Goal: Task Accomplishment & Management: Use online tool/utility

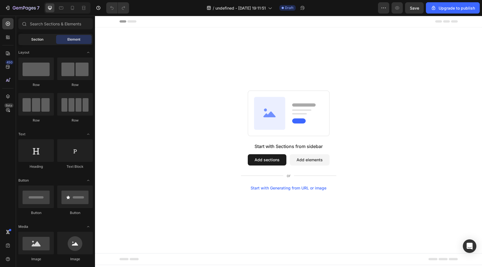
click at [39, 41] on span "Section" at bounding box center [37, 39] width 12 height 5
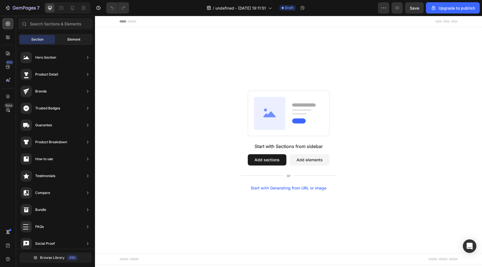
click at [66, 38] on div "Element" at bounding box center [73, 39] width 35 height 9
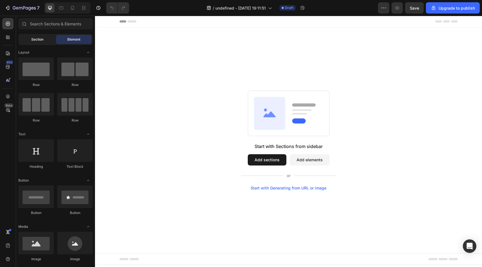
click at [39, 43] on div "Section" at bounding box center [36, 39] width 35 height 9
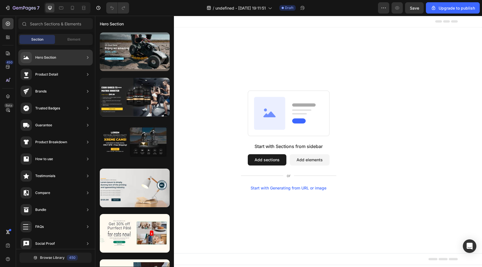
click at [71, 59] on div "Hero Section" at bounding box center [55, 58] width 74 height 16
click at [35, 58] on div "Hero Section" at bounding box center [45, 58] width 21 height 6
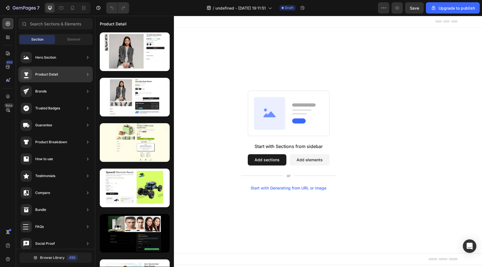
click at [62, 78] on div "Product Detail" at bounding box center [55, 74] width 74 height 16
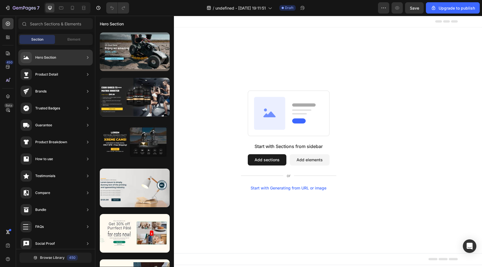
click at [64, 60] on div "Hero Section" at bounding box center [55, 58] width 74 height 16
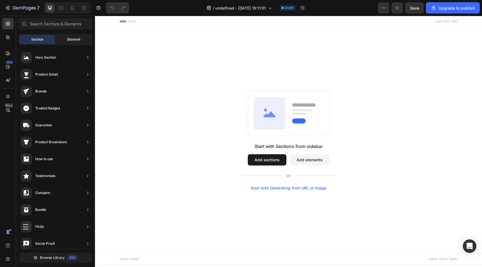
click at [66, 41] on div "Element" at bounding box center [73, 39] width 35 height 9
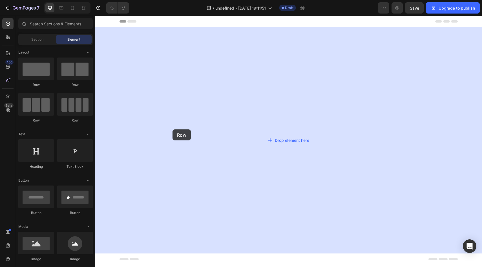
drag, startPoint x: 144, startPoint y: 83, endPoint x: 172, endPoint y: 129, distance: 54.6
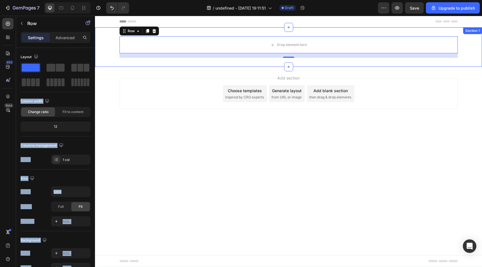
drag, startPoint x: 147, startPoint y: 82, endPoint x: 111, endPoint y: 64, distance: 40.6
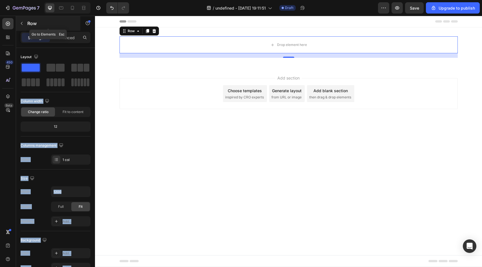
click at [23, 22] on icon "button" at bounding box center [21, 23] width 5 height 5
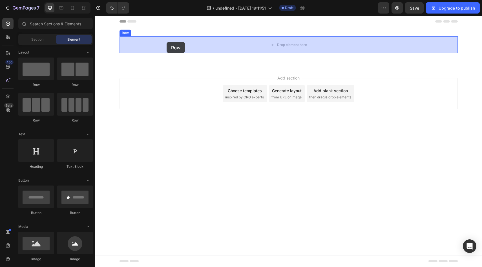
drag, startPoint x: 136, startPoint y: 90, endPoint x: 166, endPoint y: 42, distance: 56.5
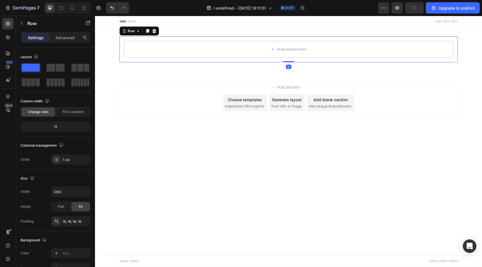
click at [136, 37] on div "Drop element here Row 0" at bounding box center [288, 49] width 338 height 26
click at [134, 43] on div "Drop element here" at bounding box center [288, 49] width 329 height 17
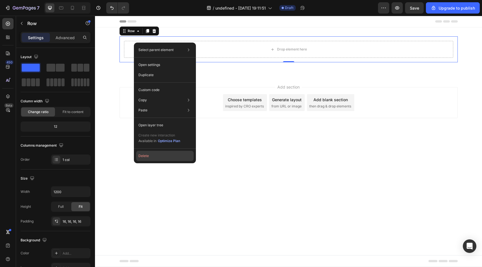
click at [138, 153] on button "Delete" at bounding box center [164, 156] width 57 height 10
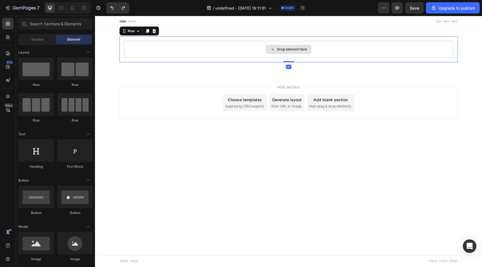
click at [148, 54] on div "Drop element here" at bounding box center [288, 49] width 329 height 17
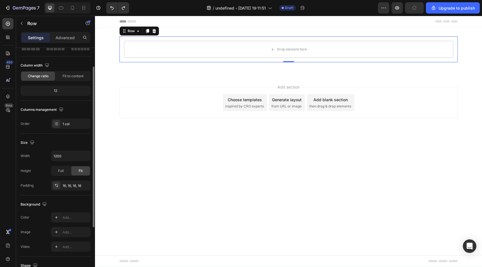
scroll to position [39, 0]
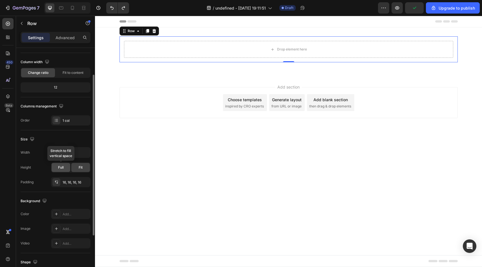
click at [65, 169] on div "Full" at bounding box center [61, 167] width 19 height 9
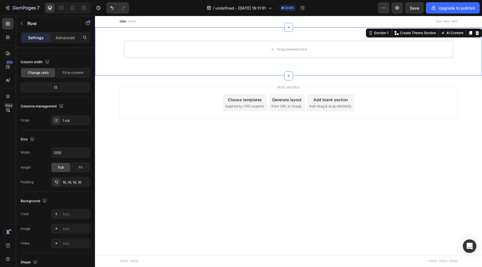
click at [112, 68] on div "Drop element here Row Row Section 1 You can create reusable sections Create The…" at bounding box center [288, 51] width 387 height 48
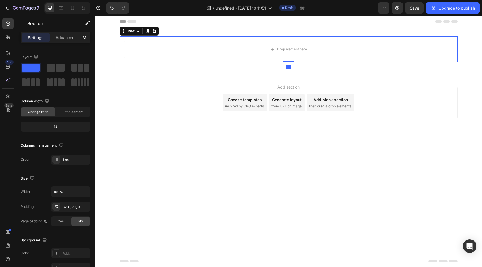
click at [129, 37] on div "Drop element here Row 0" at bounding box center [288, 49] width 338 height 26
click at [156, 31] on div at bounding box center [154, 31] width 7 height 7
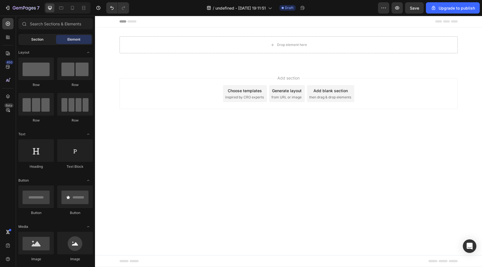
click at [43, 39] on span "Section" at bounding box center [37, 39] width 12 height 5
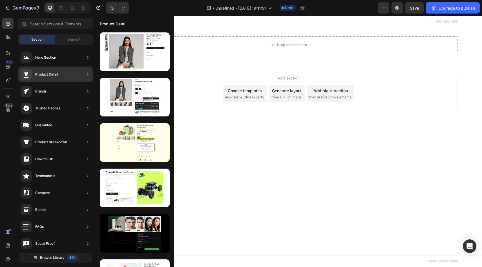
click at [52, 74] on div "Product Detail" at bounding box center [46, 75] width 23 height 6
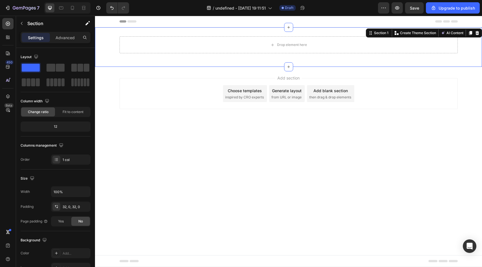
click at [172, 63] on div "Drop element here Row Section 1 You can create reusable sections Create Theme S…" at bounding box center [288, 46] width 387 height 39
click at [287, 68] on icon at bounding box center [288, 67] width 5 height 5
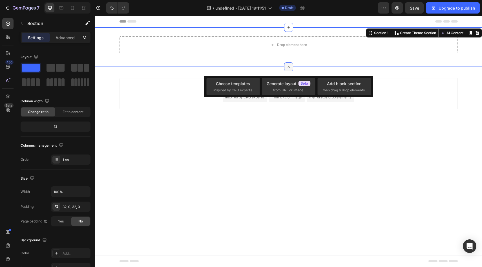
click at [287, 68] on icon at bounding box center [288, 67] width 6 height 6
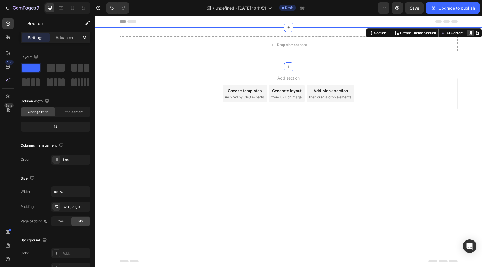
click at [469, 34] on icon at bounding box center [470, 33] width 5 height 5
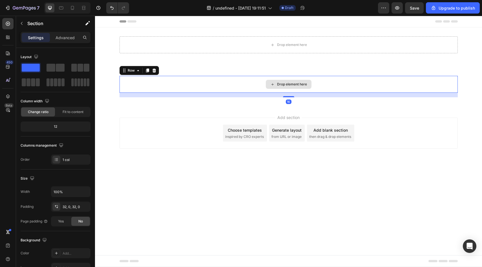
click at [314, 79] on div "Drop element here" at bounding box center [288, 84] width 338 height 17
click at [154, 70] on icon at bounding box center [154, 70] width 4 height 4
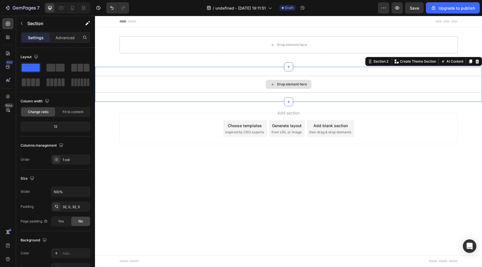
click at [167, 76] on div "Drop element here" at bounding box center [288, 84] width 387 height 17
click at [476, 61] on icon at bounding box center [477, 61] width 4 height 4
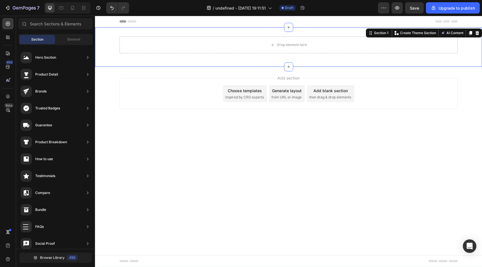
click at [238, 35] on div "Drop element here Row Section 1 You can create reusable sections Create Theme S…" at bounding box center [288, 46] width 387 height 39
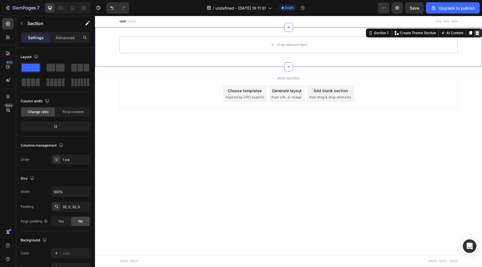
click at [477, 31] on icon at bounding box center [477, 33] width 4 height 4
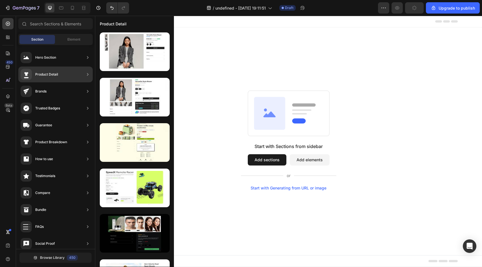
click at [63, 77] on div "Product Detail" at bounding box center [55, 74] width 74 height 16
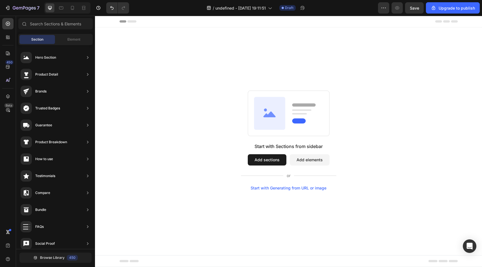
click at [104, 20] on div "Header" at bounding box center [108, 21] width 21 height 7
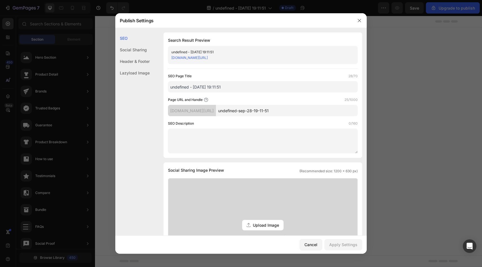
click at [143, 64] on div "Header & Footer" at bounding box center [132, 61] width 34 height 12
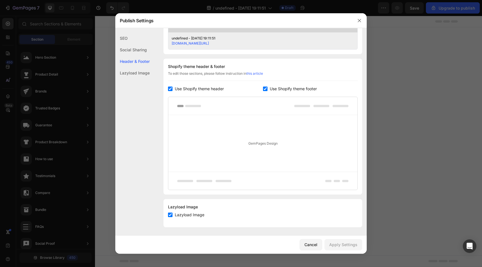
scroll to position [239, 0]
click at [132, 47] on div "Social Sharing" at bounding box center [132, 50] width 34 height 12
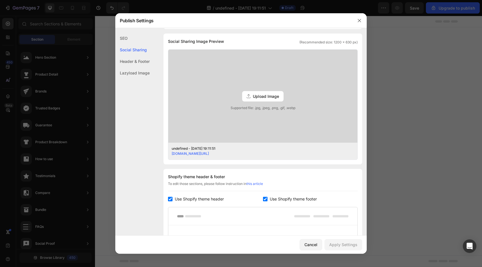
click at [132, 61] on div "Header & Footer" at bounding box center [132, 61] width 34 height 12
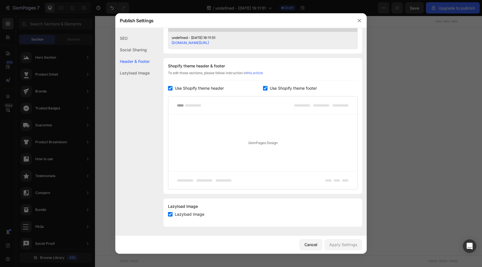
click at [256, 147] on div "GemPages Design" at bounding box center [262, 142] width 189 height 57
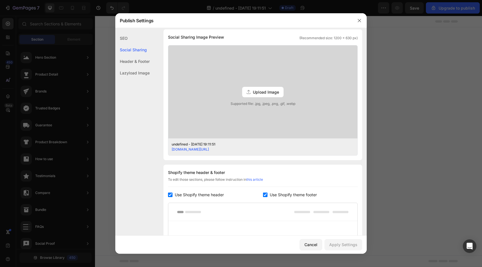
scroll to position [133, 0]
click at [235, 170] on div "Shopify theme header & footer" at bounding box center [263, 172] width 190 height 7
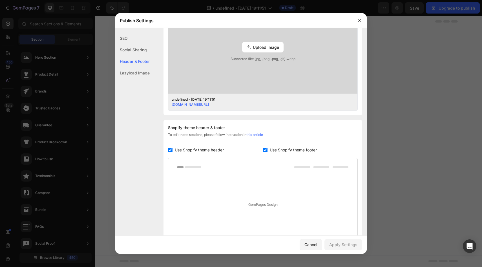
scroll to position [180, 0]
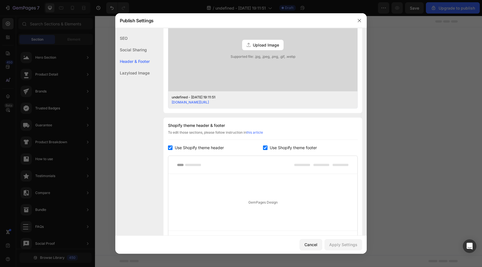
click at [169, 146] on input "checkbox" at bounding box center [170, 147] width 5 height 5
checkbox input "true"
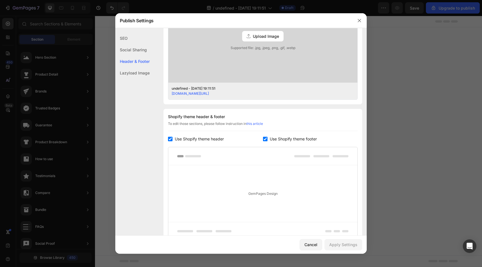
scroll to position [190, 0]
click at [315, 243] on div "Cancel" at bounding box center [310, 244] width 13 height 6
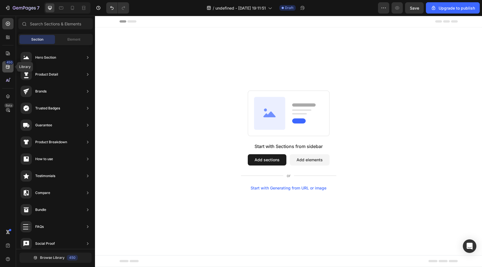
click at [9, 63] on div "450" at bounding box center [9, 62] width 8 height 5
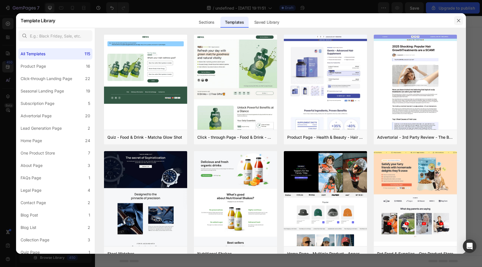
click at [460, 20] on icon "button" at bounding box center [458, 20] width 5 height 5
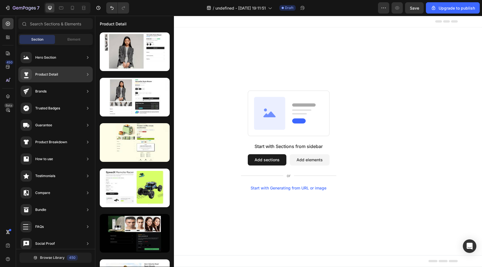
click at [65, 73] on div "Product Detail" at bounding box center [55, 74] width 74 height 16
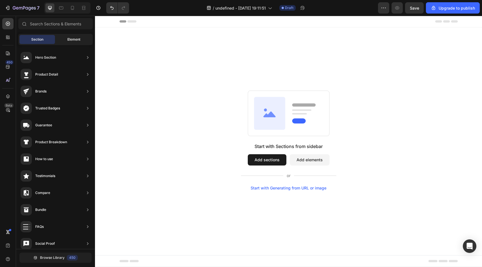
click at [72, 42] on div "Element" at bounding box center [73, 39] width 35 height 9
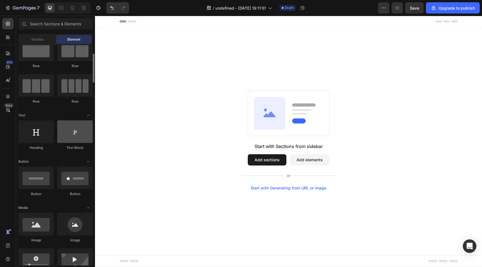
scroll to position [11, 0]
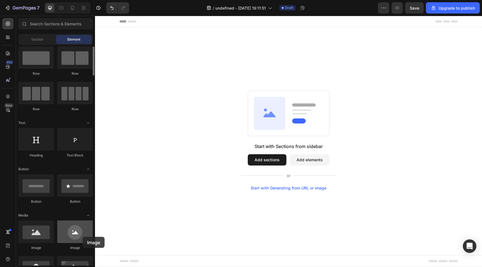
click at [83, 237] on div at bounding box center [74, 231] width 35 height 23
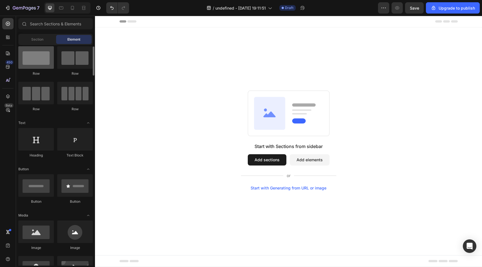
click at [31, 57] on div at bounding box center [35, 57] width 35 height 23
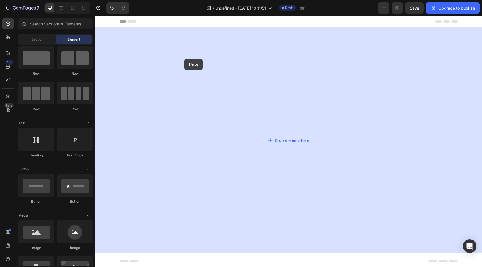
drag, startPoint x: 126, startPoint y: 73, endPoint x: 181, endPoint y: 59, distance: 57.3
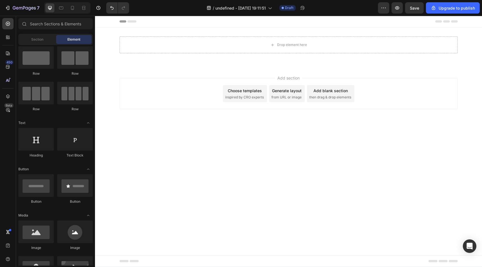
click at [166, 24] on div "Header" at bounding box center [288, 21] width 338 height 11
click at [47, 231] on div at bounding box center [35, 231] width 35 height 23
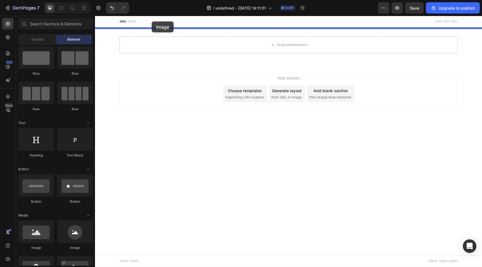
drag, startPoint x: 139, startPoint y: 249, endPoint x: 152, endPoint y: 21, distance: 228.2
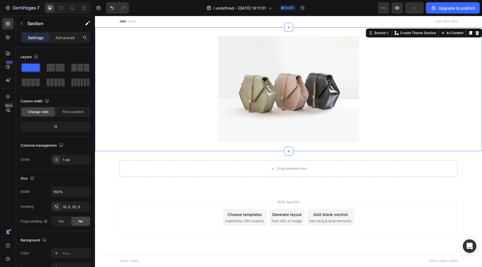
click at [162, 30] on div "Image Section 1 You can create reusable sections Create Theme Section AI Conten…" at bounding box center [288, 89] width 387 height 124
click at [287, 29] on icon at bounding box center [288, 27] width 5 height 5
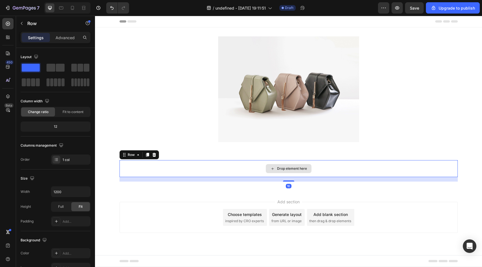
click at [142, 160] on div "Drop element here" at bounding box center [288, 168] width 338 height 17
click at [155, 154] on icon at bounding box center [154, 155] width 4 height 4
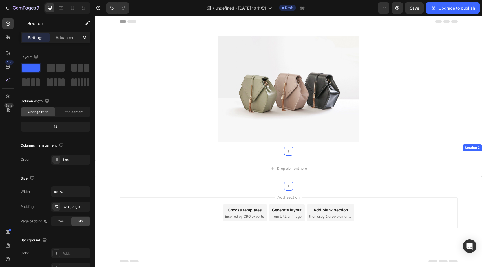
click at [126, 154] on div "Drop element here Section 2" at bounding box center [288, 168] width 387 height 35
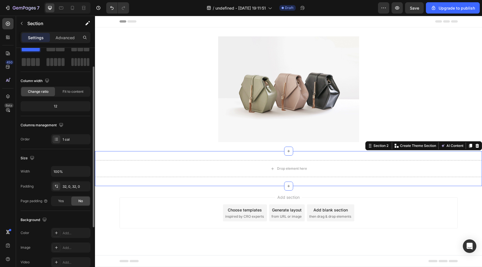
scroll to position [23, 0]
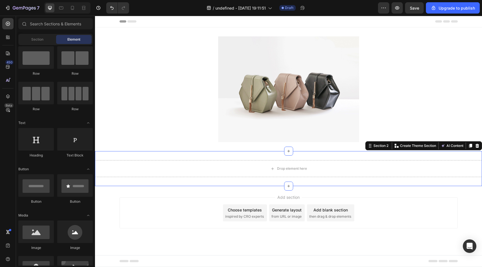
click at [130, 191] on div "Add section Choose templates inspired by CRO experts Generate layout from URL o…" at bounding box center [288, 220] width 387 height 69
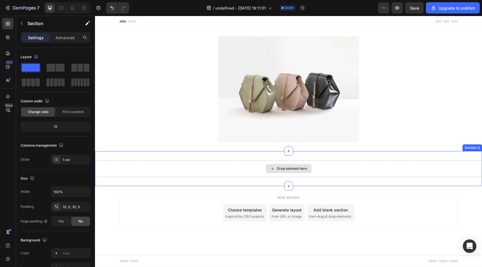
click at [125, 160] on div "Drop element here" at bounding box center [288, 168] width 387 height 17
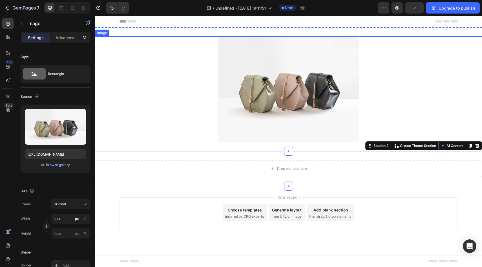
click at [114, 77] on div at bounding box center [288, 89] width 387 height 106
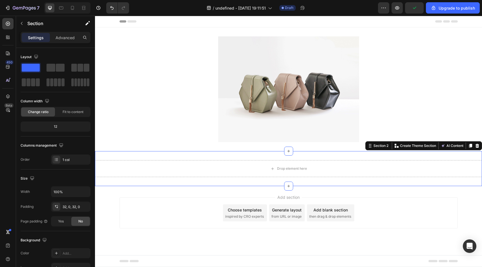
click at [119, 155] on div "Drop element here Section 2 You can create reusable sections Create Theme Secti…" at bounding box center [288, 168] width 387 height 35
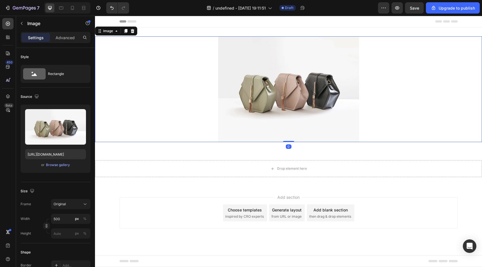
click at [225, 98] on img at bounding box center [288, 89] width 141 height 106
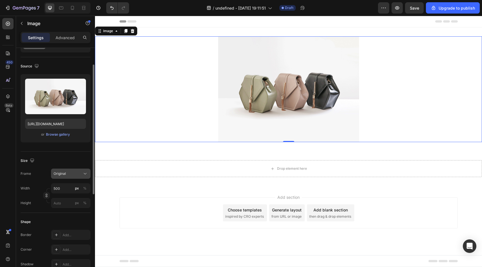
scroll to position [32, 0]
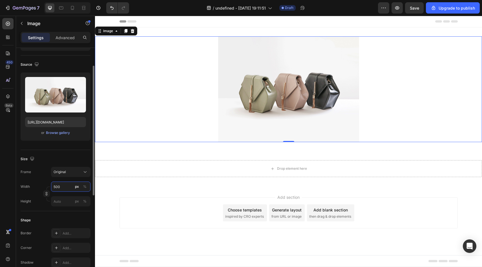
drag, startPoint x: 65, startPoint y: 187, endPoint x: 43, endPoint y: 186, distance: 22.0
click at [43, 186] on div "Width 500 px %" at bounding box center [56, 186] width 70 height 10
drag, startPoint x: 68, startPoint y: 188, endPoint x: 46, endPoint y: 187, distance: 22.0
click at [46, 188] on div "Width 500 px % Height px %" at bounding box center [56, 193] width 70 height 25
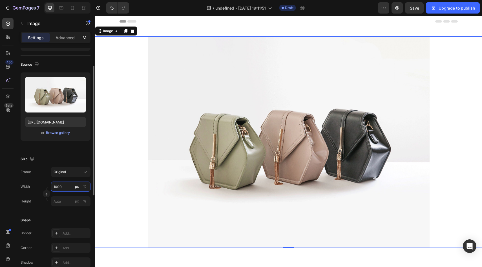
type input "500"
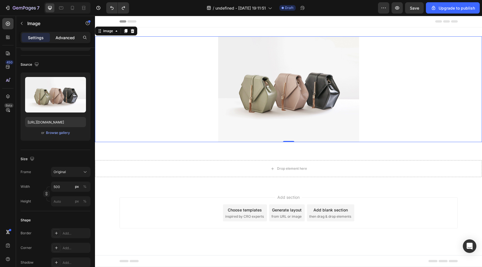
click at [62, 37] on p "Advanced" at bounding box center [64, 38] width 19 height 6
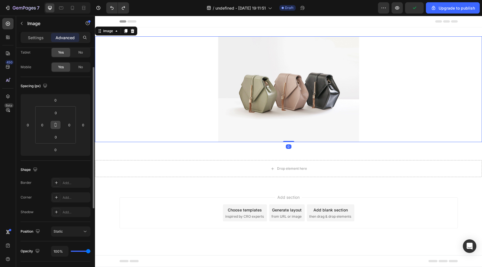
click at [56, 123] on icon at bounding box center [56, 124] width 2 height 2
click at [56, 112] on input "0" at bounding box center [55, 112] width 11 height 8
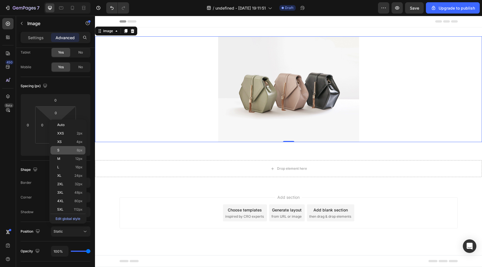
click at [70, 151] on p "S 8px" at bounding box center [69, 150] width 25 height 4
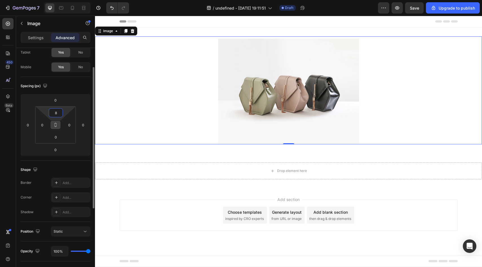
click at [55, 114] on input "8" at bounding box center [55, 112] width 11 height 8
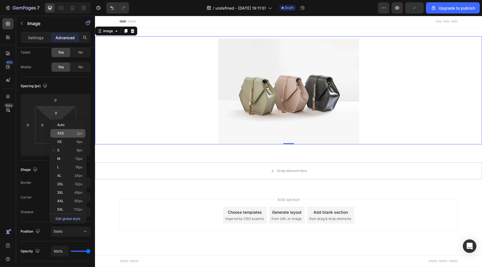
click at [62, 133] on span "XXS" at bounding box center [60, 133] width 7 height 4
type input "2"
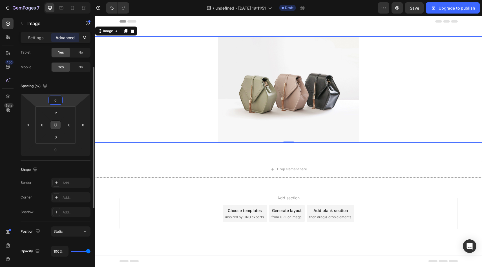
click at [40, 0] on html "7 / undefined - Sep 28, 19:11:51 Draft Preview Save Upgrade to publish 450 Beta…" at bounding box center [241, 0] width 482 height 0
type input "8"
type input "7"
type input "1"
type input "2"
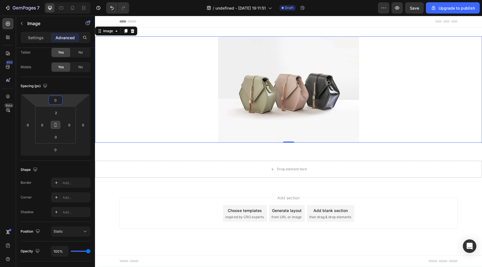
click at [136, 203] on div "Add section Choose templates inspired by CRO experts Generate layout from URL o…" at bounding box center [288, 213] width 338 height 31
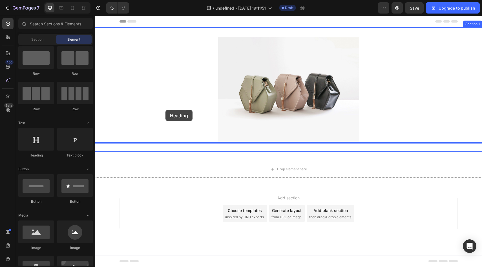
drag, startPoint x: 136, startPoint y: 161, endPoint x: 165, endPoint y: 109, distance: 58.7
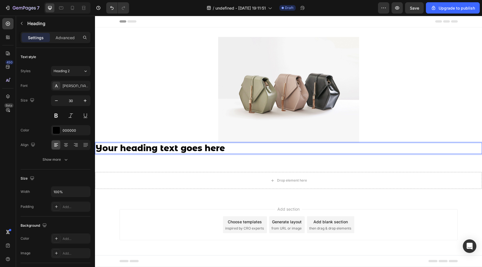
click at [164, 146] on h2 "Your heading text goes here" at bounding box center [288, 148] width 387 height 11
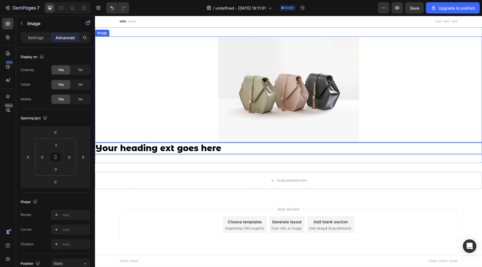
click at [172, 141] on div at bounding box center [288, 90] width 387 height 106
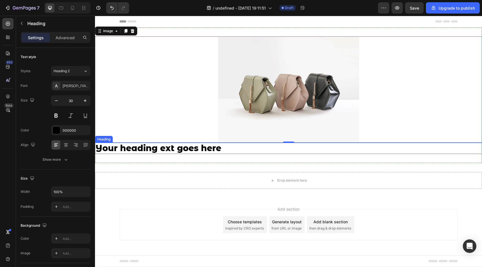
click at [169, 148] on p "Your heading ext goes here" at bounding box center [288, 148] width 386 height 10
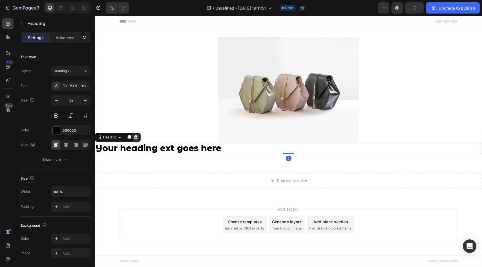
click at [135, 135] on div at bounding box center [135, 137] width 7 height 7
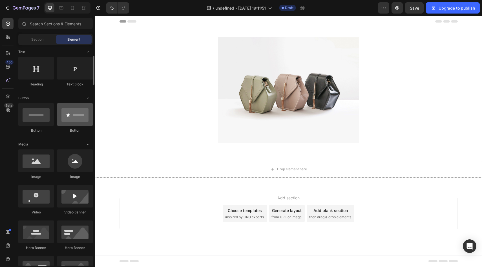
scroll to position [83, 0]
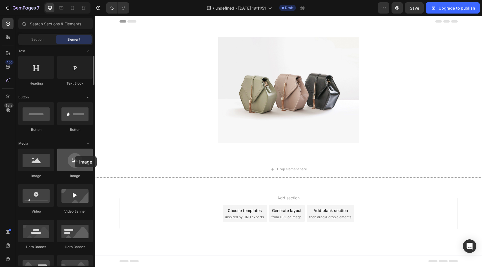
click at [75, 156] on div at bounding box center [74, 159] width 35 height 23
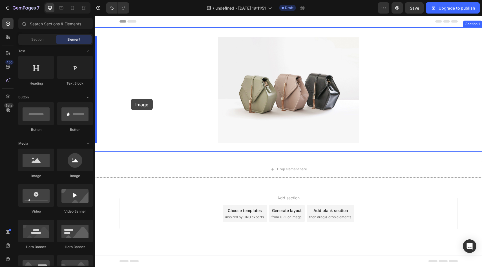
drag, startPoint x: 170, startPoint y: 172, endPoint x: 134, endPoint y: 94, distance: 86.0
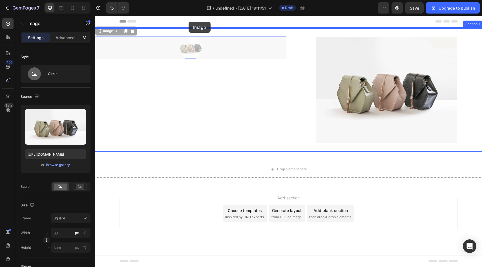
drag, startPoint x: 160, startPoint y: 50, endPoint x: 188, endPoint y: 22, distance: 40.2
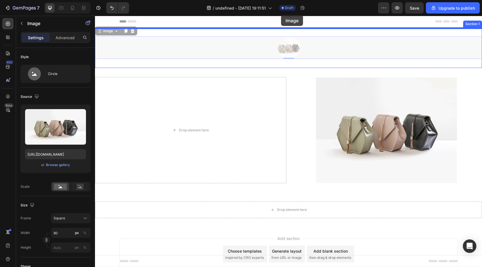
drag, startPoint x: 279, startPoint y: 39, endPoint x: 281, endPoint y: 15, distance: 23.4
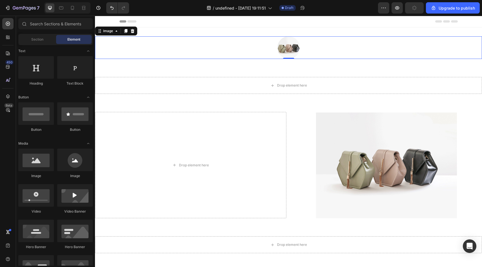
click at [103, 21] on icon at bounding box center [101, 21] width 4 height 4
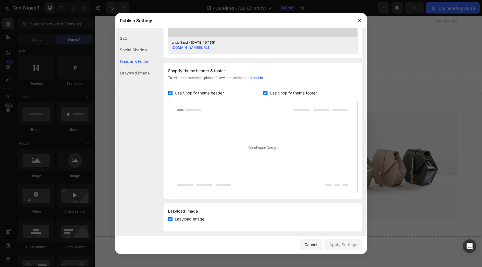
scroll to position [239, 0]
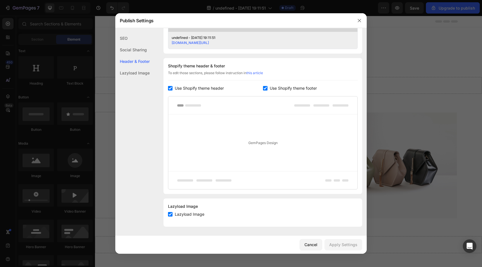
click at [142, 70] on div "Lazyload Image" at bounding box center [132, 73] width 34 height 12
click at [143, 59] on div "Header & Footer" at bounding box center [132, 61] width 34 height 12
click at [247, 144] on div "GemPages Design" at bounding box center [262, 142] width 189 height 57
click at [315, 245] on div "Cancel" at bounding box center [310, 244] width 13 height 6
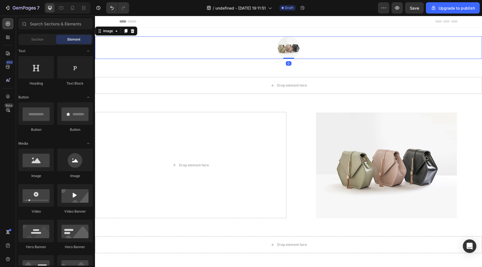
click at [284, 50] on img at bounding box center [288, 47] width 23 height 23
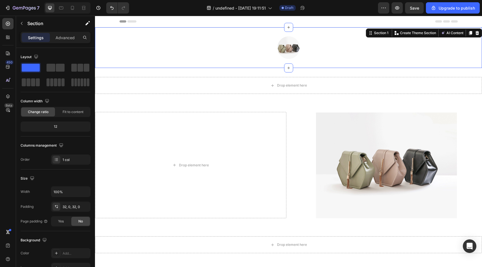
click at [246, 32] on div "Image Section 1 You can create reusable sections Create Theme Section AI Conten…" at bounding box center [288, 47] width 387 height 41
click at [411, 29] on div "Section 1 You can create reusable sections Create Theme Section AI Content Writ…" at bounding box center [424, 32] width 116 height 9
click at [409, 34] on p "Create Theme Section" at bounding box center [418, 32] width 36 height 5
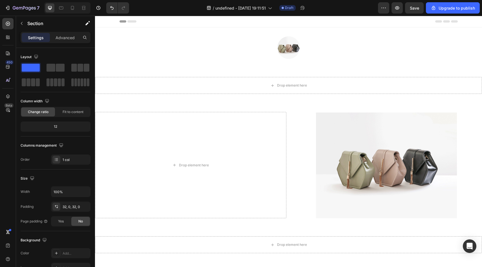
click at [324, 25] on div "Header" at bounding box center [288, 21] width 338 height 11
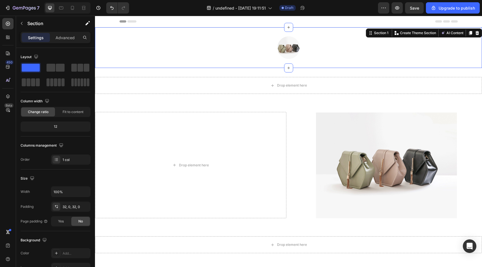
click at [277, 30] on div "Image Section 1 You can create reusable sections Create Theme Section AI Conten…" at bounding box center [288, 47] width 387 height 41
click at [73, 37] on p "Advanced" at bounding box center [64, 38] width 19 height 6
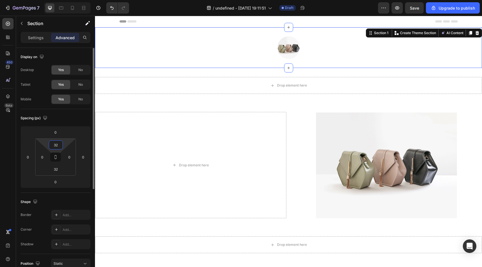
click at [57, 146] on input "32" at bounding box center [55, 145] width 11 height 8
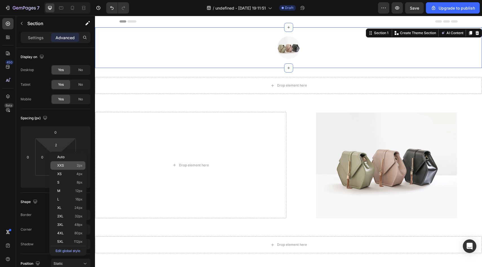
click at [66, 167] on div "XXS 2px" at bounding box center [67, 165] width 35 height 8
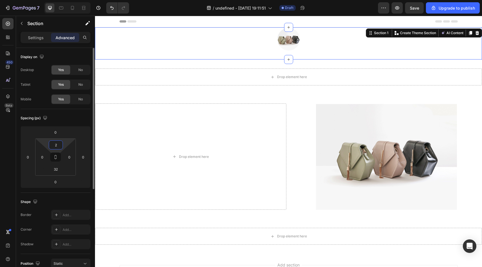
click at [56, 143] on input "2" at bounding box center [55, 145] width 11 height 8
type input "0"
click at [57, 133] on input "0" at bounding box center [55, 132] width 11 height 8
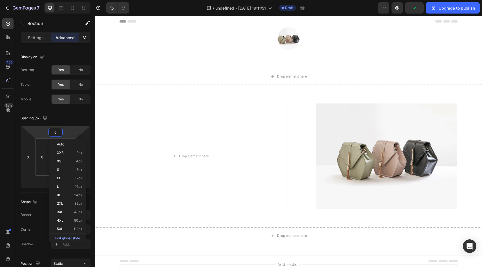
click at [188, 21] on div "Header" at bounding box center [288, 21] width 338 height 11
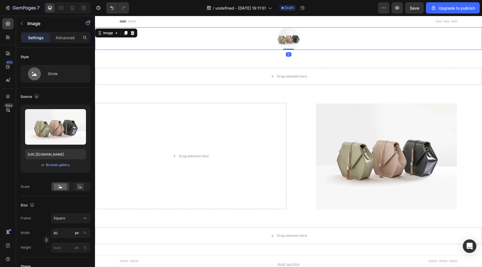
click at [198, 44] on div at bounding box center [288, 38] width 387 height 23
click at [397, 9] on icon "button" at bounding box center [397, 8] width 6 height 6
click at [284, 43] on img at bounding box center [288, 38] width 23 height 23
click at [21, 23] on icon "button" at bounding box center [21, 23] width 5 height 5
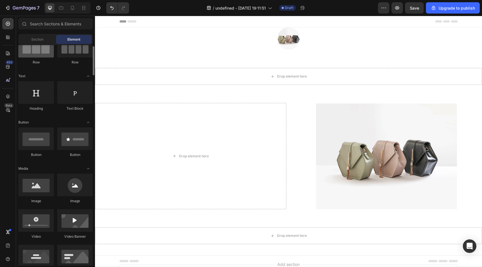
scroll to position [52, 0]
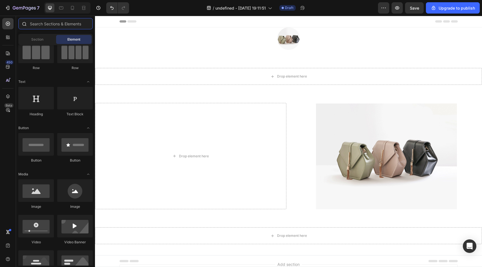
click at [53, 21] on input "text" at bounding box center [55, 23] width 74 height 11
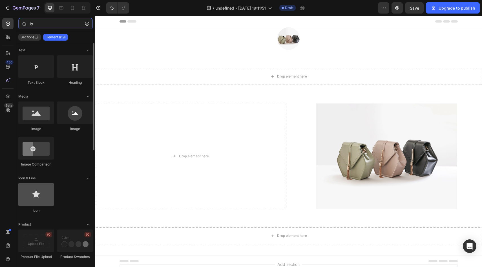
type input "l"
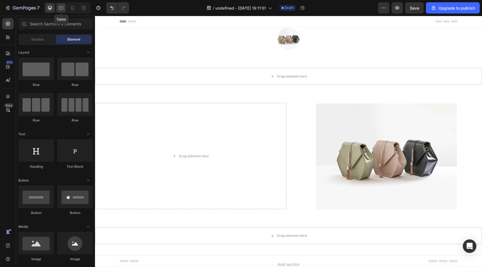
click at [62, 10] on icon at bounding box center [61, 8] width 6 height 6
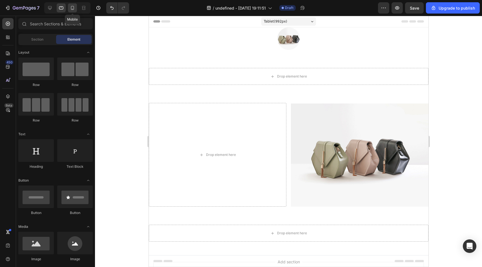
click at [70, 8] on icon at bounding box center [73, 8] width 6 height 6
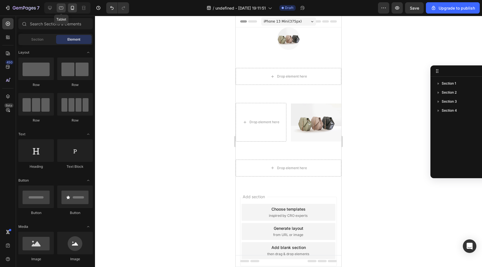
click at [64, 9] on div at bounding box center [61, 7] width 9 height 9
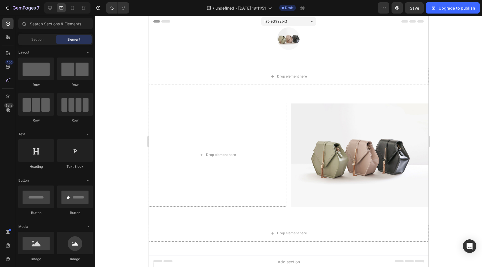
click at [55, 8] on div at bounding box center [67, 7] width 46 height 11
click at [49, 10] on icon at bounding box center [50, 8] width 6 height 6
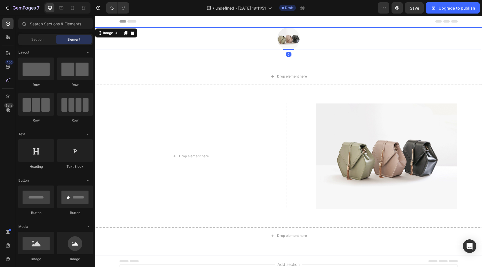
click at [292, 36] on img at bounding box center [288, 38] width 23 height 23
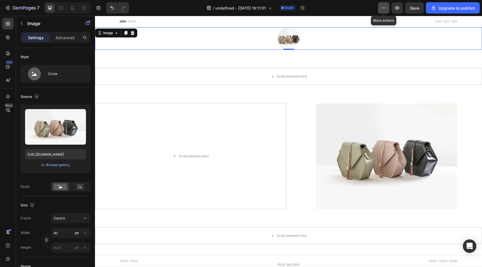
click at [385, 5] on icon "button" at bounding box center [384, 8] width 6 height 6
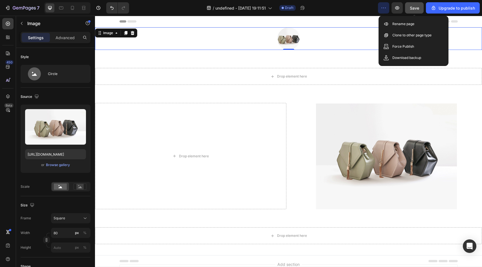
click at [414, 13] on button "Save" at bounding box center [414, 7] width 19 height 11
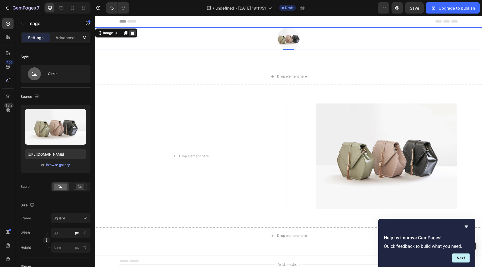
click at [133, 30] on div at bounding box center [132, 33] width 7 height 7
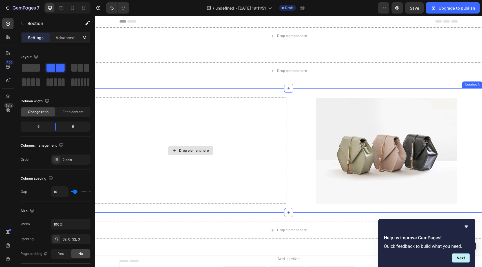
click at [245, 101] on div "Drop element here" at bounding box center [190, 150] width 191 height 106
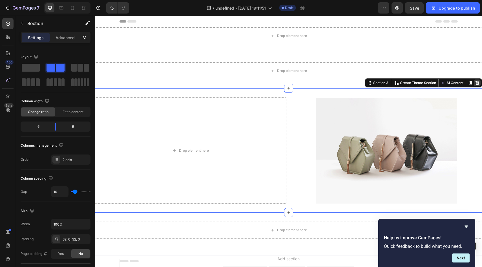
click at [479, 83] on div at bounding box center [477, 82] width 7 height 7
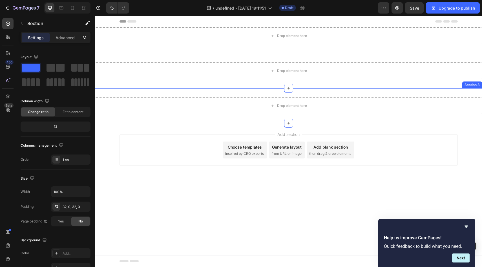
click at [411, 92] on div "Drop element here Section 3" at bounding box center [288, 105] width 387 height 35
click at [475, 82] on icon at bounding box center [477, 83] width 5 height 5
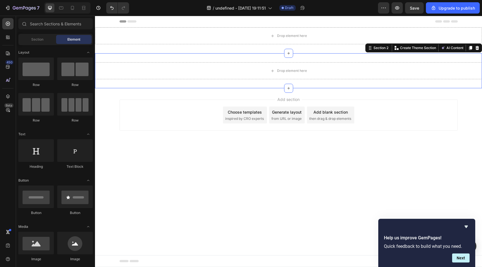
click at [388, 60] on div "Drop element here Section 2 You can create reusable sections Create Theme Secti…" at bounding box center [288, 70] width 387 height 35
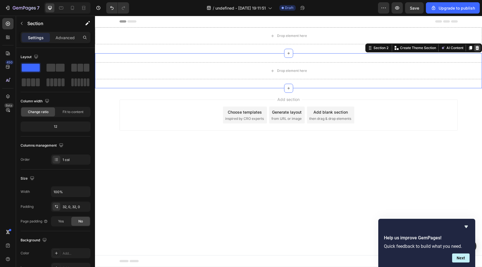
click at [475, 48] on icon at bounding box center [477, 48] width 5 height 5
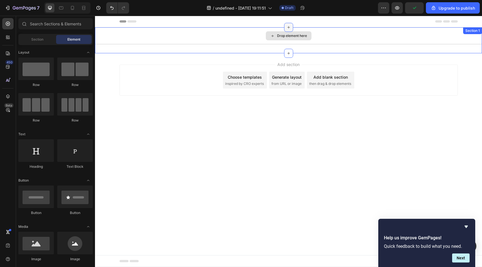
click at [290, 29] on icon at bounding box center [288, 27] width 5 height 5
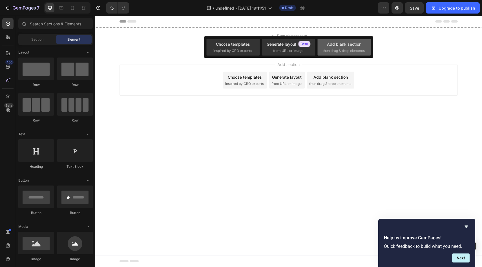
click at [339, 48] on div "Add blank section then drag & drop elements" at bounding box center [344, 47] width 43 height 12
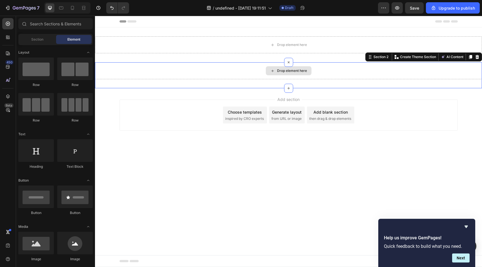
click at [455, 65] on div "Drop element here" at bounding box center [288, 70] width 387 height 17
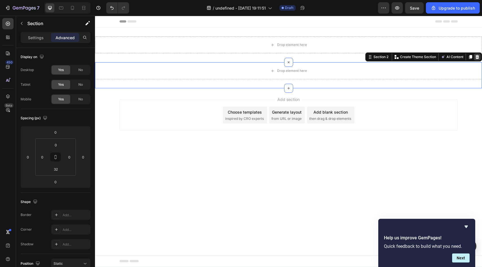
click at [478, 57] on icon at bounding box center [477, 57] width 4 height 4
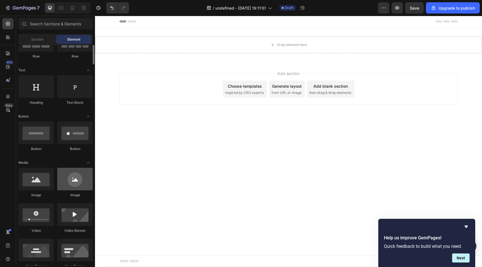
scroll to position [45, 0]
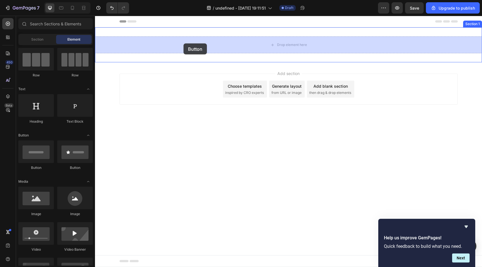
drag, startPoint x: 133, startPoint y: 174, endPoint x: 184, endPoint y: 43, distance: 139.8
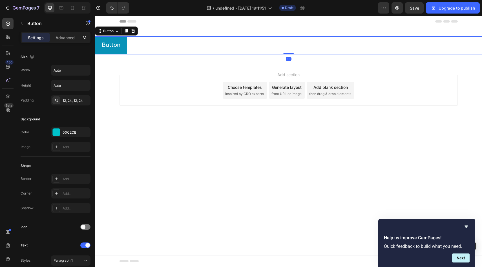
click at [119, 49] on p "Button" at bounding box center [111, 45] width 19 height 11
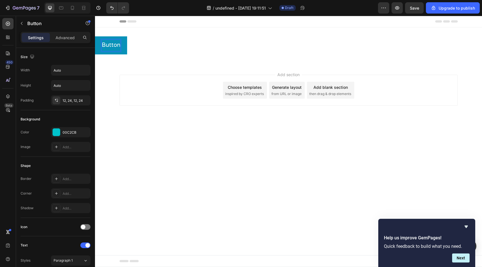
click at [123, 50] on button "Button" at bounding box center [111, 45] width 32 height 18
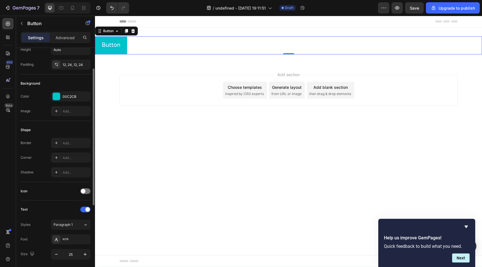
scroll to position [36, 0]
click at [59, 64] on div at bounding box center [56, 64] width 8 height 8
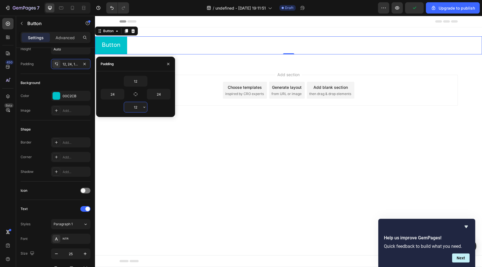
click at [132, 107] on input "12" at bounding box center [135, 107] width 23 height 10
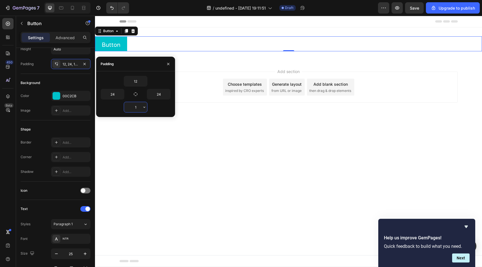
type input "12"
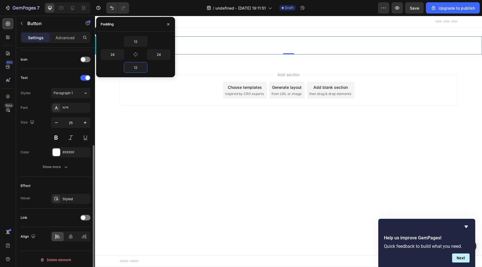
scroll to position [169, 0]
click at [70, 235] on icon at bounding box center [71, 234] width 4 height 5
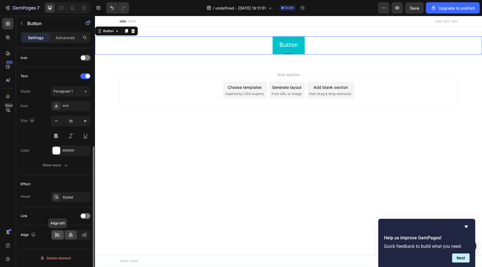
click at [59, 235] on icon at bounding box center [58, 235] width 4 height 1
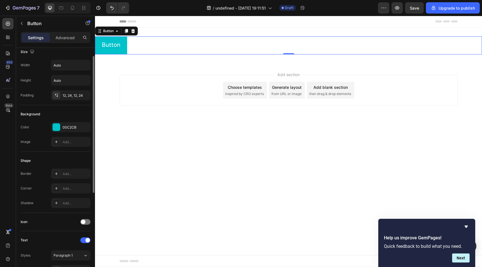
scroll to position [0, 0]
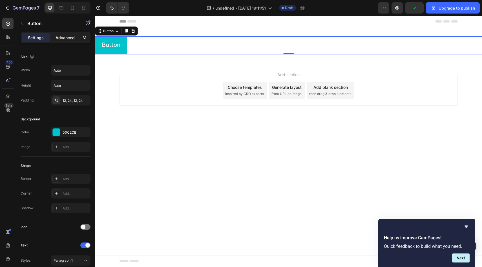
click at [56, 37] on p "Advanced" at bounding box center [64, 38] width 19 height 6
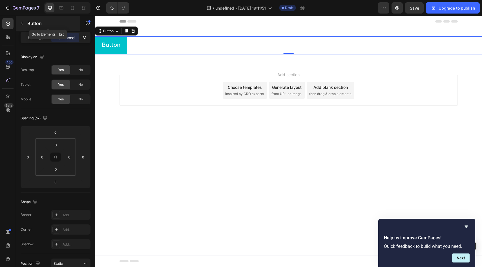
click at [22, 21] on button "button" at bounding box center [21, 23] width 9 height 9
click at [128, 41] on div "Button Button 0" at bounding box center [288, 45] width 387 height 18
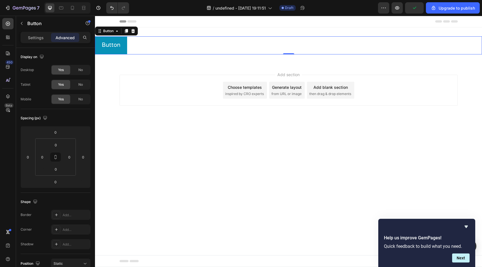
click at [122, 50] on button "Button" at bounding box center [111, 45] width 32 height 18
click at [101, 32] on icon at bounding box center [99, 31] width 5 height 5
click at [97, 33] on div "Button" at bounding box center [108, 31] width 24 height 7
click at [10, 95] on icon at bounding box center [8, 97] width 6 height 6
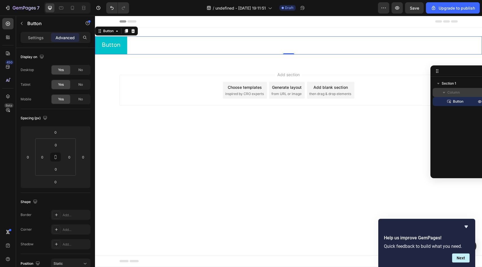
click at [444, 93] on icon "button" at bounding box center [444, 92] width 2 height 1
click at [444, 93] on icon "button" at bounding box center [443, 93] width 1 height 2
click at [441, 103] on div "Button" at bounding box center [462, 101] width 55 height 9
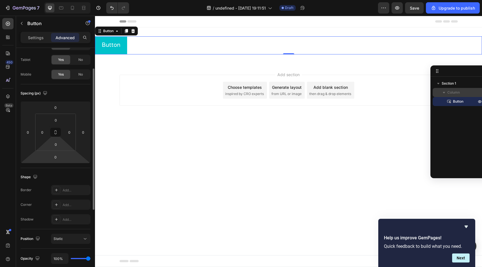
scroll to position [31, 0]
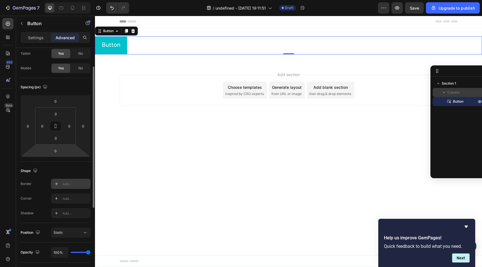
click at [56, 184] on icon at bounding box center [56, 183] width 5 height 5
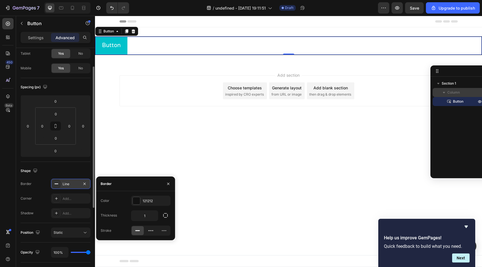
click at [56, 184] on rect at bounding box center [57, 183] width 4 height 1
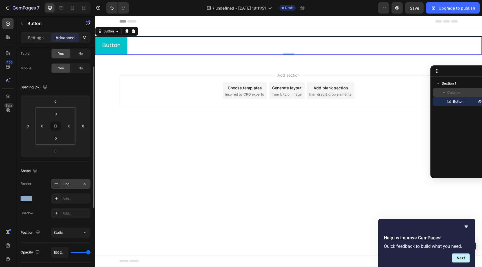
click at [56, 184] on rect at bounding box center [57, 183] width 4 height 1
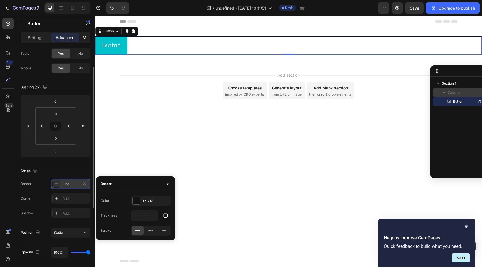
click at [56, 184] on rect at bounding box center [57, 183] width 4 height 1
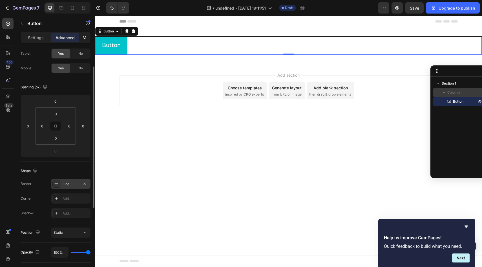
click at [56, 184] on rect at bounding box center [57, 183] width 4 height 1
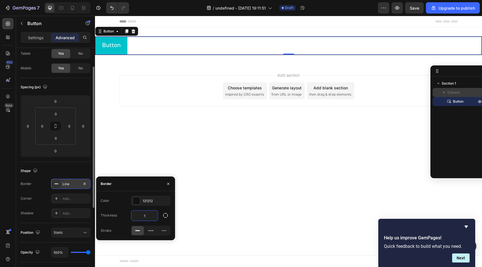
click at [143, 215] on input "1" at bounding box center [144, 215] width 26 height 10
click at [150, 230] on icon at bounding box center [151, 231] width 6 height 6
click at [163, 228] on icon at bounding box center [164, 231] width 6 height 6
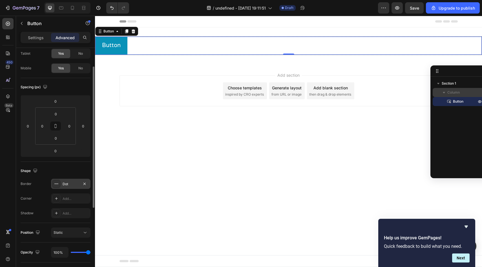
click at [116, 39] on button "Button" at bounding box center [111, 46] width 32 height 18
click at [44, 128] on input "0" at bounding box center [42, 126] width 8 height 8
type input "12"
click at [26, 124] on input "0" at bounding box center [28, 126] width 8 height 8
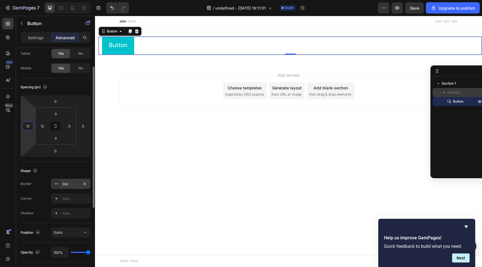
type input "0"
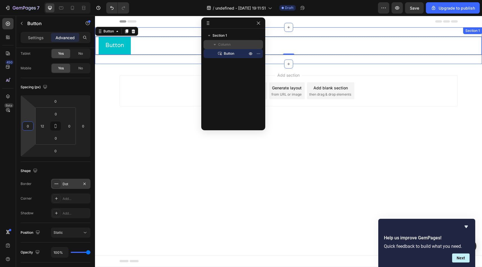
click at [126, 60] on div "Button Button 0 Section 1" at bounding box center [288, 45] width 387 height 37
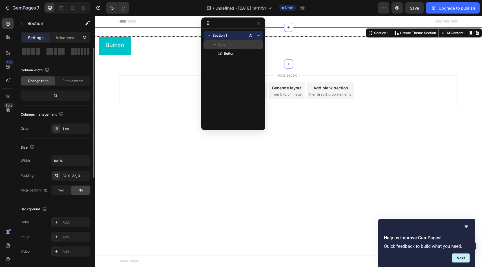
scroll to position [0, 0]
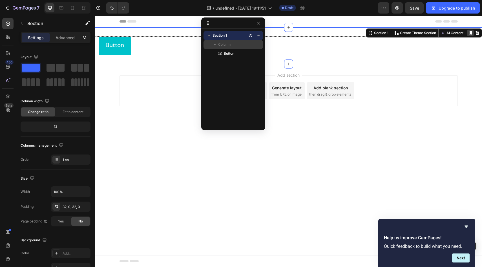
click at [469, 35] on icon at bounding box center [470, 33] width 5 height 5
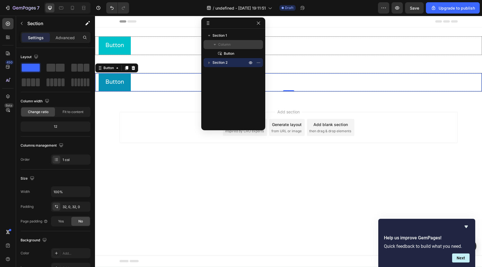
click at [129, 74] on button "Button" at bounding box center [115, 82] width 32 height 18
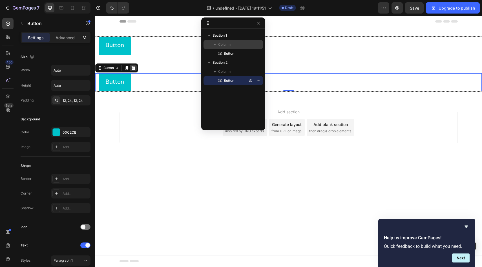
click at [133, 66] on icon at bounding box center [134, 68] width 4 height 4
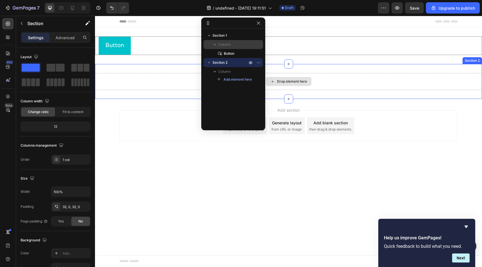
click at [146, 83] on div "Drop element here" at bounding box center [288, 81] width 387 height 17
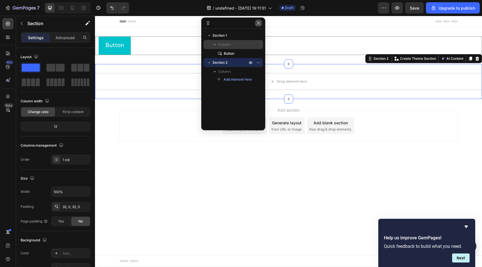
click at [257, 24] on icon "button" at bounding box center [258, 22] width 3 height 3
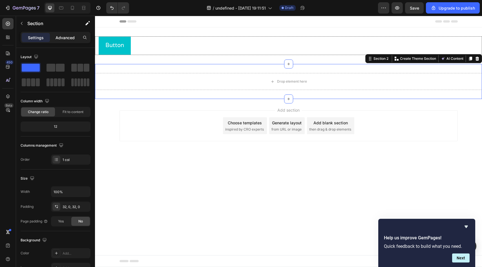
click at [68, 37] on p "Advanced" at bounding box center [64, 38] width 19 height 6
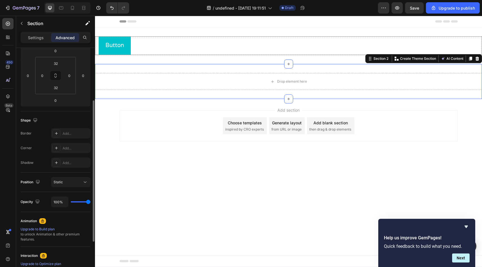
scroll to position [77, 0]
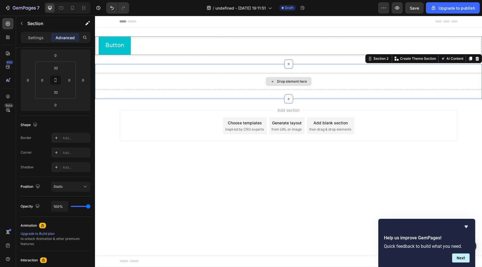
click at [129, 74] on div "Drop element here" at bounding box center [288, 81] width 387 height 17
click at [129, 75] on div "Drop element here" at bounding box center [288, 81] width 387 height 17
click at [155, 66] on div "Drop element here Section 2 You can create reusable sections Create Theme Secti…" at bounding box center [288, 81] width 387 height 35
click at [475, 60] on icon at bounding box center [477, 58] width 5 height 5
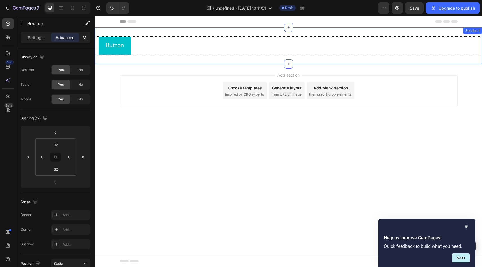
click at [455, 30] on div "Button Button Section 1" at bounding box center [288, 45] width 387 height 37
click at [476, 35] on icon at bounding box center [477, 33] width 4 height 4
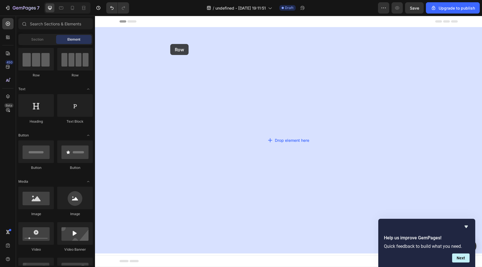
drag, startPoint x: 137, startPoint y: 77, endPoint x: 170, endPoint y: 44, distance: 46.8
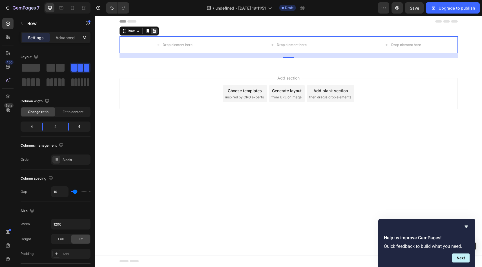
click at [155, 31] on icon at bounding box center [154, 31] width 5 height 5
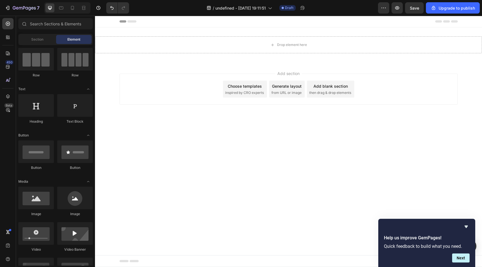
scroll to position [0, 0]
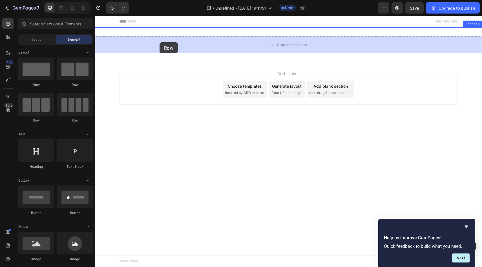
drag, startPoint x: 129, startPoint y: 92, endPoint x: 159, endPoint y: 42, distance: 58.4
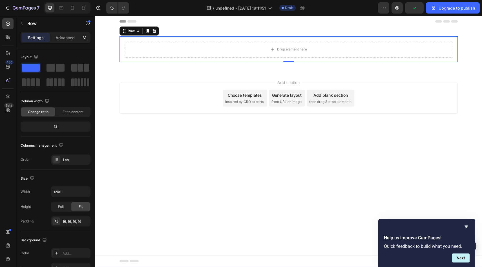
click at [169, 37] on div "Drop element here Row 0" at bounding box center [288, 49] width 338 height 26
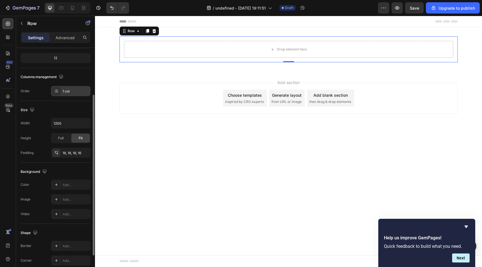
scroll to position [70, 0]
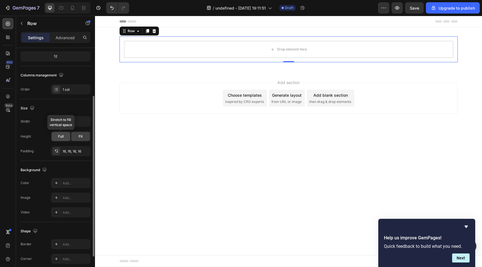
click at [66, 138] on div "Full" at bounding box center [61, 136] width 19 height 9
click at [84, 134] on div "Fit" at bounding box center [80, 136] width 19 height 9
click at [71, 121] on input "1200" at bounding box center [70, 121] width 39 height 10
click at [86, 119] on icon "button" at bounding box center [85, 122] width 6 height 6
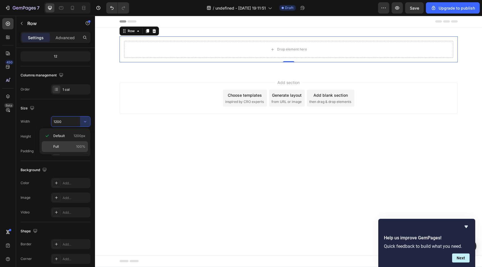
click at [71, 145] on p "Full 100%" at bounding box center [69, 146] width 32 height 5
type input "100%"
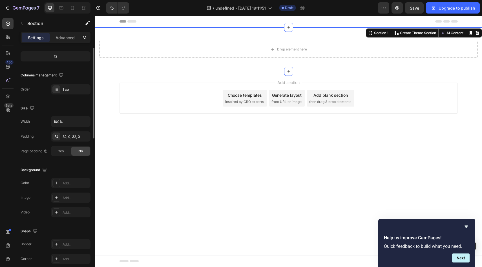
scroll to position [0, 0]
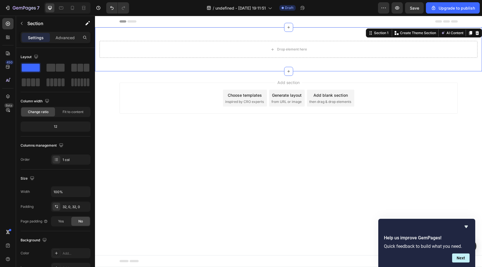
click at [254, 30] on div "Drop element here Row Section 1 You can create reusable sections Create Theme S…" at bounding box center [288, 49] width 387 height 44
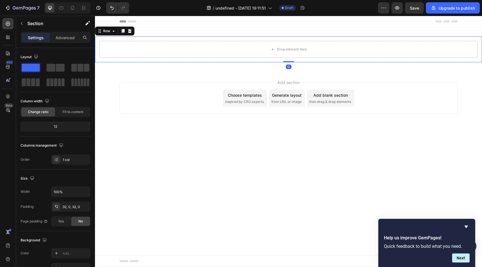
click at [255, 40] on div "Drop element here Row 0" at bounding box center [288, 49] width 387 height 26
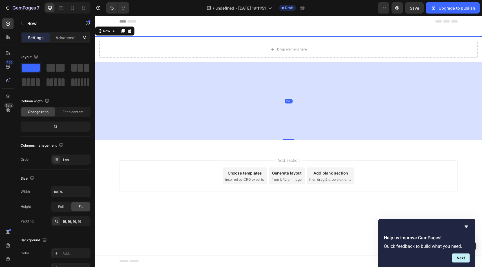
drag, startPoint x: 285, startPoint y: 62, endPoint x: 274, endPoint y: 141, distance: 80.3
click at [274, 62] on div "276" at bounding box center [288, 62] width 387 height 0
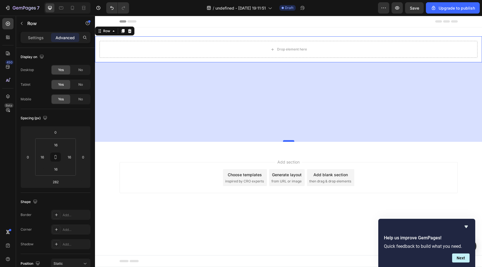
click at [289, 141] on div at bounding box center [288, 141] width 11 height 2
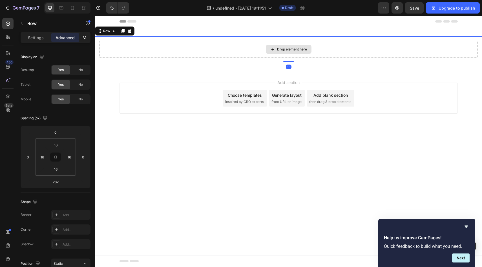
drag, startPoint x: 289, startPoint y: 141, endPoint x: 257, endPoint y: 49, distance: 97.2
click at [257, 49] on div "Drop element here Row 0" at bounding box center [288, 49] width 387 height 26
type input "0"
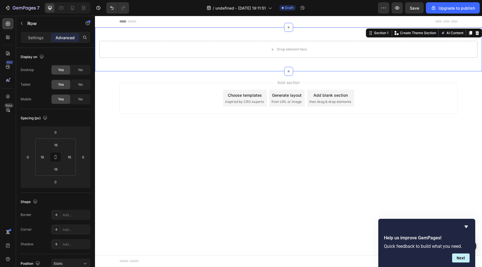
click at [274, 69] on div "Drop element here Row Section 1 You can create reusable sections Create Theme S…" at bounding box center [288, 49] width 387 height 44
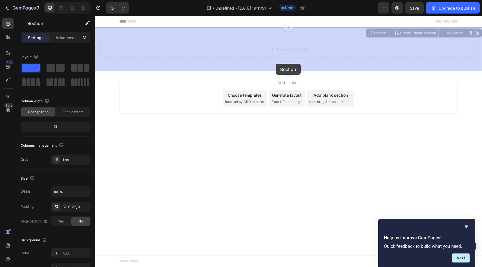
drag, startPoint x: 277, startPoint y: 70, endPoint x: 275, endPoint y: 64, distance: 6.3
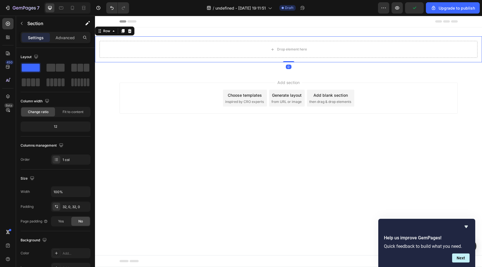
click at [254, 38] on div "Drop element here Row 0" at bounding box center [288, 49] width 387 height 26
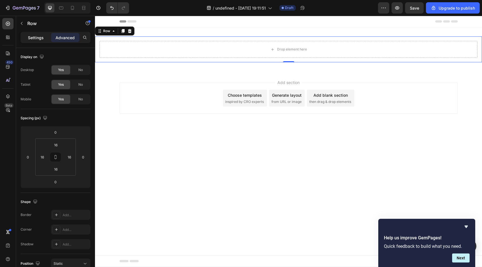
click at [39, 42] on div "Settings" at bounding box center [36, 37] width 28 height 9
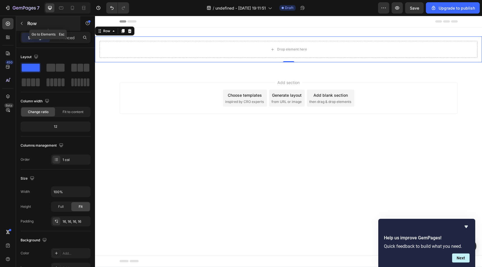
click at [21, 26] on button "button" at bounding box center [21, 23] width 9 height 9
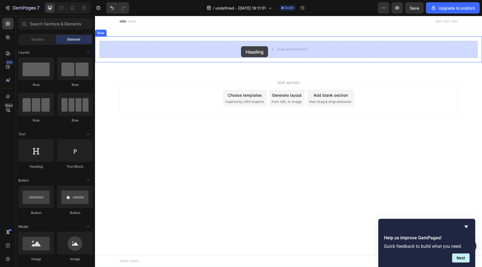
drag, startPoint x: 138, startPoint y: 169, endPoint x: 241, endPoint y: 46, distance: 160.4
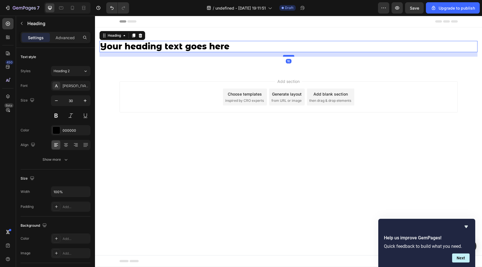
drag, startPoint x: 290, startPoint y: 50, endPoint x: 289, endPoint y: 55, distance: 4.6
click at [289, 55] on div at bounding box center [288, 56] width 11 height 2
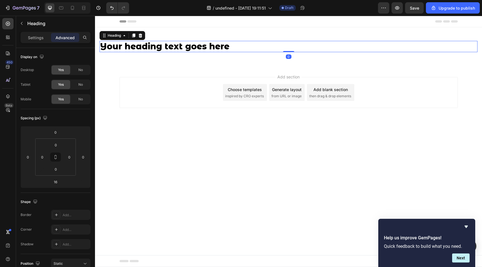
drag, startPoint x: 289, startPoint y: 55, endPoint x: 289, endPoint y: 50, distance: 5.4
click at [289, 50] on div "Your heading text goes here Heading 0" at bounding box center [288, 46] width 378 height 11
type input "0"
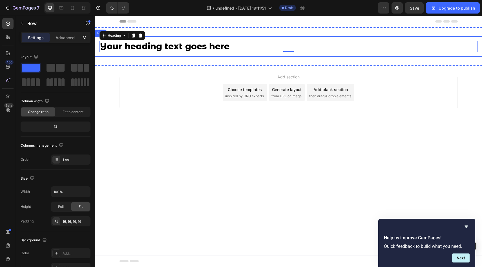
click at [276, 38] on div "Your heading text goes here Heading 0 Row" at bounding box center [288, 46] width 387 height 20
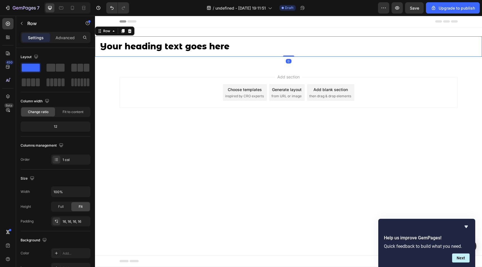
drag, startPoint x: 286, startPoint y: 55, endPoint x: 286, endPoint y: 47, distance: 8.5
click at [286, 47] on div "Your heading text goes here Heading Row 0" at bounding box center [288, 46] width 387 height 20
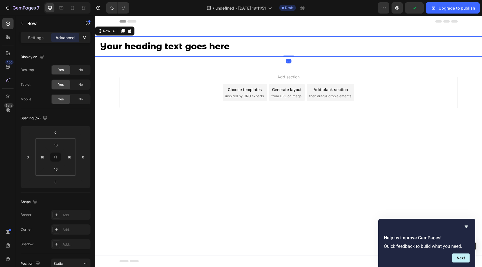
drag, startPoint x: 287, startPoint y: 56, endPoint x: 287, endPoint y: 52, distance: 4.5
click at [287, 52] on div "Your heading text goes here Heading Row 0" at bounding box center [288, 46] width 387 height 20
click at [56, 171] on input "16" at bounding box center [55, 169] width 11 height 8
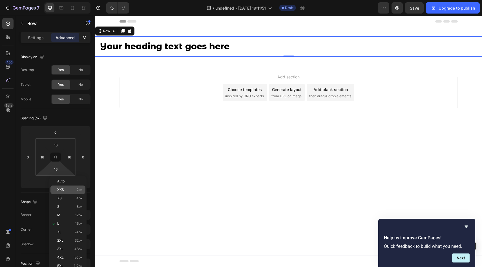
click at [69, 187] on div "XXS 2px" at bounding box center [67, 189] width 35 height 8
type input "2"
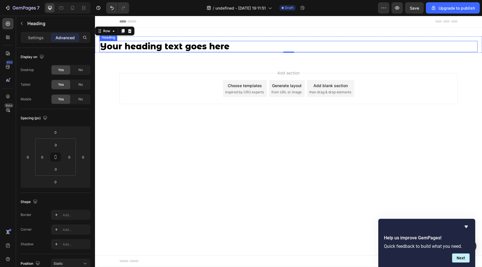
click at [214, 43] on h2 "Your heading text goes here" at bounding box center [288, 46] width 378 height 11
click at [210, 38] on div "Your heading text goes here Heading Row 0" at bounding box center [288, 44] width 387 height 16
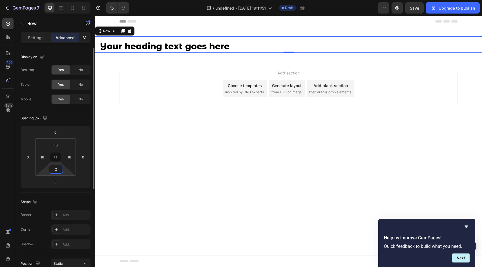
click at [59, 170] on input "2" at bounding box center [55, 169] width 11 height 8
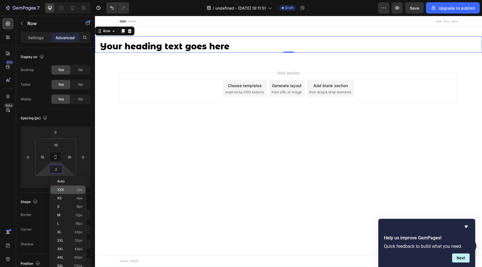
click at [61, 190] on span "XXS" at bounding box center [60, 190] width 7 height 4
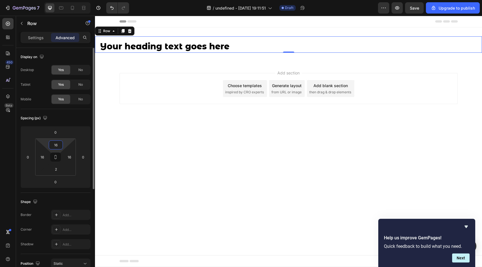
click at [58, 148] on input "16" at bounding box center [55, 145] width 11 height 8
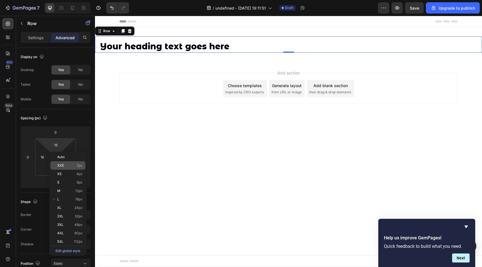
click at [62, 164] on span "XXS" at bounding box center [60, 165] width 7 height 4
type input "2"
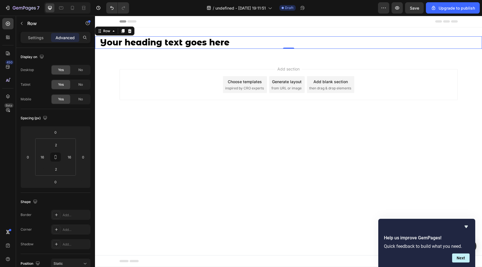
click at [189, 27] on div "Your heading text goes here Heading Row 0 Section 1" at bounding box center [288, 42] width 387 height 30
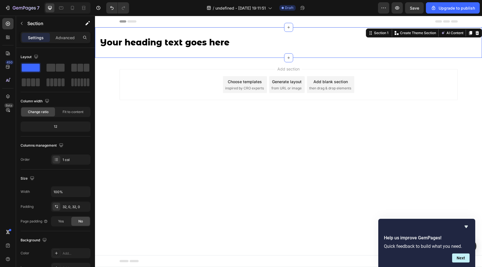
click at [182, 28] on div "Your heading text goes here Heading Row Section 1 You can create reusable secti…" at bounding box center [288, 42] width 387 height 30
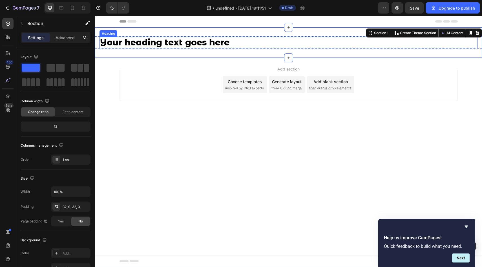
click at [182, 44] on h2 "Your heading text goes here" at bounding box center [288, 42] width 378 height 11
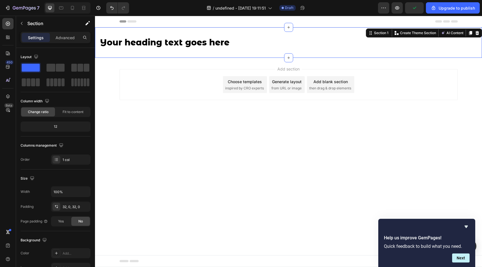
click at [178, 32] on div "Your heading text goes here Heading Row Section 1 You can create reusable secti…" at bounding box center [288, 42] width 387 height 30
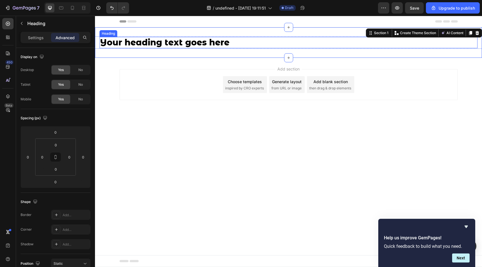
click at [111, 38] on h2 "Your heading text goes here" at bounding box center [288, 42] width 378 height 11
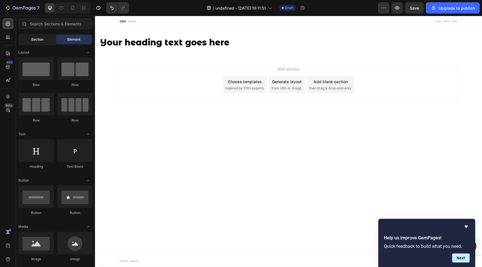
click at [35, 39] on span "Section" at bounding box center [37, 39] width 12 height 5
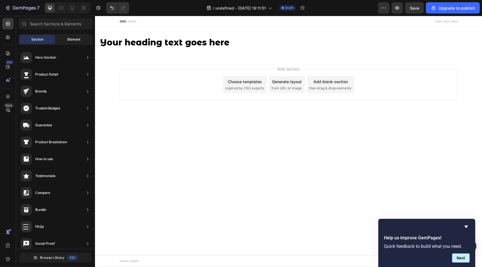
click at [65, 40] on div "Element" at bounding box center [73, 39] width 35 height 9
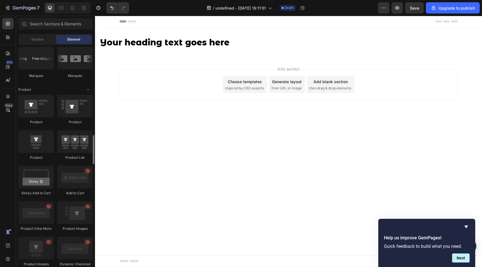
scroll to position [680, 0]
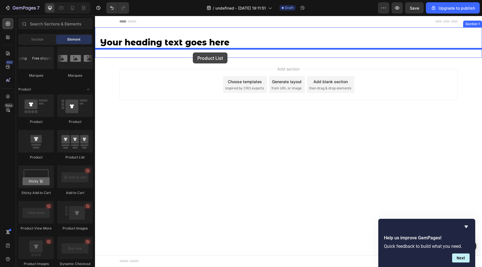
drag, startPoint x: 166, startPoint y: 166, endPoint x: 192, endPoint y: 52, distance: 117.5
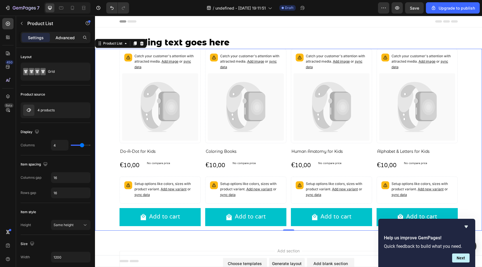
click at [67, 39] on p "Advanced" at bounding box center [64, 38] width 19 height 6
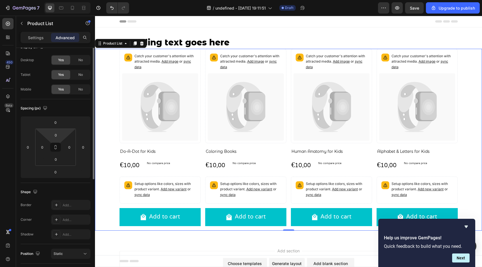
scroll to position [0, 0]
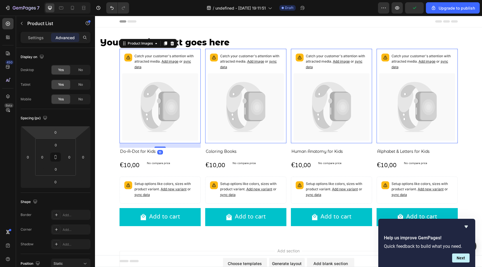
click at [144, 61] on p "Catch your customer's attention with attracted media. Add image or sync data" at bounding box center [164, 62] width 61 height 16
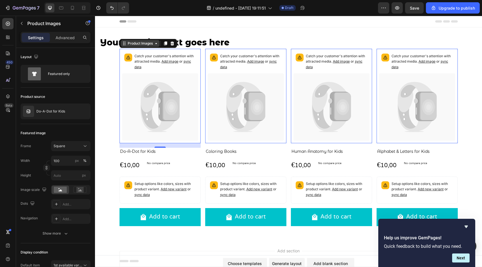
click at [142, 45] on div "Product Images" at bounding box center [139, 43] width 27 height 5
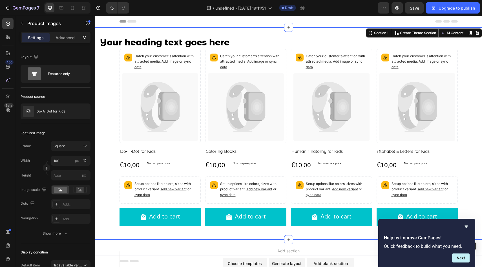
click at [209, 28] on div "Your heading text goes here Heading Row Catch your customer's attention with at…" at bounding box center [288, 133] width 387 height 212
click at [178, 52] on div "Catch your customer's attention with attracted media. Add image or sync data" at bounding box center [160, 62] width 76 height 22
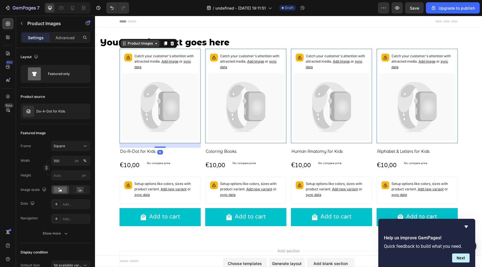
click at [157, 44] on icon at bounding box center [156, 43] width 5 height 5
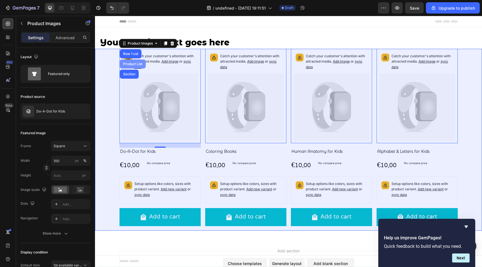
click at [135, 64] on div "Product List" at bounding box center [132, 63] width 21 height 3
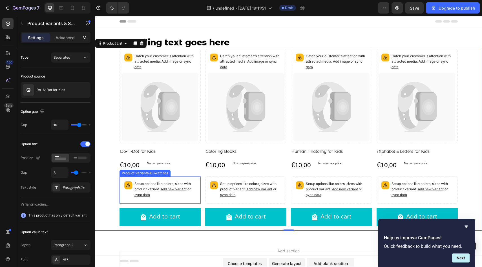
click at [150, 175] on div "Product Variants & Swatches" at bounding box center [144, 173] width 51 height 7
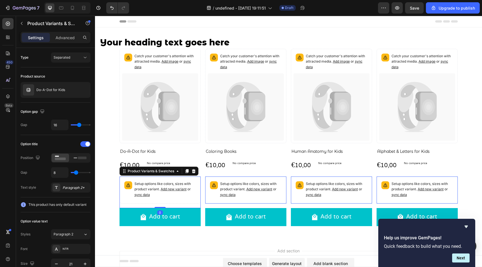
drag, startPoint x: 161, startPoint y: 207, endPoint x: 161, endPoint y: 203, distance: 4.8
click at [161, 203] on div "Setup options like colors, sizes with product variant. Add new variant or sync …" at bounding box center [159, 192] width 81 height 32
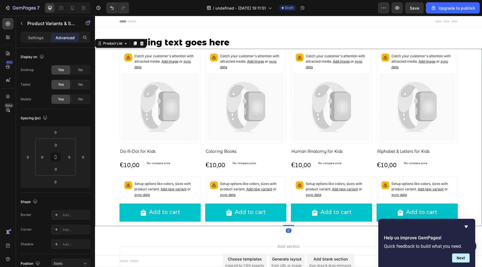
click at [96, 189] on div "Catch your customer's attention with attracted media. Add image or sync data Pr…" at bounding box center [288, 137] width 387 height 177
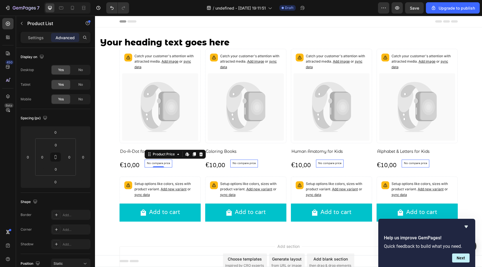
click at [156, 164] on p "No compare price" at bounding box center [158, 163] width 23 height 3
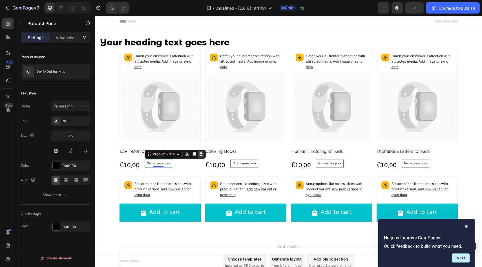
click at [201, 155] on icon at bounding box center [201, 154] width 4 height 4
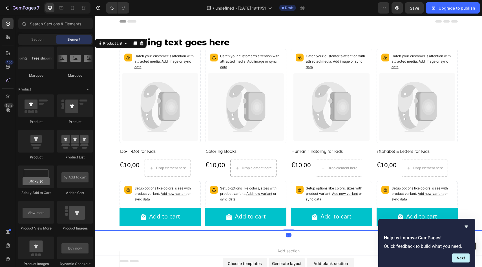
click at [107, 163] on div "Catch your customer's attention with attracted media. Add image or sync data Pr…" at bounding box center [288, 140] width 387 height 182
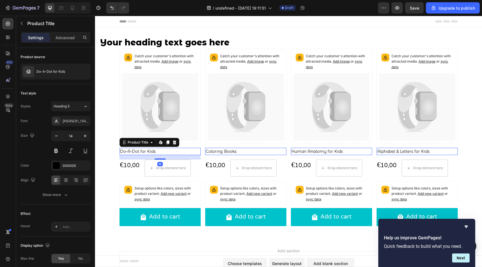
click at [134, 150] on h2 "Do-A-Dot for Kids" at bounding box center [159, 151] width 81 height 7
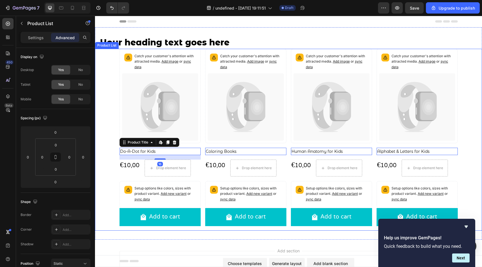
click at [106, 143] on div "Catch your customer's attention with attracted media. Add image or sync data Pr…" at bounding box center [288, 140] width 387 height 182
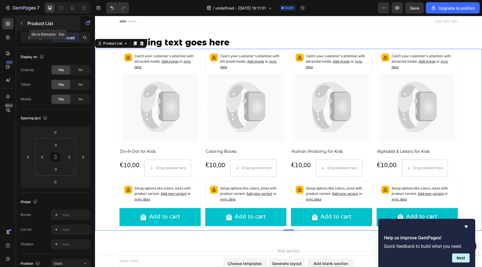
click at [22, 23] on icon "button" at bounding box center [21, 23] width 5 height 5
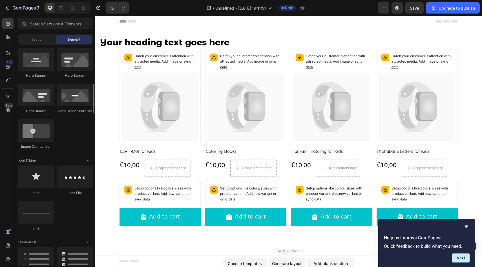
scroll to position [259, 0]
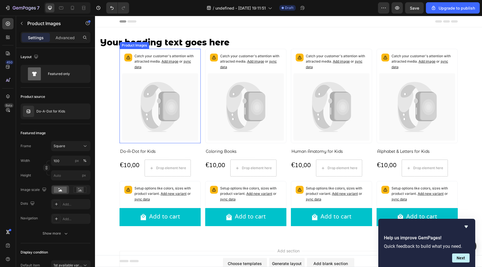
click at [121, 54] on div "Catch your customer's attention with attracted media. Add image or sync data" at bounding box center [159, 96] width 81 height 94
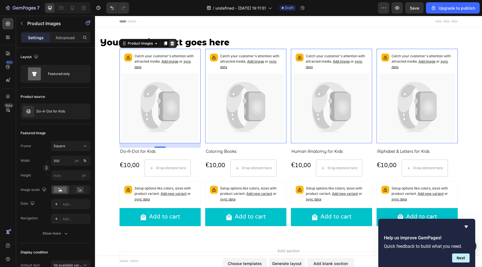
click at [172, 43] on icon at bounding box center [172, 43] width 4 height 4
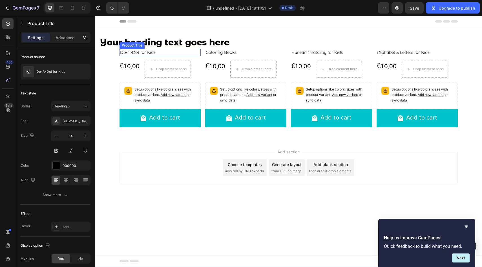
click at [179, 55] on h2 "Do-A-Dot for Kids" at bounding box center [159, 52] width 81 height 7
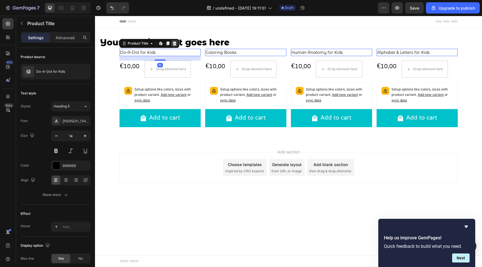
click at [174, 43] on icon at bounding box center [174, 43] width 4 height 4
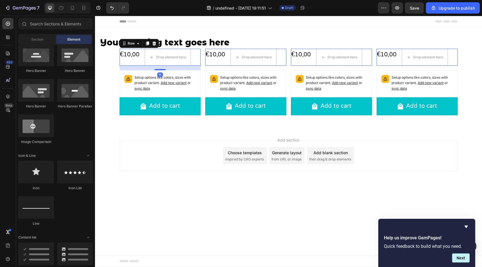
click at [197, 61] on div "€10,00 Product Price Product Price Drop element here Row 16" at bounding box center [159, 57] width 81 height 17
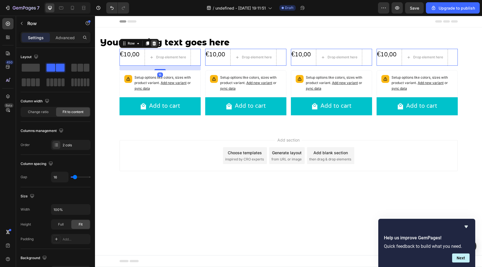
click at [154, 44] on icon at bounding box center [154, 43] width 5 height 5
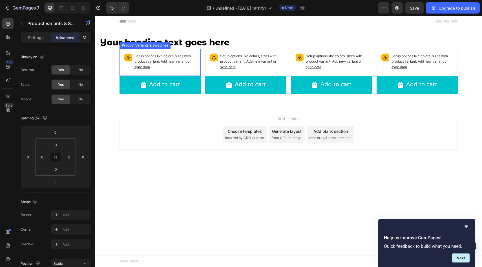
click at [195, 64] on p "Setup options like colors, sizes with product variant. Add new variant or sync …" at bounding box center [164, 62] width 61 height 16
click at [194, 43] on icon at bounding box center [194, 43] width 4 height 4
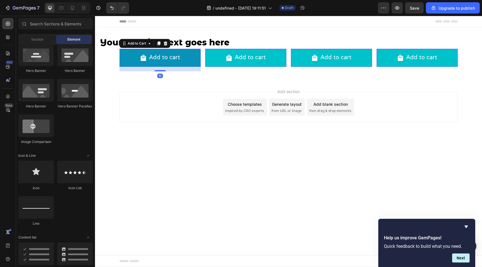
click at [194, 54] on button "Add to cart" at bounding box center [159, 58] width 81 height 18
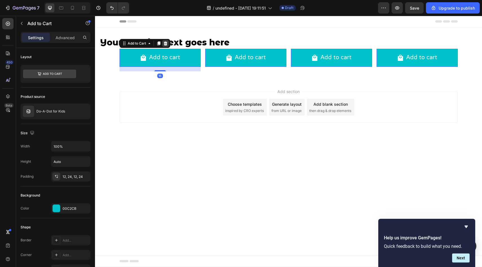
click at [168, 44] on div at bounding box center [165, 43] width 7 height 7
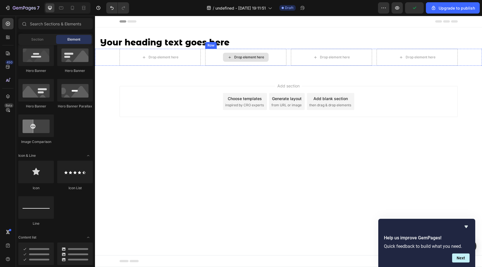
click at [241, 50] on div "Drop element here" at bounding box center [245, 57] width 81 height 17
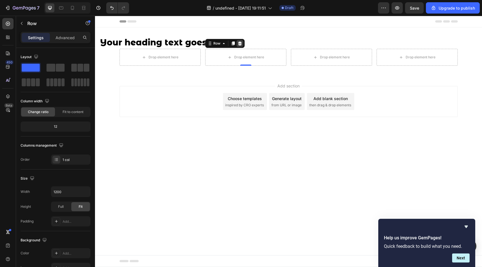
click at [241, 46] on div at bounding box center [239, 43] width 7 height 7
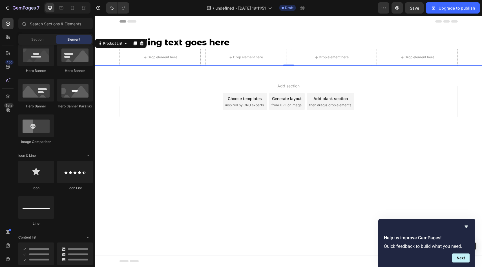
click at [111, 53] on div "Drop element here Drop element here Drop element here Drop element here" at bounding box center [288, 57] width 387 height 17
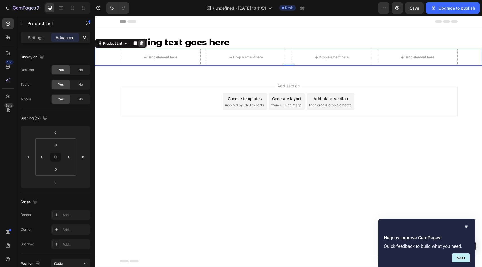
click at [143, 45] on icon at bounding box center [142, 43] width 4 height 4
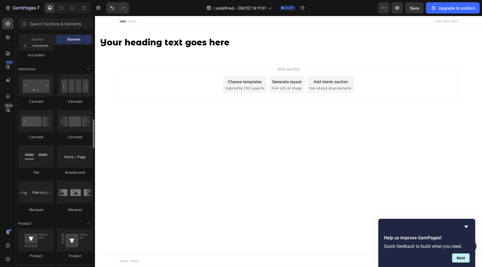
scroll to position [549, 0]
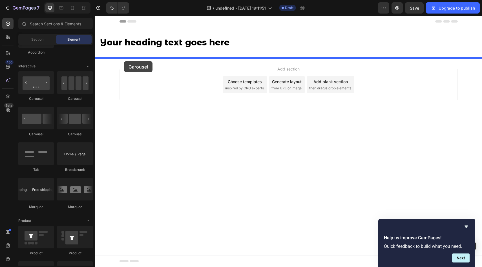
drag, startPoint x: 167, startPoint y: 101, endPoint x: 123, endPoint y: 61, distance: 59.0
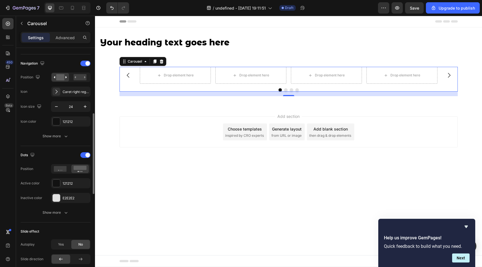
scroll to position [194, 0]
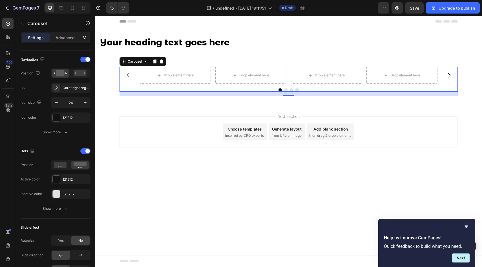
click at [448, 74] on icon "Carousel Next Arrow" at bounding box center [448, 75] width 7 height 7
click at [129, 75] on icon "Carousel Back Arrow" at bounding box center [128, 75] width 7 height 7
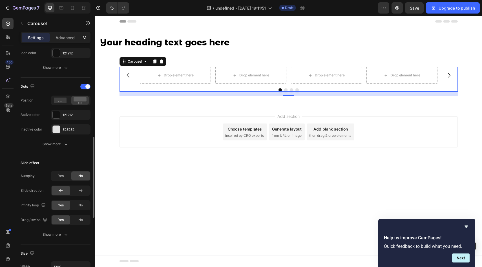
scroll to position [259, 0]
click at [24, 22] on icon "button" at bounding box center [21, 23] width 5 height 5
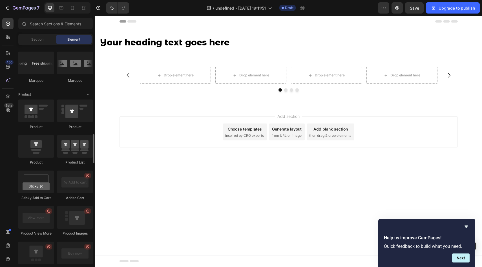
scroll to position [676, 0]
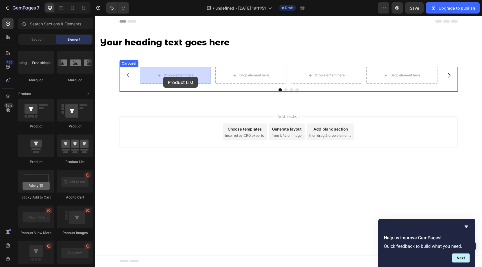
drag, startPoint x: 164, startPoint y: 163, endPoint x: 163, endPoint y: 77, distance: 86.5
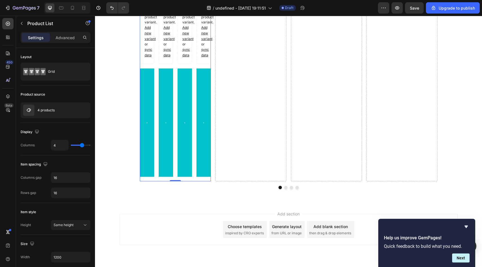
scroll to position [303, 0]
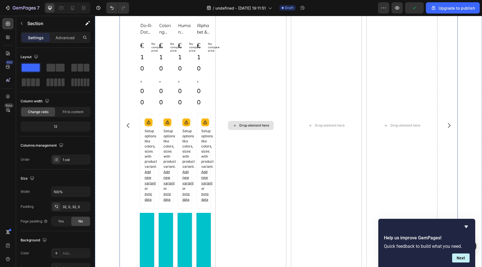
scroll to position [0, 0]
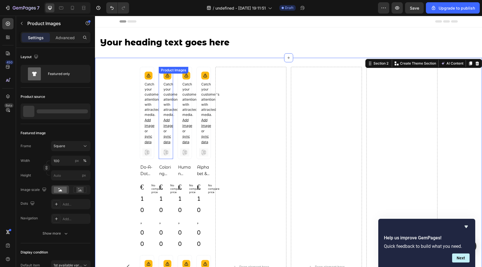
click at [166, 69] on div "Product Images" at bounding box center [173, 70] width 27 height 5
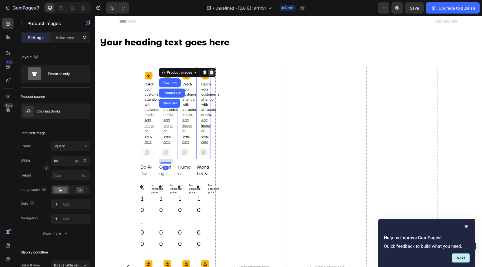
click at [211, 71] on icon at bounding box center [211, 72] width 4 height 4
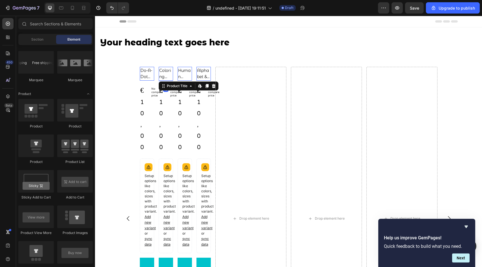
click at [164, 67] on h2 "Coloring Books" at bounding box center [166, 74] width 14 height 14
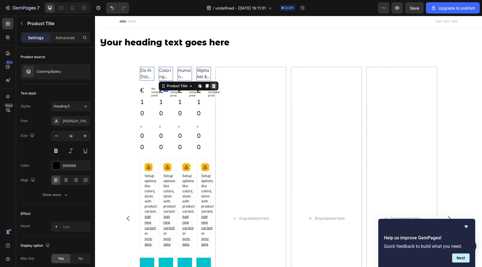
click at [212, 84] on icon at bounding box center [213, 86] width 5 height 5
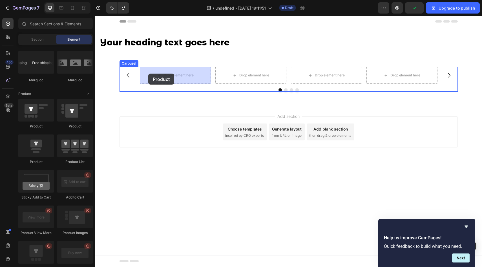
drag, startPoint x: 134, startPoint y: 158, endPoint x: 148, endPoint y: 74, distance: 86.0
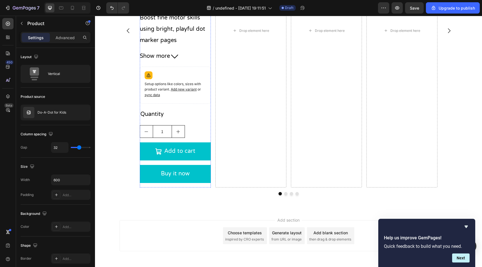
scroll to position [216, 0]
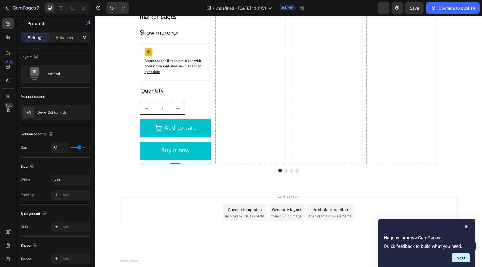
click at [193, 138] on div "Add to cart Add to Cart" at bounding box center [175, 130] width 71 height 23
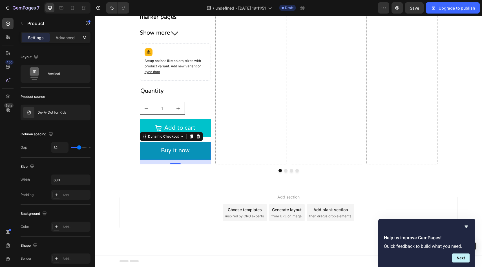
click at [193, 143] on button "Buy it now" at bounding box center [175, 151] width 71 height 18
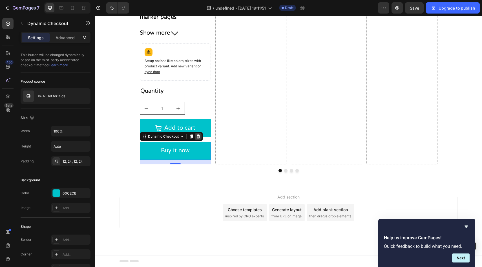
click at [199, 136] on icon at bounding box center [198, 136] width 5 height 5
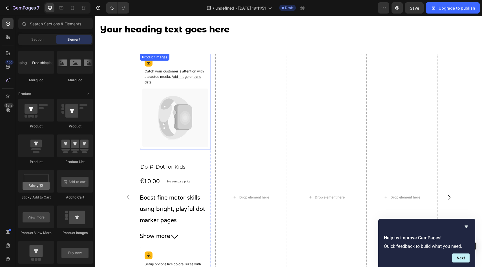
scroll to position [2, 0]
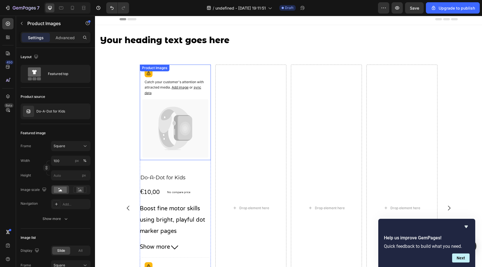
click at [172, 71] on div "Catch your customer's attention with attracted media. Add image or sync data Pr…" at bounding box center [175, 112] width 71 height 95
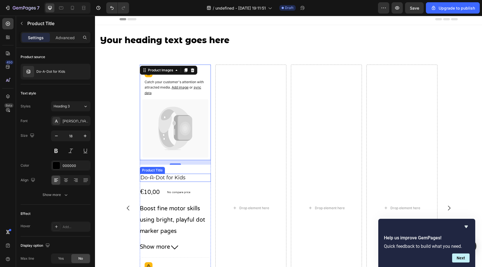
click at [172, 177] on h2 "Do-A-Dot for Kids" at bounding box center [175, 178] width 71 height 8
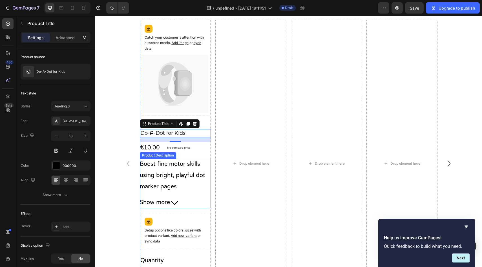
scroll to position [47, 0]
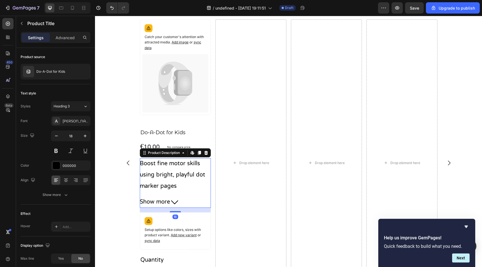
click at [186, 201] on button "Show more" at bounding box center [175, 201] width 71 height 11
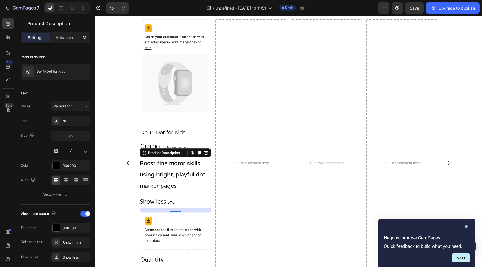
click at [197, 201] on button "Show less" at bounding box center [175, 201] width 71 height 11
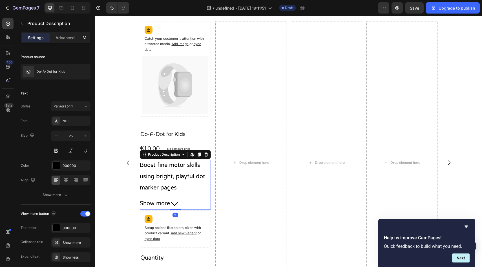
scroll to position [45, 0]
drag, startPoint x: 178, startPoint y: 212, endPoint x: 179, endPoint y: 208, distance: 3.9
click at [179, 208] on div "Boost fine motor skills using bright, playful dot marker pages Show more Produc…" at bounding box center [175, 185] width 71 height 50
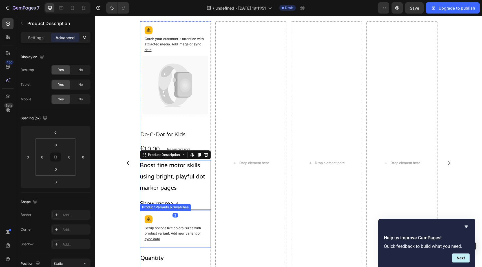
click at [157, 217] on div "Setup options like colors, sizes with product variant. Add new variant or sync …" at bounding box center [175, 229] width 66 height 32
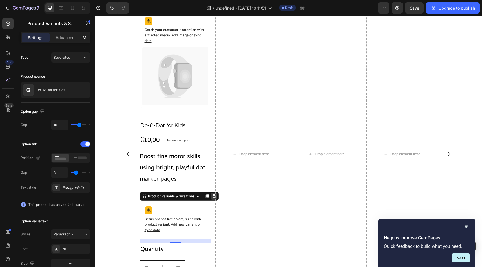
click at [214, 195] on icon at bounding box center [214, 196] width 4 height 4
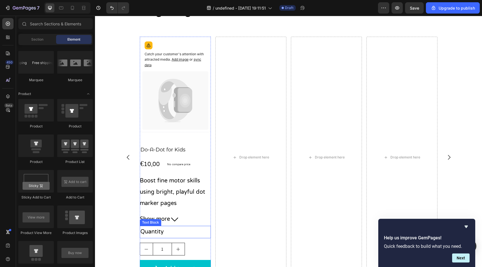
scroll to position [29, 0]
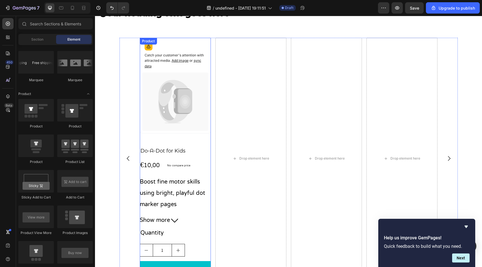
click at [140, 138] on div "Catch your customer's attention with attracted media. Add image or sync data Pr…" at bounding box center [175, 158] width 71 height 241
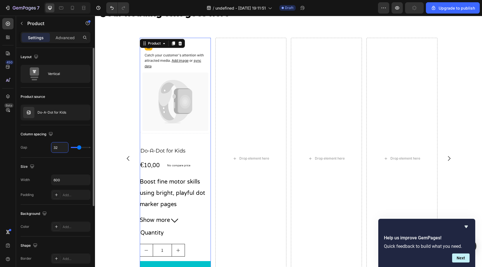
drag, startPoint x: 59, startPoint y: 148, endPoint x: 38, endPoint y: 148, distance: 20.8
click at [39, 148] on div "Gap 32" at bounding box center [56, 147] width 70 height 11
type input "3"
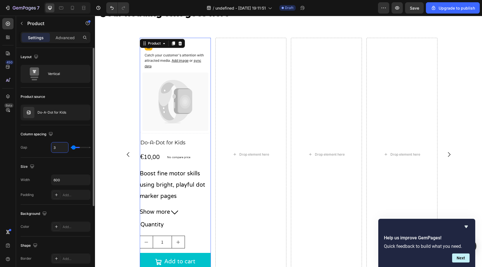
type input "0"
type input "5"
type input "0"
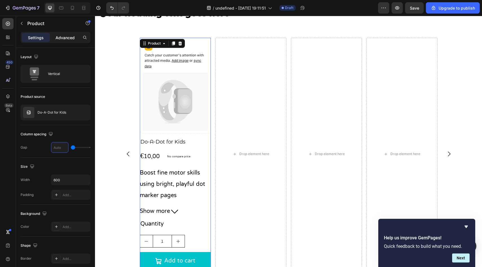
type input "0"
click at [62, 38] on p "Advanced" at bounding box center [64, 38] width 19 height 6
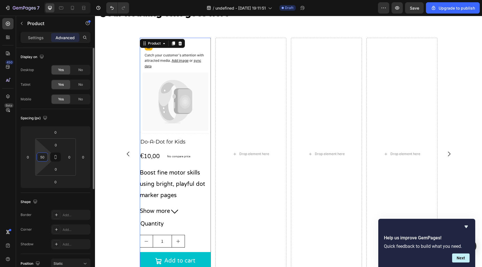
type input "0"
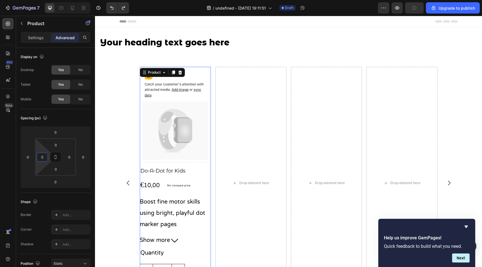
scroll to position [0, 0]
click at [196, 67] on div "Catch your customer's attention with attracted media. Add image or sync data" at bounding box center [175, 114] width 71 height 95
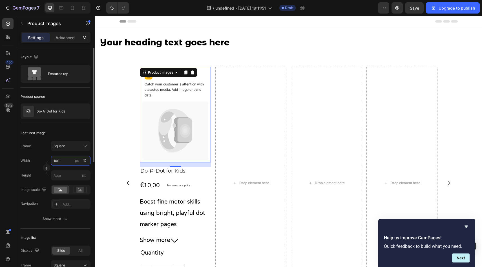
drag, startPoint x: 65, startPoint y: 162, endPoint x: 52, endPoint y: 162, distance: 13.2
click at [52, 162] on input "100" at bounding box center [70, 160] width 39 height 10
drag, startPoint x: 63, startPoint y: 160, endPoint x: 48, endPoint y: 159, distance: 15.2
click at [48, 159] on div "Width 100 px %" at bounding box center [56, 160] width 70 height 10
drag, startPoint x: 61, startPoint y: 159, endPoint x: 49, endPoint y: 159, distance: 11.6
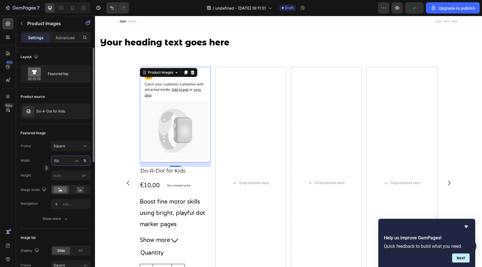
click at [49, 159] on div "Width 150 px %" at bounding box center [56, 160] width 70 height 10
type input "70"
click at [85, 73] on icon at bounding box center [85, 73] width 1 height 3
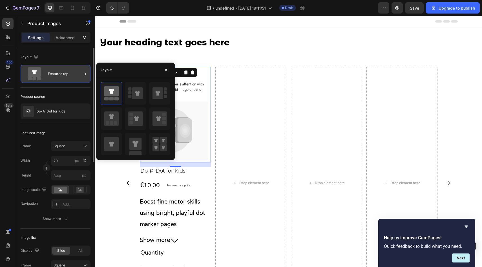
click at [85, 73] on icon at bounding box center [85, 73] width 1 height 3
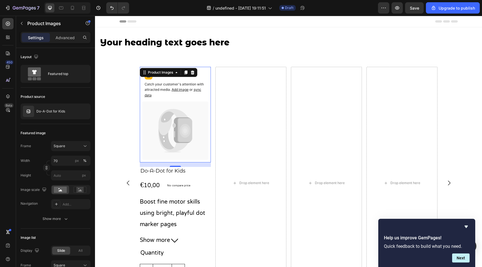
click at [142, 97] on div "Catch your customer's attention with attracted media. Add image or sync data" at bounding box center [175, 85] width 66 height 32
click at [165, 116] on icon at bounding box center [166, 130] width 17 height 39
click at [68, 161] on input "70" at bounding box center [70, 160] width 39 height 10
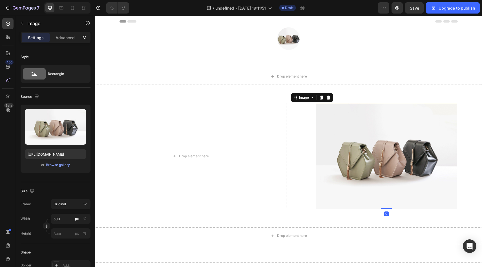
click at [324, 121] on img at bounding box center [386, 156] width 141 height 106
click at [327, 96] on icon at bounding box center [328, 97] width 5 height 5
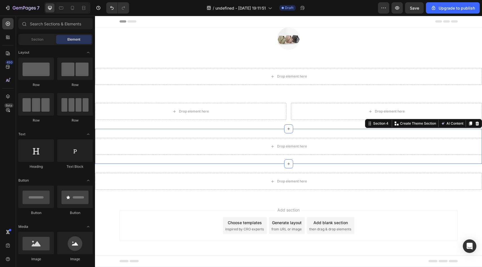
click at [267, 135] on div "Drop element here Section 4 You can create reusable sections Create Theme Secti…" at bounding box center [288, 146] width 387 height 35
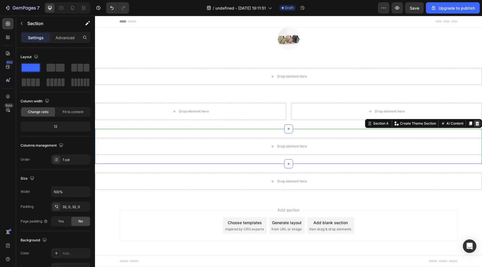
click at [479, 123] on icon at bounding box center [477, 123] width 5 height 5
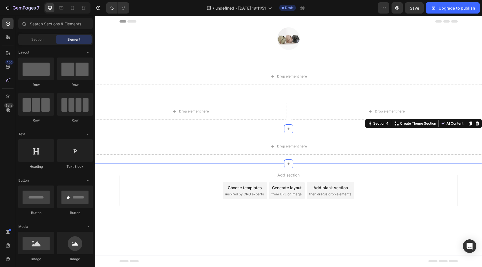
click at [448, 132] on div "Drop element here Section 4 You can create reusable sections Create Theme Secti…" at bounding box center [288, 146] width 387 height 35
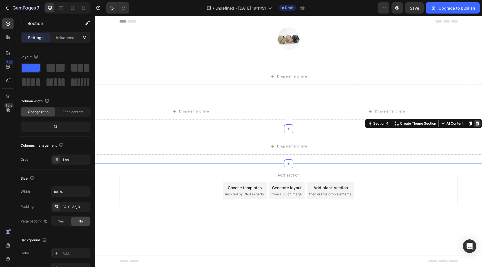
click at [477, 123] on icon at bounding box center [477, 123] width 4 height 4
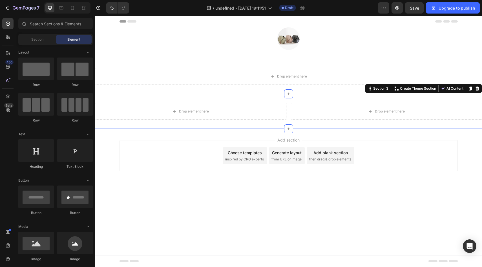
click at [363, 99] on div "Drop element here Drop element here Section 3 You can create reusable sections …" at bounding box center [288, 111] width 387 height 35
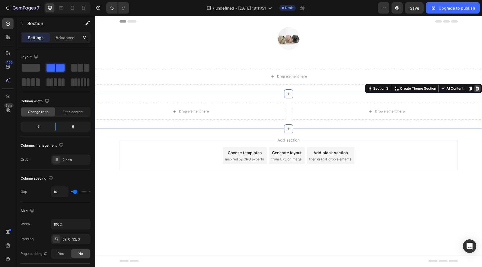
click at [475, 89] on icon at bounding box center [477, 88] width 5 height 5
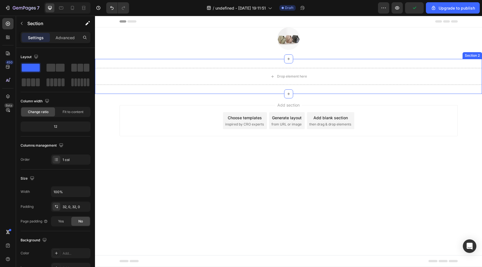
click at [308, 62] on div "Drop element here Section 2" at bounding box center [288, 76] width 387 height 35
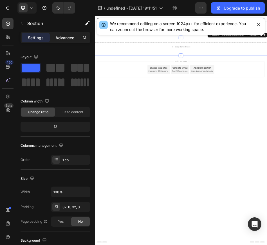
click at [65, 39] on p "Advanced" at bounding box center [64, 38] width 19 height 6
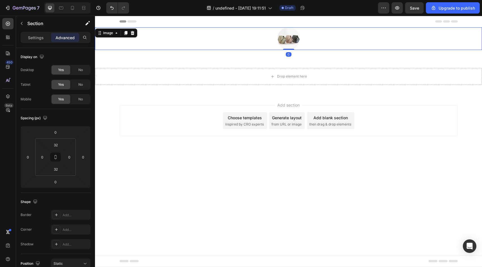
click at [240, 39] on div at bounding box center [288, 38] width 387 height 23
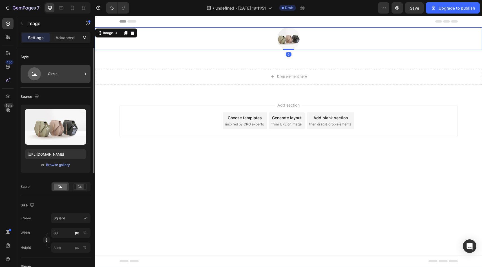
click at [57, 74] on div "Circle" at bounding box center [65, 73] width 34 height 13
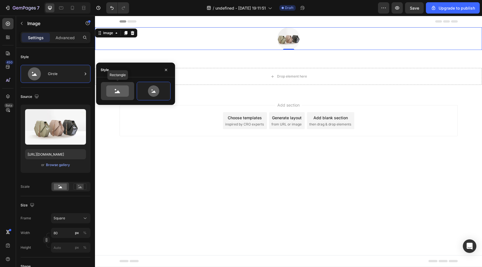
click at [112, 96] on icon at bounding box center [117, 90] width 23 height 11
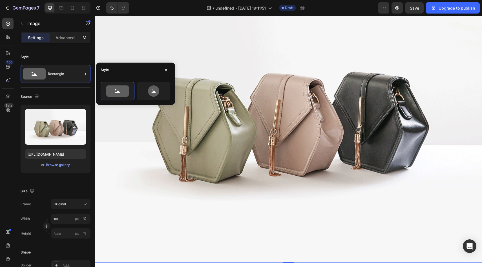
scroll to position [48, 0]
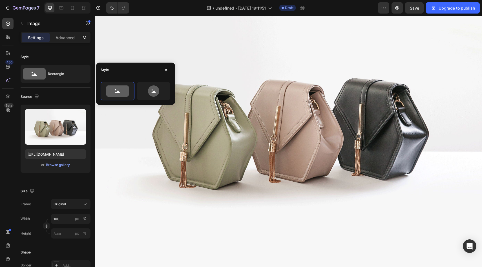
click at [162, 141] on img at bounding box center [288, 124] width 387 height 290
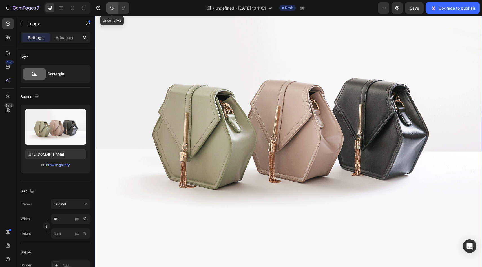
click at [110, 10] on icon "Undo/Redo" at bounding box center [112, 8] width 6 height 6
type input "80"
click at [111, 8] on icon "Undo/Redo" at bounding box center [112, 8] width 6 height 6
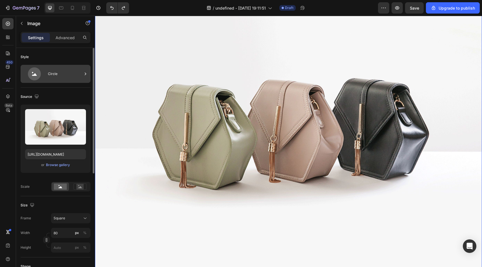
click at [56, 72] on div "Circle" at bounding box center [65, 73] width 34 height 13
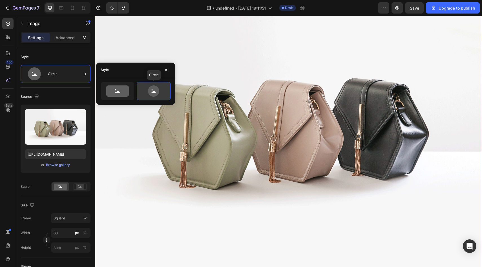
click at [144, 92] on icon at bounding box center [153, 90] width 26 height 11
click at [218, 118] on img at bounding box center [288, 124] width 387 height 290
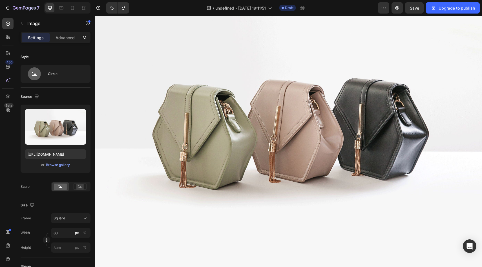
click at [204, 88] on img at bounding box center [288, 124] width 387 height 290
click at [111, 9] on icon "Undo/Redo" at bounding box center [112, 8] width 6 height 6
click at [181, 105] on img at bounding box center [288, 124] width 387 height 290
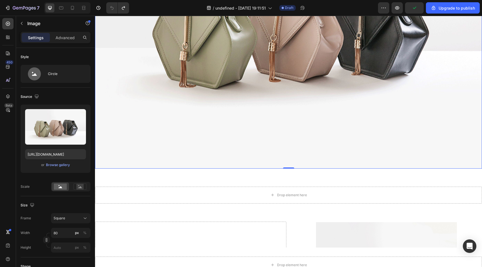
scroll to position [150, 0]
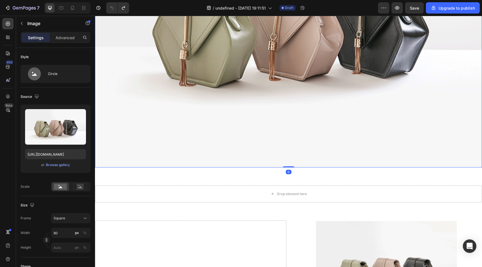
drag, startPoint x: 289, startPoint y: 166, endPoint x: 289, endPoint y: 80, distance: 86.2
click at [289, 80] on div "Image 0" at bounding box center [288, 22] width 387 height 290
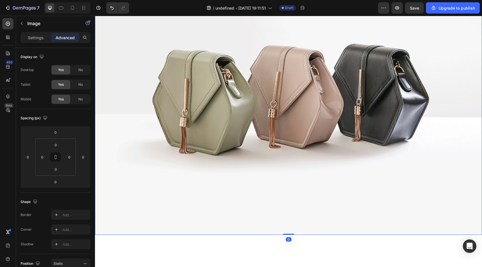
scroll to position [0, 0]
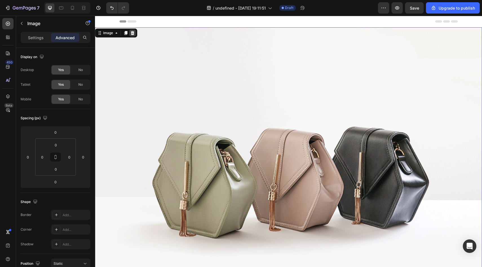
click at [132, 31] on icon at bounding box center [132, 33] width 5 height 5
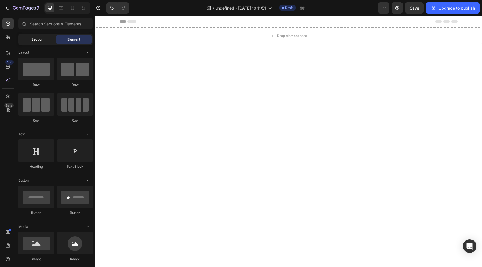
click at [46, 41] on div "Section" at bounding box center [36, 39] width 35 height 9
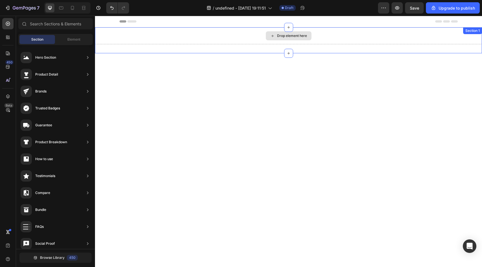
click at [183, 40] on div "Drop element here" at bounding box center [288, 35] width 387 height 17
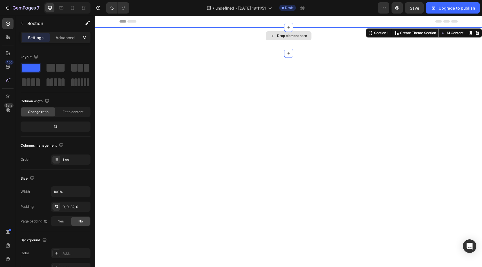
click at [217, 36] on div "Drop element here" at bounding box center [288, 35] width 387 height 17
click at [23, 21] on icon "button" at bounding box center [21, 23] width 5 height 5
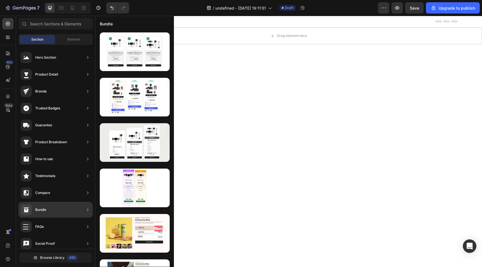
click at [77, 227] on div "FAQs" at bounding box center [55, 227] width 74 height 16
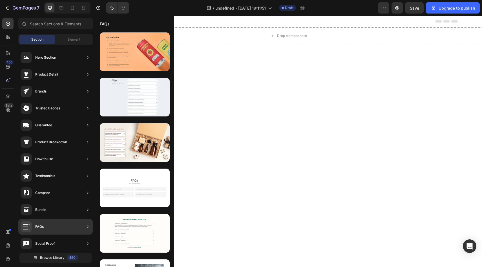
click at [46, 223] on div "FAQs" at bounding box center [55, 227] width 74 height 16
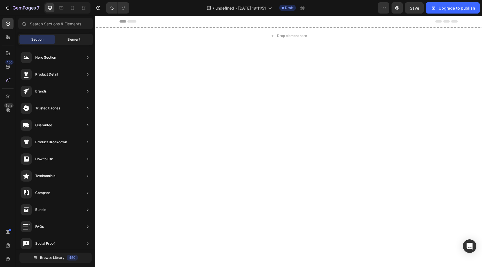
click at [76, 35] on div "Element" at bounding box center [73, 39] width 35 height 9
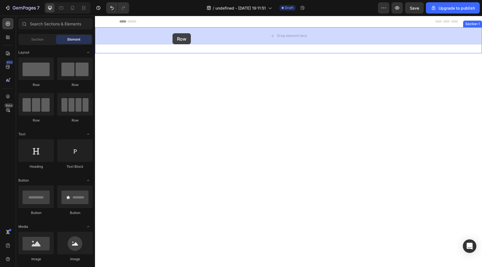
drag, startPoint x: 137, startPoint y: 89, endPoint x: 172, endPoint y: 33, distance: 65.7
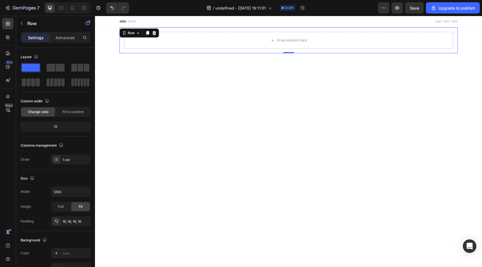
click at [176, 28] on div "Drop element here Row 0" at bounding box center [288, 40] width 338 height 26
click at [150, 44] on div "Drop element here" at bounding box center [288, 40] width 329 height 17
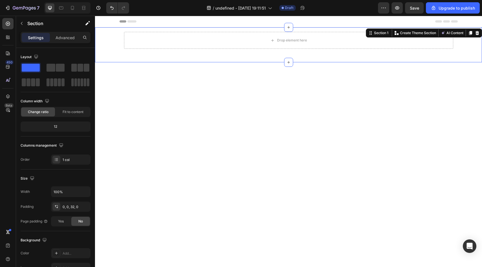
click at [105, 35] on div "Drop element here Row" at bounding box center [288, 40] width 387 height 26
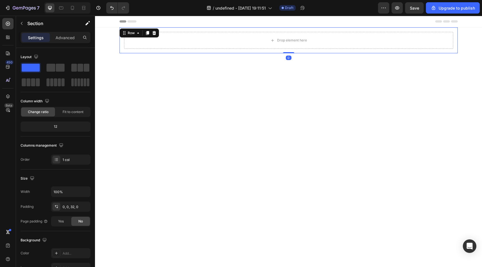
click at [120, 38] on div "Drop element here Row 0" at bounding box center [288, 40] width 338 height 26
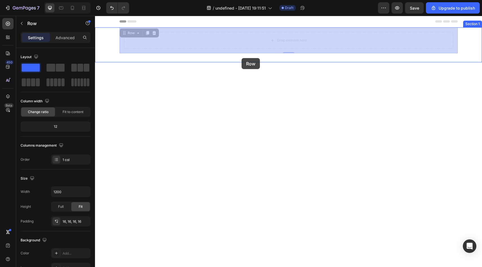
drag, startPoint x: 241, startPoint y: 53, endPoint x: 241, endPoint y: 58, distance: 5.1
click at [241, 58] on div "Header Row 0 Drop element here Row 0 Section 1 Root Start with Sections from si…" at bounding box center [288, 194] width 387 height 357
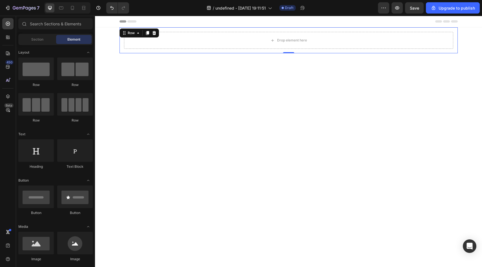
click at [205, 26] on div "Header" at bounding box center [288, 21] width 338 height 11
click at [190, 35] on div "Drop element here" at bounding box center [288, 40] width 329 height 17
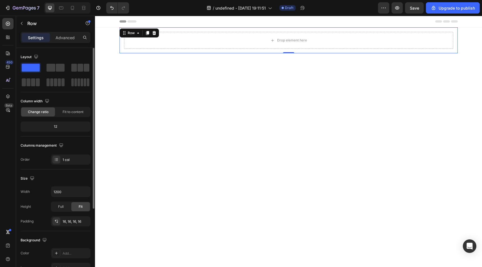
click at [54, 123] on div "12" at bounding box center [56, 127] width 68 height 8
click at [73, 114] on div "Fit to content" at bounding box center [73, 111] width 34 height 9
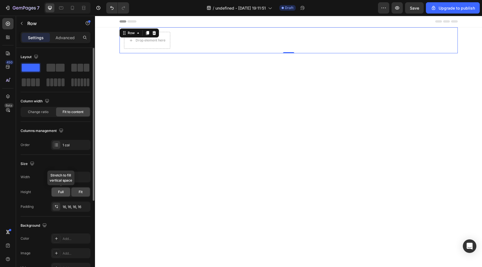
click at [63, 192] on span "Full" at bounding box center [61, 191] width 6 height 5
click at [198, 38] on div "Drop element here Row 0" at bounding box center [288, 40] width 338 height 26
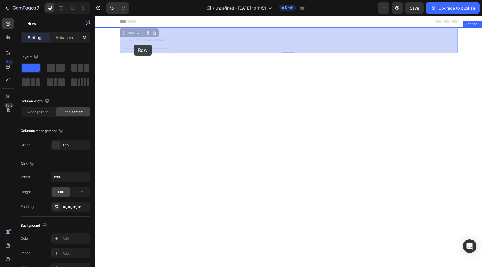
drag, startPoint x: 134, startPoint y: 35, endPoint x: 134, endPoint y: 44, distance: 8.7
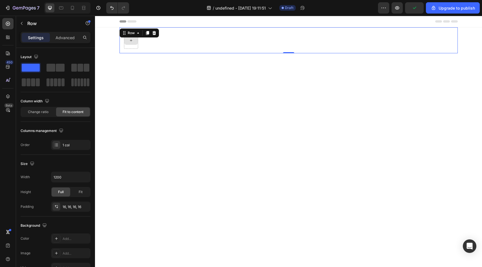
click at [130, 46] on div at bounding box center [131, 40] width 14 height 17
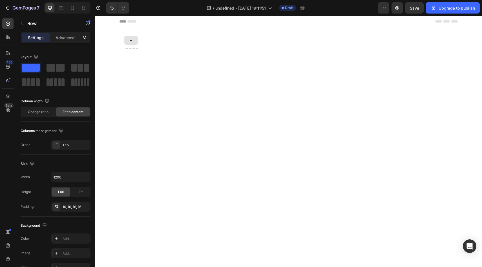
click at [133, 44] on div at bounding box center [131, 40] width 14 height 9
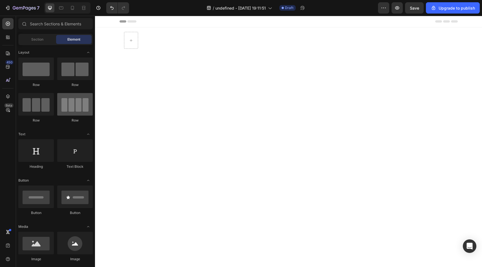
click at [69, 106] on div at bounding box center [74, 104] width 35 height 23
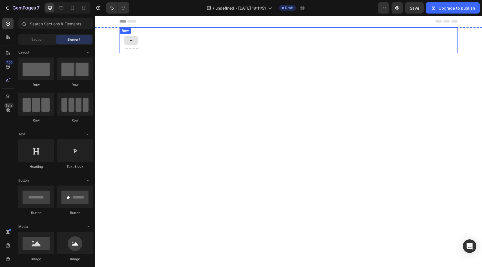
click at [134, 37] on div at bounding box center [131, 40] width 14 height 9
drag, startPoint x: 173, startPoint y: 91, endPoint x: 130, endPoint y: 40, distance: 66.2
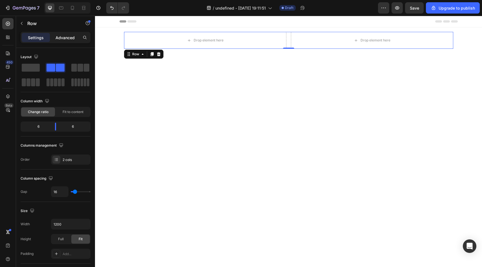
click at [72, 41] on div "Advanced" at bounding box center [65, 37] width 28 height 9
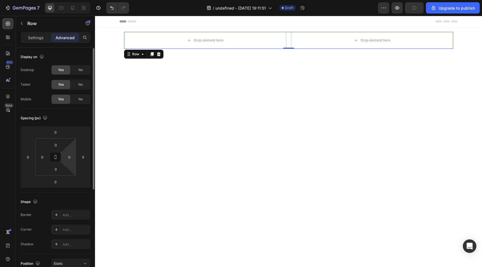
scroll to position [15, 0]
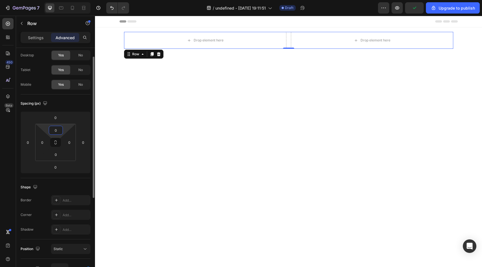
click at [56, 130] on input "0" at bounding box center [55, 130] width 11 height 8
type input "55"
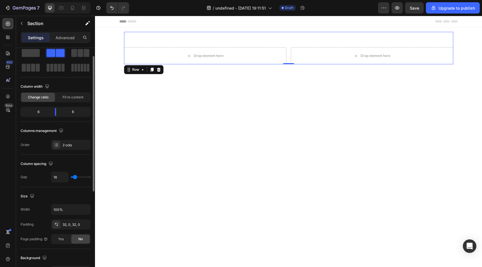
click at [166, 129] on div at bounding box center [288, 175] width 387 height 124
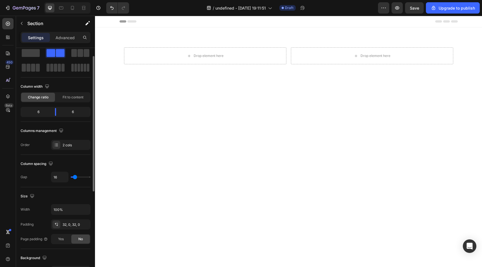
scroll to position [0, 0]
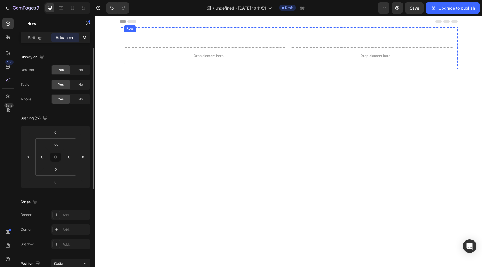
click at [168, 37] on div "Drop element here Drop element here Row" at bounding box center [288, 48] width 329 height 32
click at [120, 36] on div "Drop element here Drop element here Row 0 Row" at bounding box center [288, 47] width 338 height 41
click at [145, 43] on div "Drop element here Drop element here Row 0" at bounding box center [288, 48] width 329 height 32
click at [121, 41] on div "Drop element here Drop element here Row 0 Row" at bounding box center [288, 47] width 338 height 41
click at [138, 44] on div "Drop element here Drop element here Row" at bounding box center [288, 48] width 329 height 32
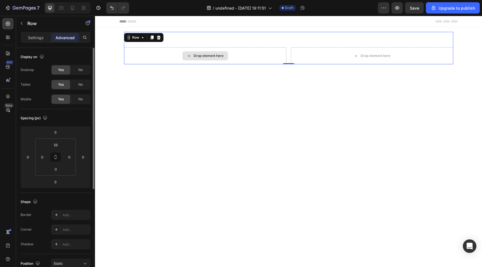
click at [144, 55] on div "Drop element here" at bounding box center [205, 55] width 162 height 17
click at [176, 37] on div "Drop element here Drop element here Row 0" at bounding box center [288, 48] width 329 height 32
click at [163, 53] on div "Drop element here" at bounding box center [205, 55] width 162 height 17
click at [60, 143] on input "55" at bounding box center [55, 145] width 11 height 8
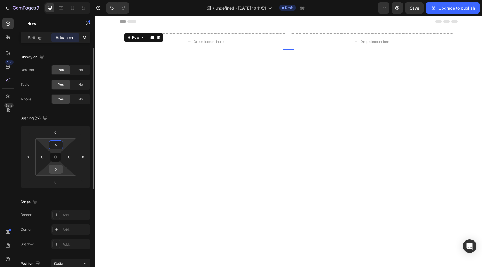
type input "5"
click at [58, 167] on input "0" at bounding box center [55, 169] width 11 height 8
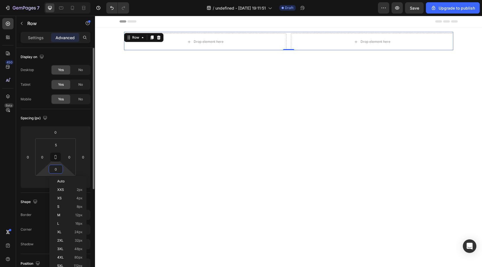
type input "5"
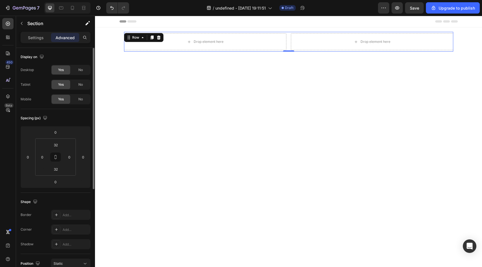
click at [194, 86] on div at bounding box center [288, 82] width 387 height 35
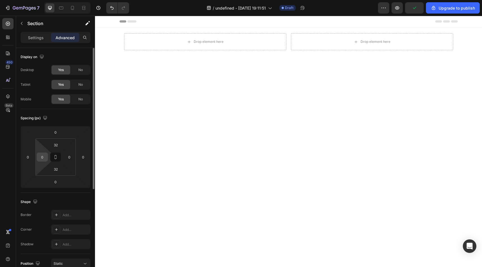
click at [43, 155] on input "0" at bounding box center [42, 157] width 8 height 8
type input "55"
click at [71, 154] on input "0" at bounding box center [69, 157] width 8 height 8
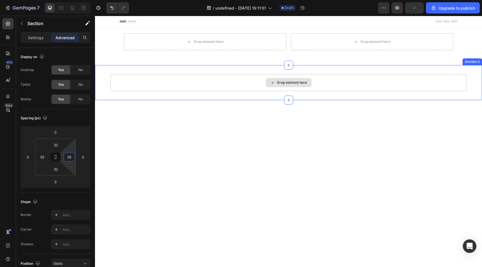
type input "0"
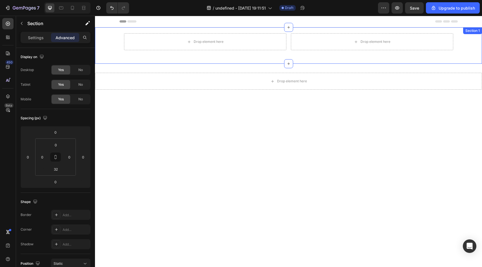
click at [110, 35] on div "Drop element here Drop element here Row Row" at bounding box center [288, 40] width 387 height 27
click at [370, 34] on icon at bounding box center [370, 33] width 5 height 5
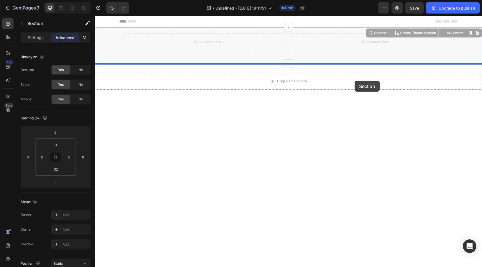
drag, startPoint x: 370, startPoint y: 33, endPoint x: 354, endPoint y: 81, distance: 50.1
click at [354, 81] on div "Header Row Row Section 1 You can create reusable sections Create Theme Section …" at bounding box center [288, 195] width 387 height 358
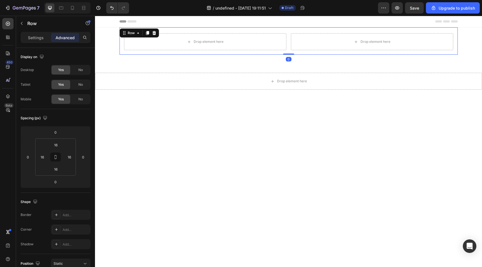
click at [248, 30] on div "Drop element here Drop element here Row Row 0" at bounding box center [288, 40] width 338 height 27
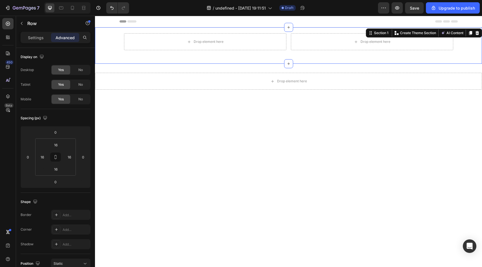
click at [113, 48] on div "Drop element here Drop element here Row Row" at bounding box center [288, 40] width 387 height 27
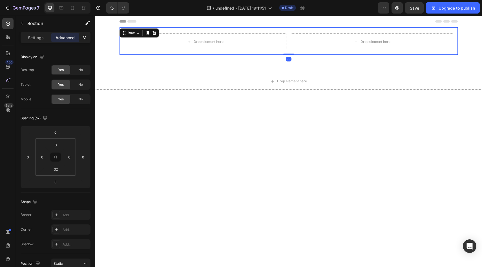
click at [166, 29] on div "Drop element here Drop element here Row Row 0" at bounding box center [288, 40] width 338 height 27
click at [153, 33] on icon at bounding box center [154, 33] width 5 height 5
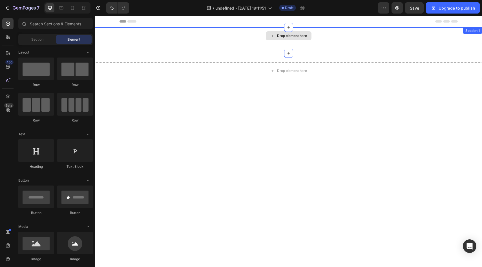
click at [140, 39] on div "Drop element here" at bounding box center [288, 35] width 387 height 17
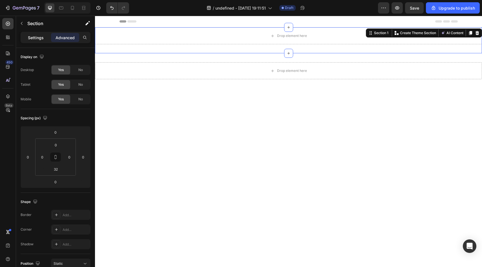
click at [37, 39] on p "Settings" at bounding box center [36, 38] width 16 height 6
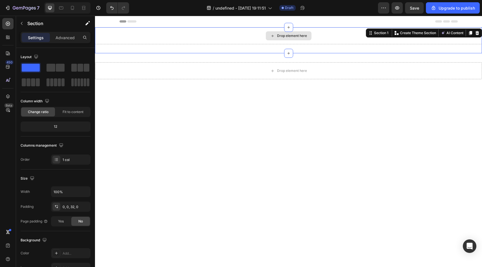
drag, startPoint x: 146, startPoint y: 84, endPoint x: 149, endPoint y: 38, distance: 45.7
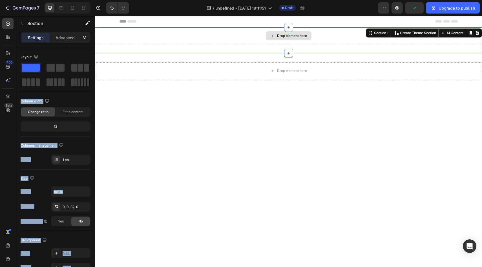
drag, startPoint x: 147, startPoint y: 83, endPoint x: 194, endPoint y: 43, distance: 60.6
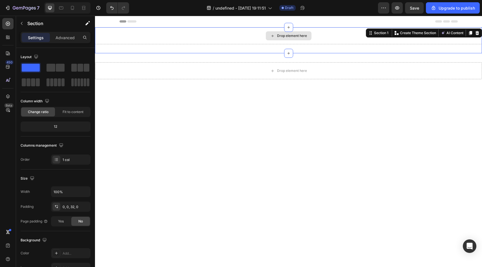
drag, startPoint x: 149, startPoint y: 83, endPoint x: 287, endPoint y: 37, distance: 145.6
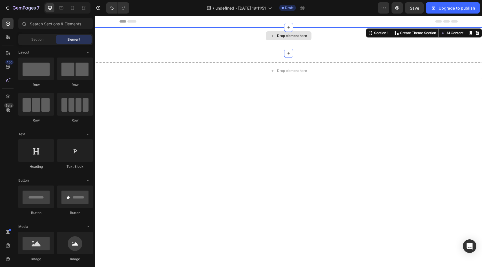
click at [287, 37] on div "Drop element here" at bounding box center [292, 36] width 30 height 5
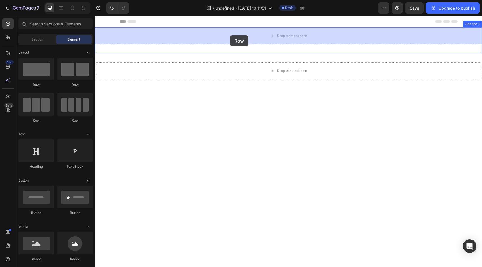
drag, startPoint x: 171, startPoint y: 90, endPoint x: 229, endPoint y: 35, distance: 80.5
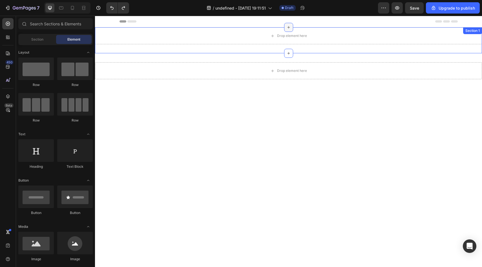
click at [289, 28] on icon at bounding box center [288, 27] width 5 height 5
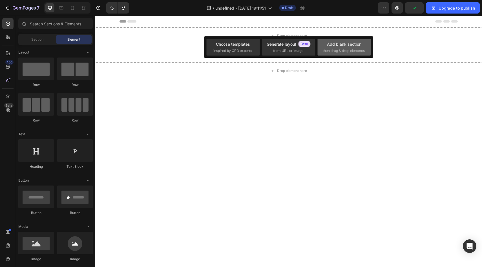
click at [330, 51] on span "then drag & drop elements" at bounding box center [344, 50] width 42 height 5
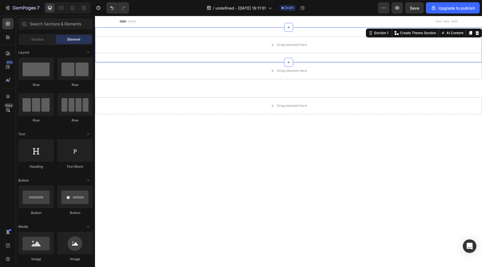
click at [273, 33] on div "Drop element here Section 1 You can create reusable sections Create Theme Secti…" at bounding box center [288, 44] width 387 height 35
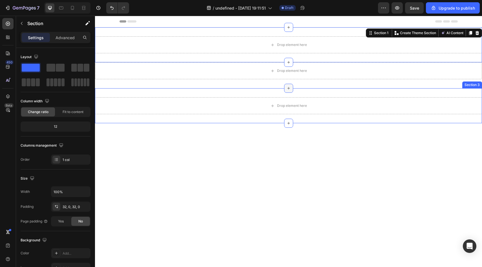
click at [287, 91] on div at bounding box center [288, 88] width 9 height 9
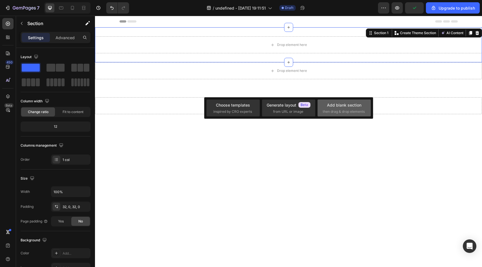
click at [330, 105] on div "Add blank section" at bounding box center [344, 105] width 34 height 6
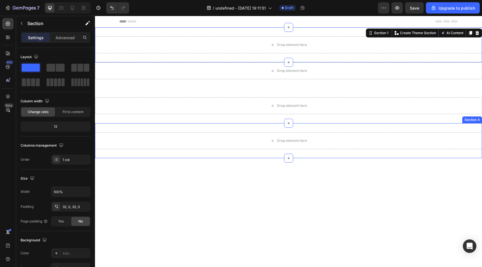
click at [270, 126] on div "Drop element here Section 4" at bounding box center [288, 140] width 387 height 35
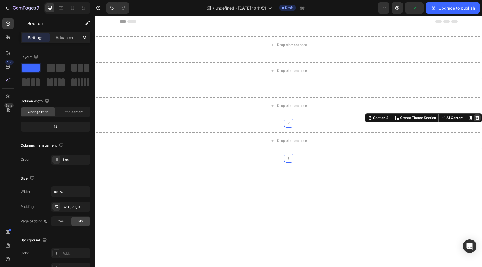
click at [479, 116] on div at bounding box center [477, 117] width 7 height 7
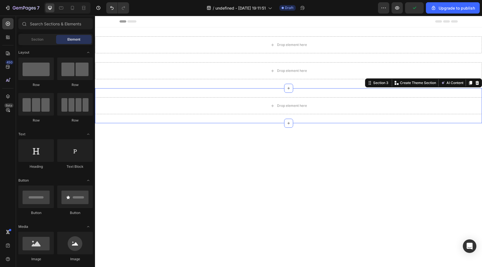
click at [359, 90] on div "Drop element here Section 3 You can create reusable sections Create Theme Secti…" at bounding box center [288, 105] width 387 height 35
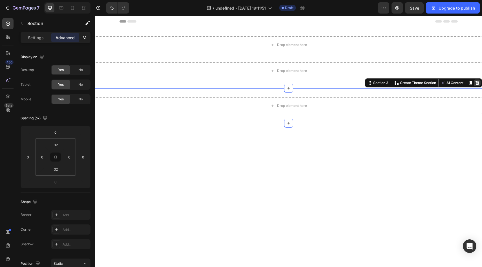
click at [477, 85] on icon at bounding box center [477, 83] width 4 height 4
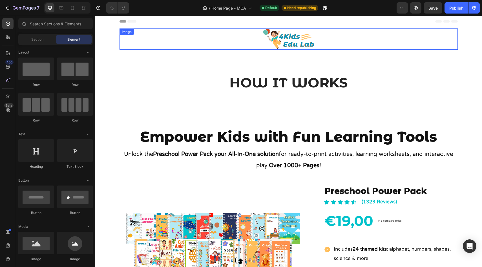
click at [271, 31] on img at bounding box center [288, 38] width 51 height 21
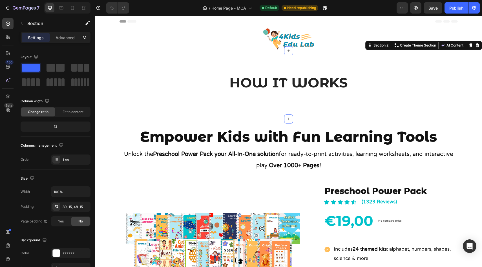
click at [229, 67] on div "HOW IT WORKS Heading Row Section 2 You can create reusable sections Create Them…" at bounding box center [288, 85] width 387 height 68
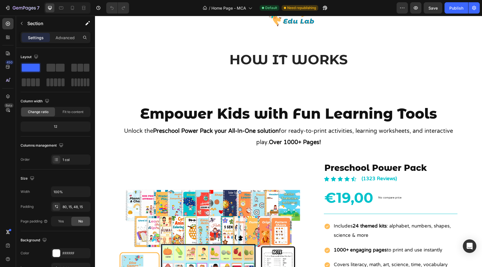
scroll to position [19, 0]
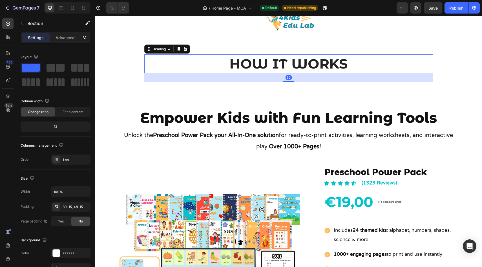
click at [308, 70] on h2 "HOW IT WORKS" at bounding box center [288, 63] width 288 height 19
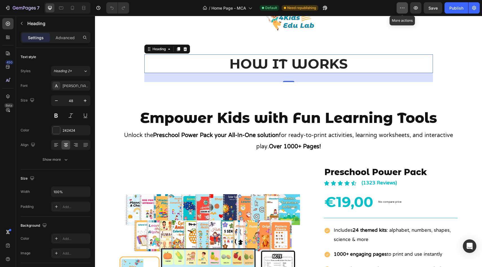
click at [403, 5] on icon "button" at bounding box center [402, 8] width 6 height 6
click at [475, 11] on button "button" at bounding box center [473, 7] width 11 height 11
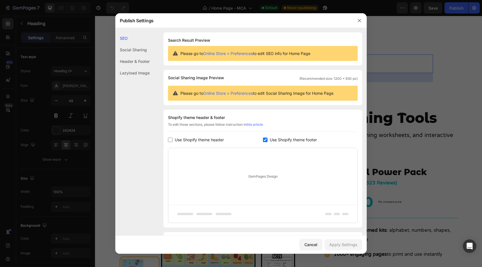
click at [135, 44] on div "Social Sharing" at bounding box center [132, 50] width 34 height 12
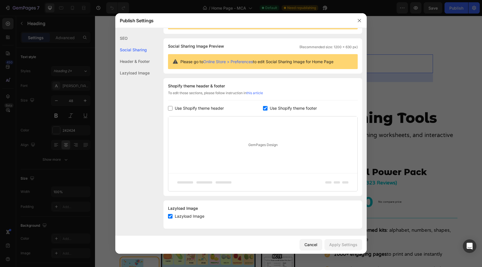
scroll to position [34, 0]
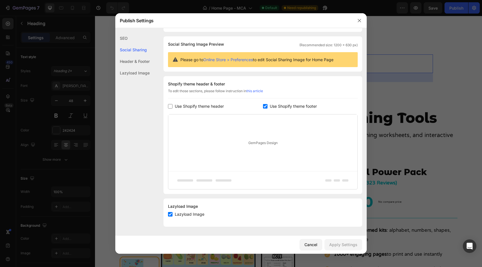
click at [134, 59] on div "Header & Footer" at bounding box center [132, 61] width 34 height 12
click at [129, 75] on div "Lazyload Image" at bounding box center [132, 73] width 34 height 12
click at [131, 63] on div "Header & Footer" at bounding box center [132, 61] width 34 height 12
click at [132, 72] on div "Lazyload Image" at bounding box center [132, 73] width 34 height 12
drag, startPoint x: 315, startPoint y: 244, endPoint x: 220, endPoint y: 228, distance: 96.2
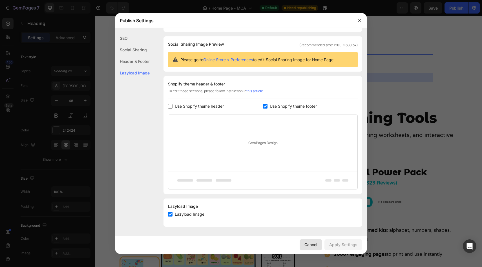
click at [315, 244] on div "Cancel" at bounding box center [310, 244] width 13 height 6
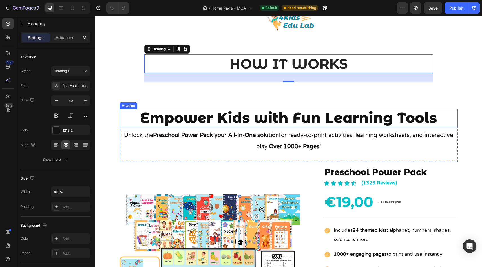
click at [238, 110] on h2 "Empower Kids with Fun Learning Tools" at bounding box center [288, 118] width 338 height 18
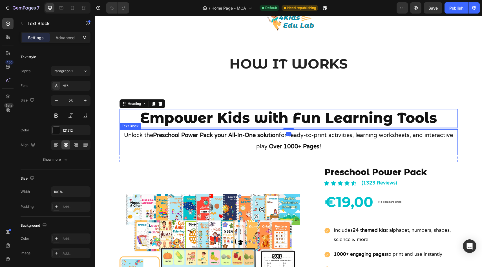
click at [215, 140] on strong "your All-In-One solution" at bounding box center [246, 135] width 64 height 15
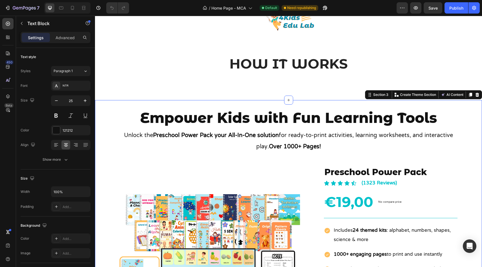
click at [232, 165] on div "Empower Kids with Fun Learning Tools Heading Unlock the Preschool Power Pack yo…" at bounding box center [288, 242] width 387 height 267
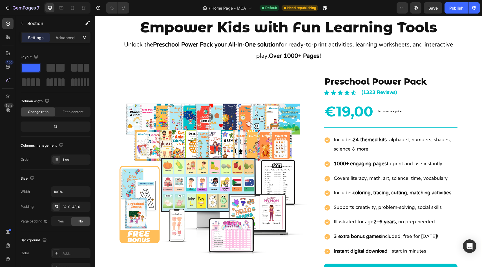
scroll to position [111, 0]
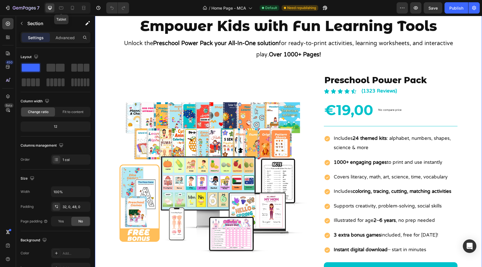
click at [57, 4] on div at bounding box center [61, 7] width 9 height 9
click at [61, 5] on div at bounding box center [61, 7] width 9 height 9
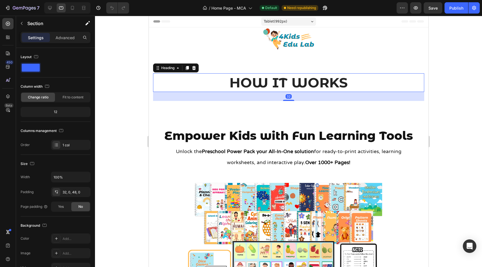
click at [280, 84] on h2 "HOW IT WORKS" at bounding box center [288, 82] width 271 height 19
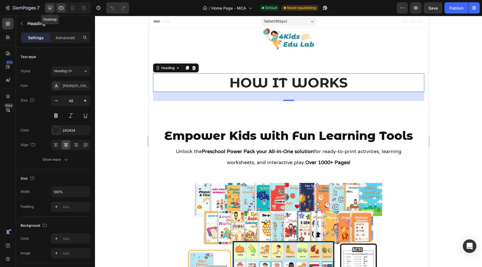
click at [47, 5] on div at bounding box center [49, 7] width 9 height 9
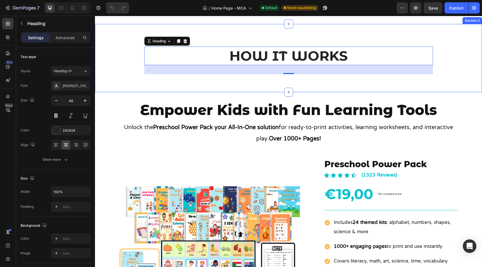
scroll to position [38, 0]
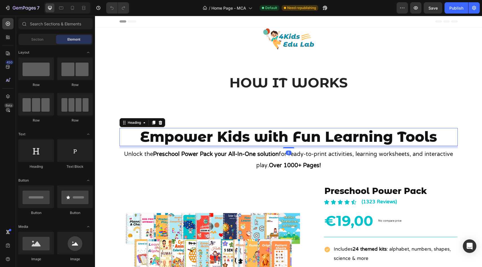
click at [203, 130] on h2 "Empower Kids with Fun Learning Tools" at bounding box center [288, 137] width 338 height 18
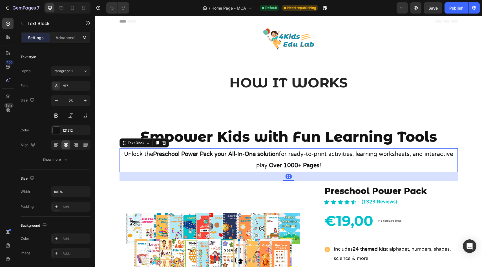
click at [187, 154] on strong "Preschool Power Pack" at bounding box center [183, 154] width 60 height 15
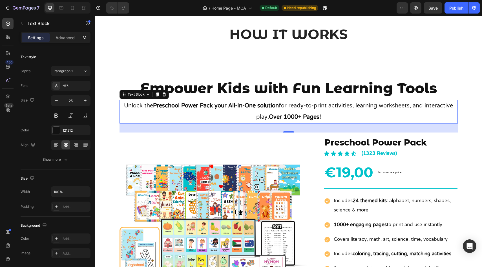
scroll to position [50, 0]
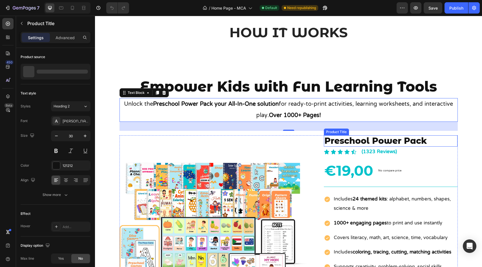
click at [356, 141] on h2 "Preschool Power Pack" at bounding box center [391, 140] width 134 height 11
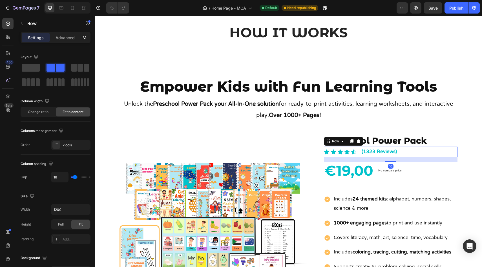
click at [339, 156] on div "Icon Icon Icon Icon Icon Icon List" at bounding box center [340, 151] width 33 height 11
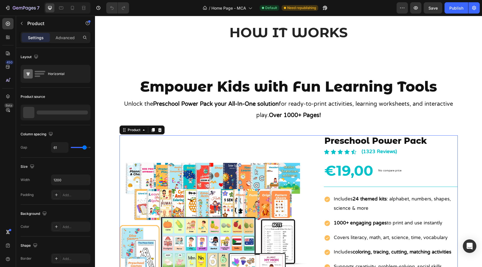
click at [292, 144] on div "Product Images" at bounding box center [212, 240] width 187 height 210
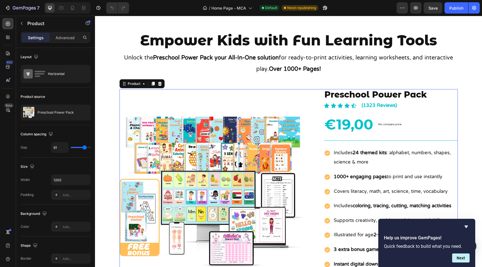
scroll to position [104, 0]
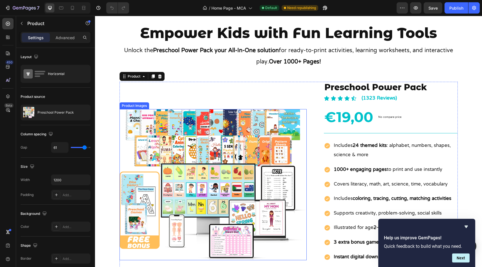
click at [209, 127] on img at bounding box center [212, 184] width 187 height 151
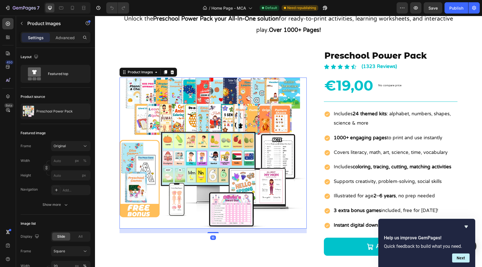
scroll to position [143, 0]
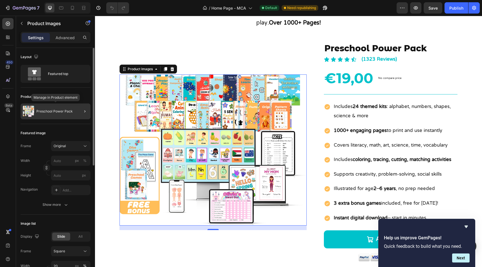
click at [48, 110] on p "Preschool Power Pack" at bounding box center [54, 111] width 36 height 4
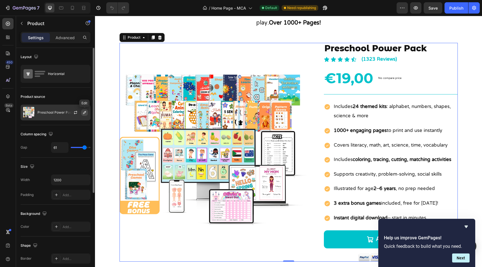
click at [85, 113] on icon "button" at bounding box center [84, 112] width 5 height 5
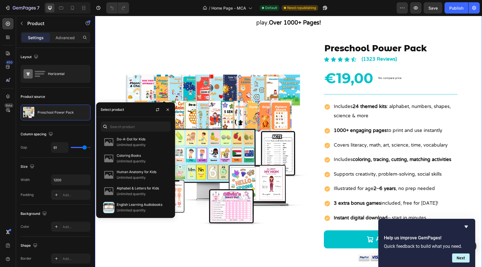
click at [109, 75] on div "Empower Kids with Fun Learning Tools Heading Unlock the Preschool Power Pack yo…" at bounding box center [288, 123] width 387 height 276
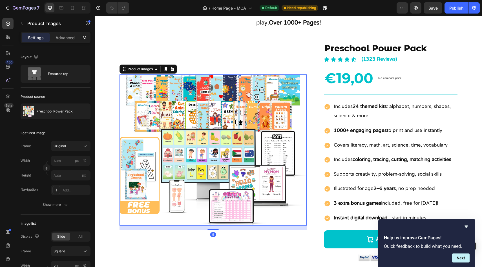
click at [162, 132] on img at bounding box center [212, 149] width 187 height 151
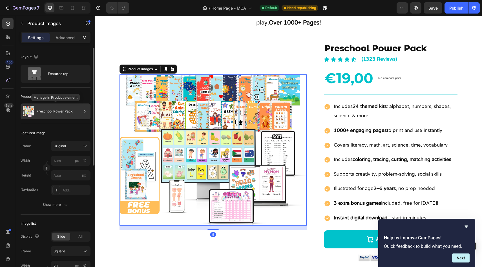
click at [66, 113] on p "Preschool Power Pack" at bounding box center [54, 111] width 36 height 4
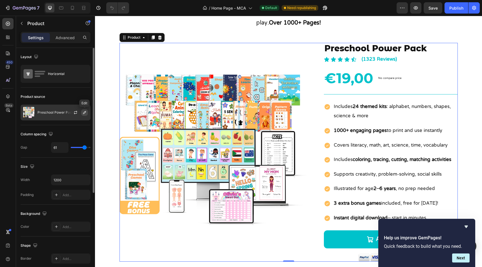
click at [86, 111] on icon "button" at bounding box center [84, 112] width 5 height 5
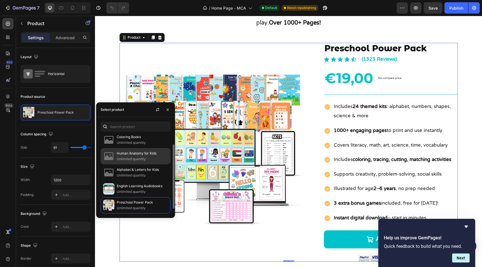
scroll to position [0, 0]
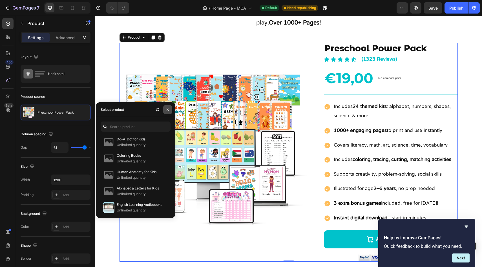
click at [168, 110] on icon "button" at bounding box center [167, 109] width 5 height 5
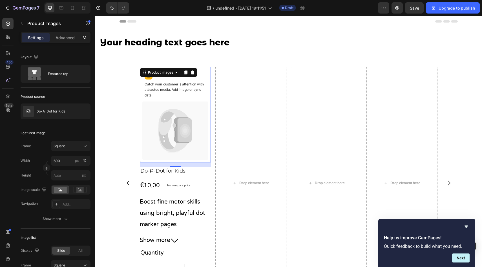
type input "600"
click at [63, 188] on rect at bounding box center [60, 189] width 13 height 6
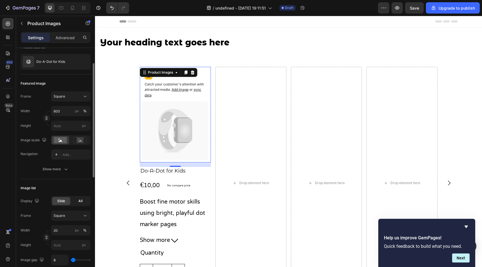
scroll to position [51, 0]
click at [81, 196] on div "All" at bounding box center [80, 199] width 18 height 8
click at [63, 198] on span "Slide" at bounding box center [61, 199] width 8 height 5
click at [70, 212] on div "Square" at bounding box center [68, 213] width 28 height 5
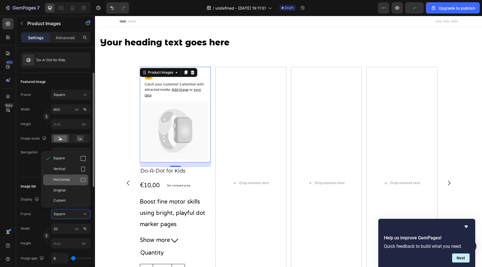
click at [66, 177] on span "Horizontal" at bounding box center [61, 180] width 17 height 6
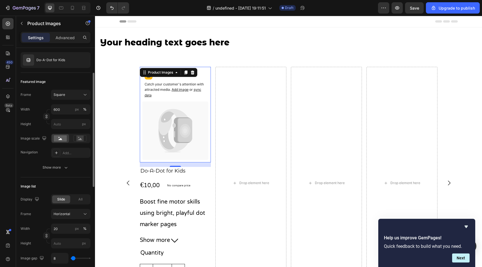
click at [144, 137] on icon at bounding box center [175, 130] width 66 height 58
click at [148, 74] on div "Product Images" at bounding box center [160, 72] width 27 height 5
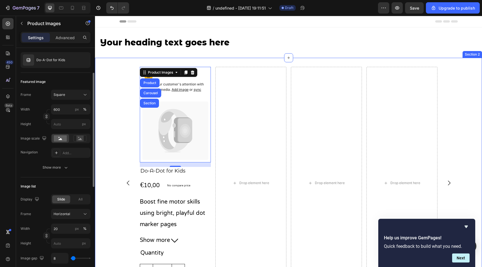
click at [126, 63] on div "Catch your customer's attention with attracted media. Add image or sync data Pr…" at bounding box center [288, 189] width 387 height 263
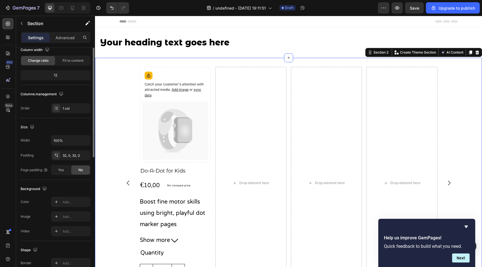
scroll to position [0, 0]
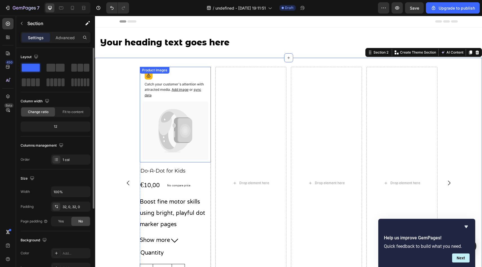
click at [186, 74] on div "Catch your customer's attention with attracted media. Add image or sync data Pr…" at bounding box center [175, 114] width 71 height 95
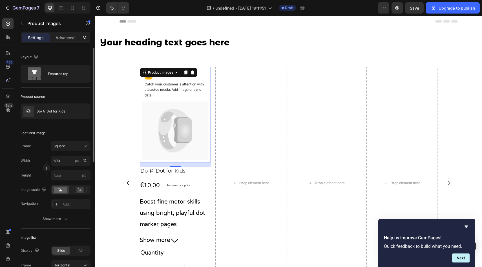
click at [152, 125] on icon at bounding box center [175, 130] width 66 height 58
click at [179, 89] on span "Add image" at bounding box center [180, 89] width 17 height 4
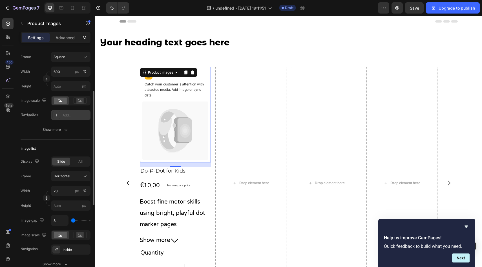
scroll to position [91, 0]
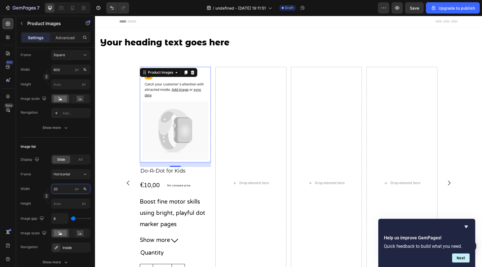
drag, startPoint x: 63, startPoint y: 189, endPoint x: 50, endPoint y: 186, distance: 13.6
click at [50, 186] on div "Width 20 px %" at bounding box center [56, 189] width 70 height 10
drag, startPoint x: 65, startPoint y: 190, endPoint x: 47, endPoint y: 188, distance: 17.8
click at [47, 188] on div "Width 20 px %" at bounding box center [56, 189] width 70 height 10
type input "5"
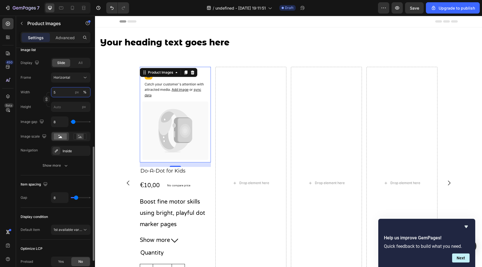
scroll to position [193, 0]
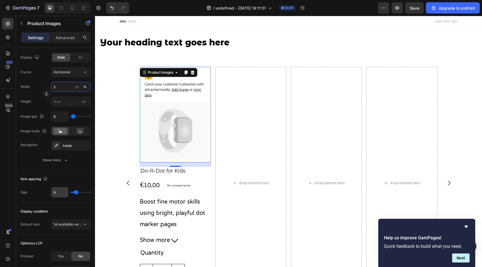
type input "5"
type input "7"
type input "10"
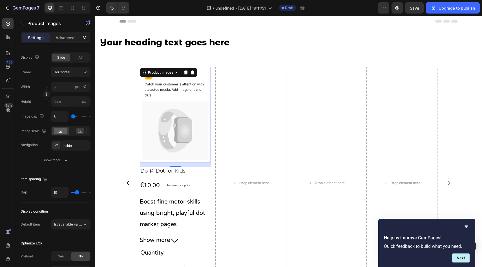
type input "14"
type input "17"
type input "20"
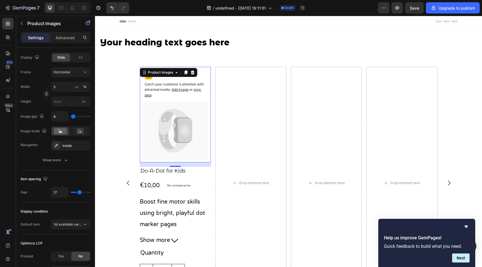
type input "20"
type input "23"
type input "24"
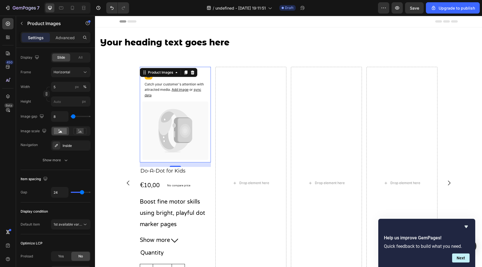
type input "26"
type input "28"
type input "30"
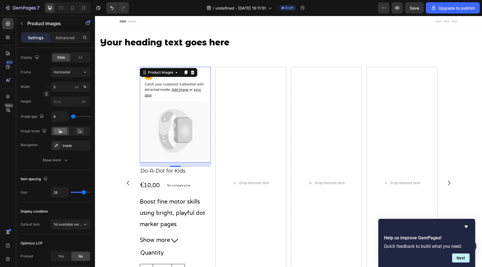
type input "30"
type input "31"
type input "32"
drag, startPoint x: 75, startPoint y: 193, endPoint x: 85, endPoint y: 192, distance: 10.0
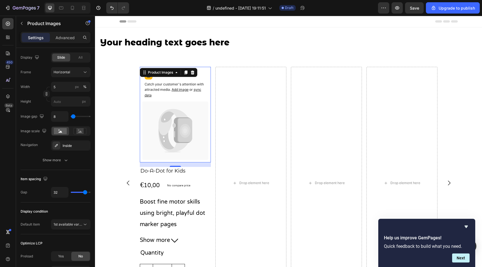
type input "32"
click at [85, 192] on input "range" at bounding box center [81, 192] width 20 height 1
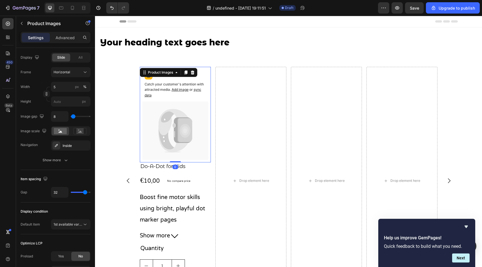
drag, startPoint x: 174, startPoint y: 165, endPoint x: 174, endPoint y: 160, distance: 5.6
click at [174, 160] on div "Catch your customer's attention with attracted media. Add image or sync data Pr…" at bounding box center [175, 114] width 71 height 95
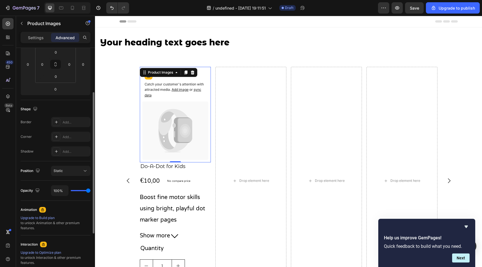
scroll to position [156, 0]
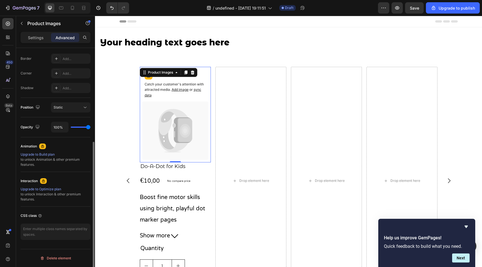
click at [79, 116] on div "Position Static" at bounding box center [56, 107] width 70 height 19
click at [79, 113] on div "Position Static" at bounding box center [56, 107] width 70 height 19
click at [79, 109] on div "Static" at bounding box center [68, 107] width 29 height 5
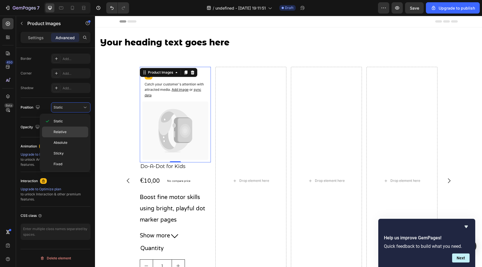
click at [72, 129] on p "Relative" at bounding box center [70, 131] width 32 height 5
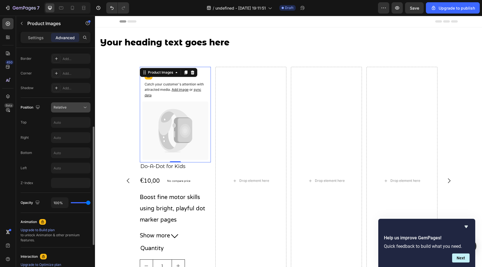
click at [78, 110] on button "Relative" at bounding box center [70, 107] width 39 height 10
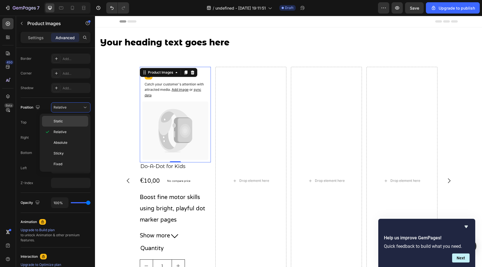
click at [75, 123] on p "Static" at bounding box center [70, 121] width 32 height 5
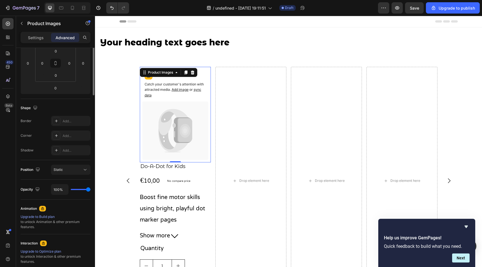
scroll to position [0, 0]
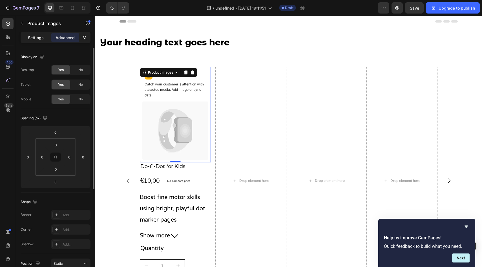
click at [44, 40] on div "Settings" at bounding box center [36, 37] width 28 height 9
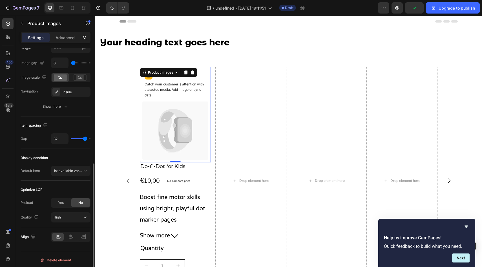
scroll to position [248, 0]
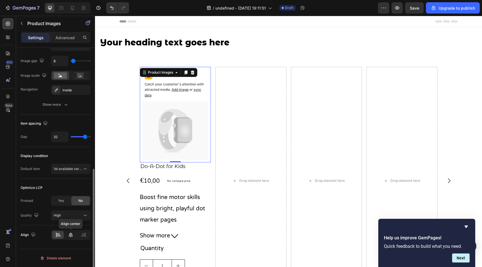
click at [70, 233] on icon at bounding box center [71, 235] width 6 height 6
click at [59, 234] on icon at bounding box center [58, 235] width 6 height 6
click at [85, 235] on icon at bounding box center [83, 235] width 4 height 1
click at [72, 235] on icon at bounding box center [71, 234] width 4 height 5
click at [63, 235] on div at bounding box center [58, 235] width 12 height 8
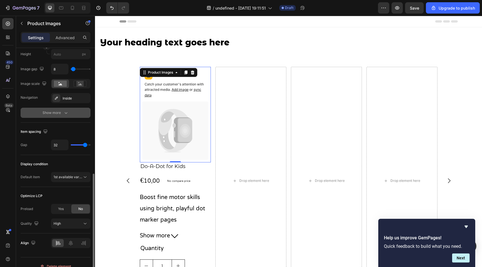
scroll to position [233, 0]
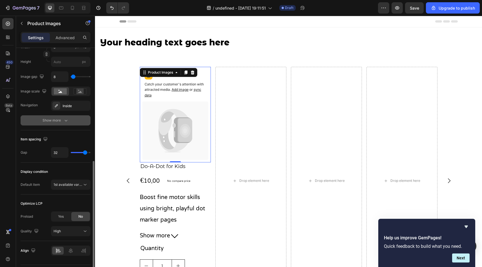
click at [60, 123] on div "Show more" at bounding box center [56, 120] width 26 height 6
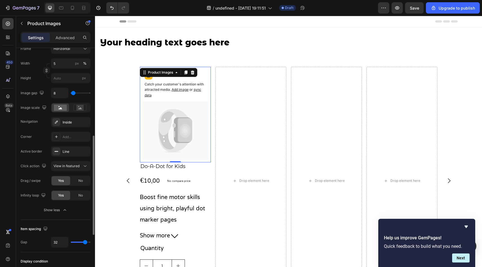
scroll to position [214, 0]
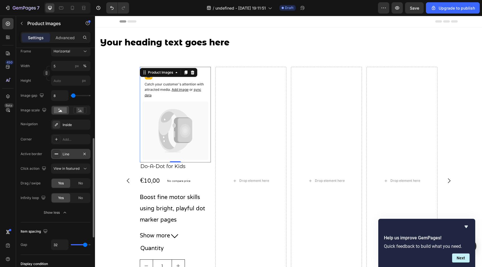
click at [57, 156] on div at bounding box center [56, 154] width 8 height 8
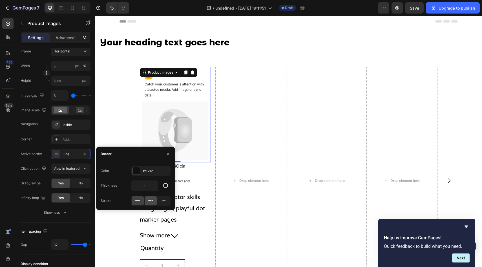
click at [151, 201] on icon at bounding box center [151, 201] width 6 height 6
click at [166, 201] on icon at bounding box center [164, 201] width 6 height 6
click at [140, 200] on icon at bounding box center [138, 201] width 6 height 6
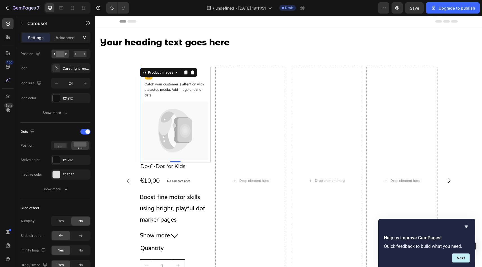
click at [129, 108] on div "Catch your customer's attention with attracted media. Add image or sync data Pr…" at bounding box center [288, 181] width 338 height 228
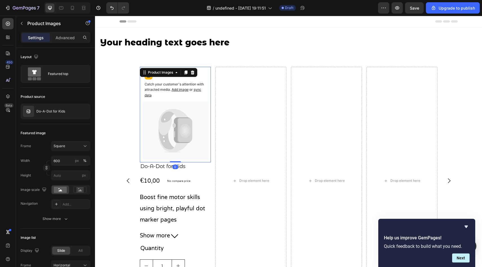
click at [148, 99] on div "Catch your customer's attention with attracted media. Add image or sync data" at bounding box center [175, 85] width 66 height 32
click at [178, 74] on icon at bounding box center [176, 72] width 5 height 5
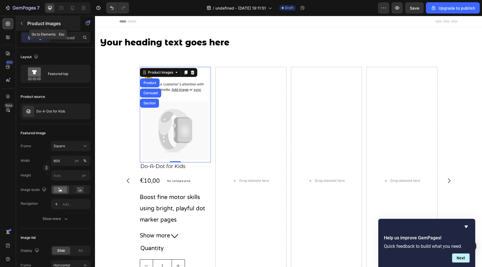
click at [24, 22] on button "button" at bounding box center [21, 23] width 9 height 9
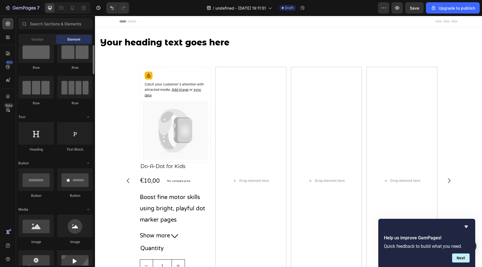
scroll to position [15, 0]
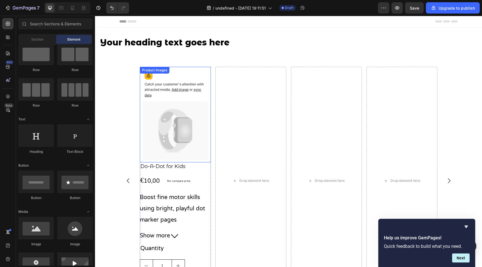
click at [161, 94] on p "Catch your customer's attention with attracted media. Add image or sync data" at bounding box center [175, 90] width 61 height 16
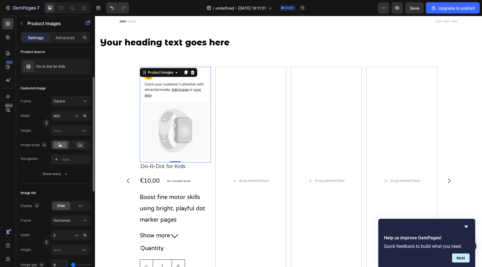
scroll to position [50, 0]
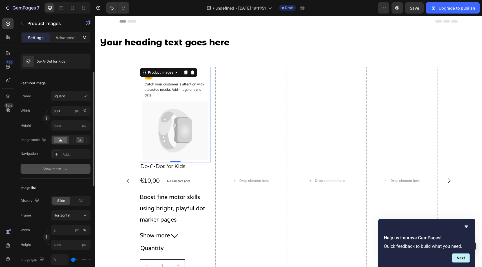
click at [66, 170] on icon "button" at bounding box center [66, 169] width 6 height 6
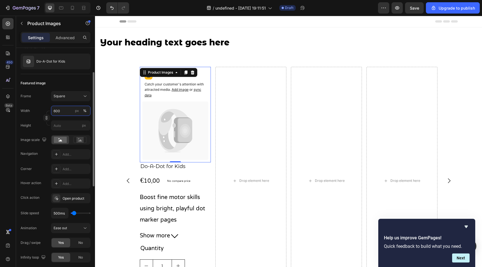
drag, startPoint x: 63, startPoint y: 111, endPoint x: 48, endPoint y: 111, distance: 15.8
click at [48, 111] on div "Width 600 px % Height px" at bounding box center [56, 118] width 70 height 25
drag, startPoint x: 64, startPoint y: 112, endPoint x: 50, endPoint y: 112, distance: 14.6
click at [50, 112] on div "Width 600 px %" at bounding box center [56, 111] width 70 height 10
type input "7900"
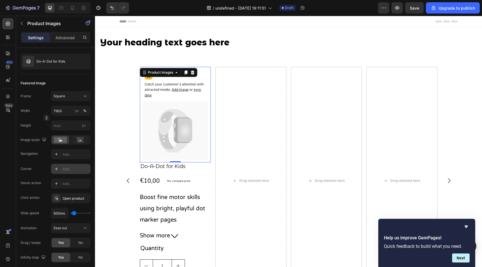
click at [58, 167] on icon at bounding box center [56, 168] width 5 height 5
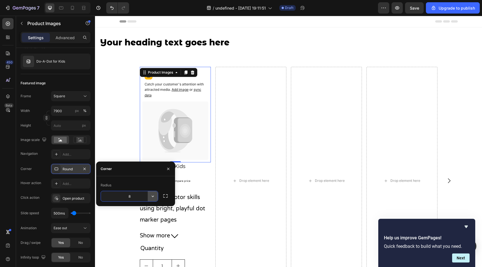
click at [151, 195] on icon "button" at bounding box center [153, 196] width 6 height 6
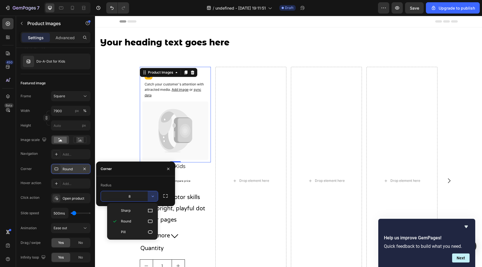
click at [137, 199] on input "8" at bounding box center [129, 196] width 57 height 10
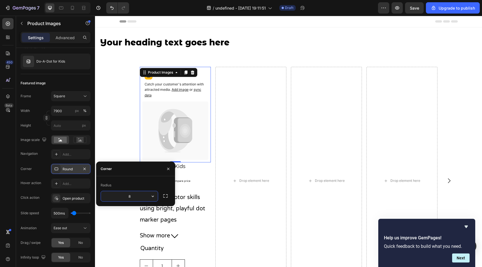
drag, startPoint x: 136, startPoint y: 198, endPoint x: 125, endPoint y: 197, distance: 11.0
click at [125, 198] on input "8" at bounding box center [129, 196] width 57 height 10
type input "69"
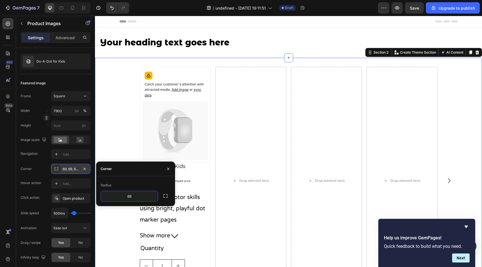
click at [116, 151] on div "Catch your customer's attention with attracted media. Add image or sync data Pr…" at bounding box center [288, 187] width 387 height 240
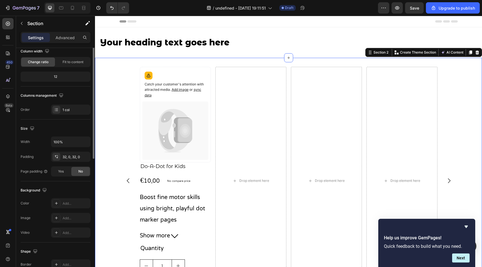
scroll to position [0, 0]
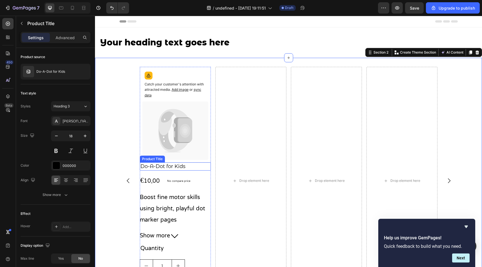
click at [144, 166] on h2 "Do-A-Dot for Kids" at bounding box center [175, 166] width 71 height 8
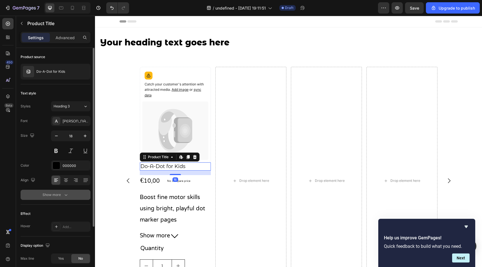
click at [58, 194] on div "Show more" at bounding box center [56, 195] width 26 height 6
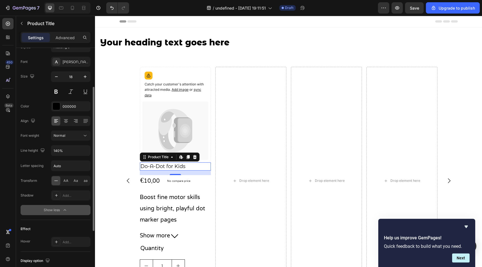
scroll to position [62, 0]
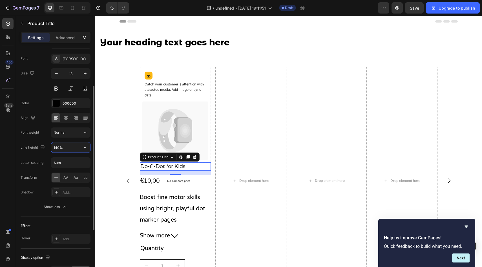
click at [69, 145] on input "140%" at bounding box center [70, 147] width 39 height 10
click at [84, 148] on icon "button" at bounding box center [85, 148] width 6 height 6
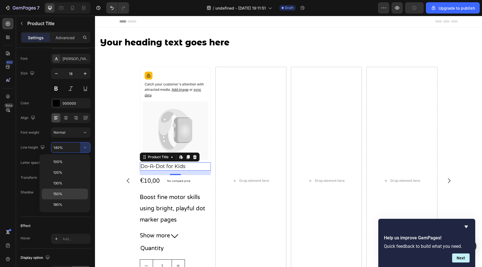
click at [64, 192] on p "150%" at bounding box center [69, 193] width 32 height 5
type input "150%"
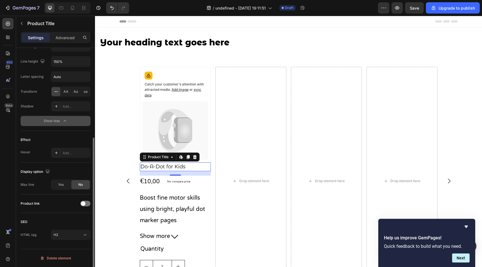
scroll to position [147, 0]
click at [67, 184] on div "Yes" at bounding box center [61, 185] width 19 height 9
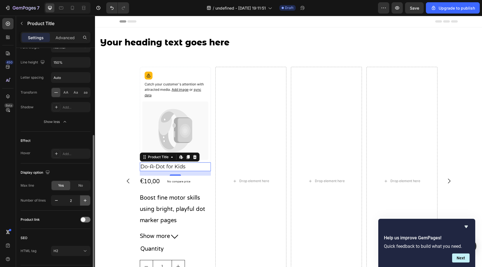
click at [83, 202] on icon "button" at bounding box center [85, 200] width 6 height 6
click at [56, 202] on icon "button" at bounding box center [57, 200] width 6 height 6
type input "2"
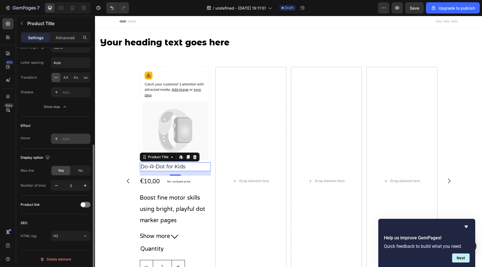
scroll to position [163, 0]
click at [88, 203] on div at bounding box center [85, 204] width 10 height 6
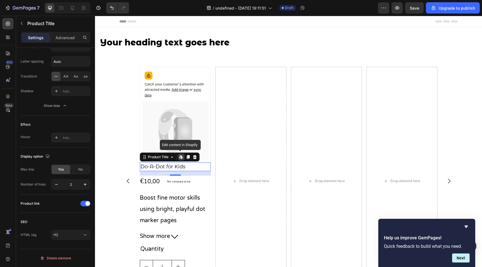
click at [182, 157] on icon at bounding box center [181, 157] width 5 height 5
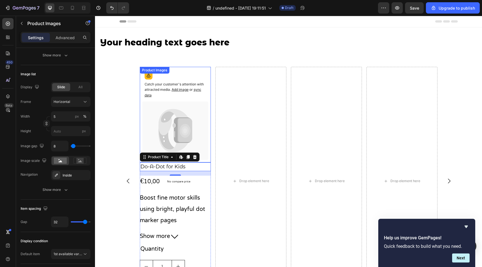
click at [178, 89] on span "Add image" at bounding box center [180, 89] width 17 height 4
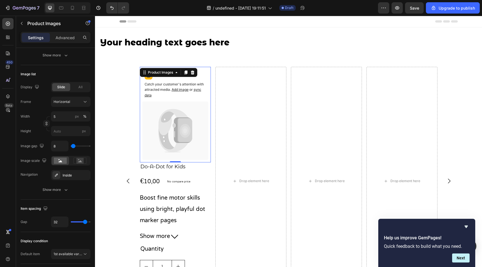
scroll to position [0, 0]
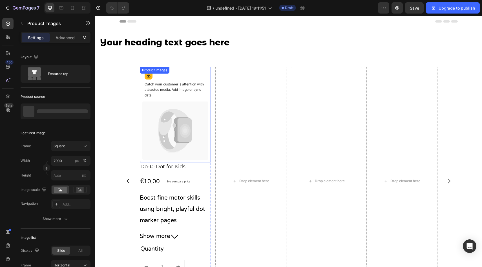
click at [197, 89] on span "sync data" at bounding box center [173, 92] width 57 height 10
click at [174, 143] on icon at bounding box center [175, 130] width 66 height 58
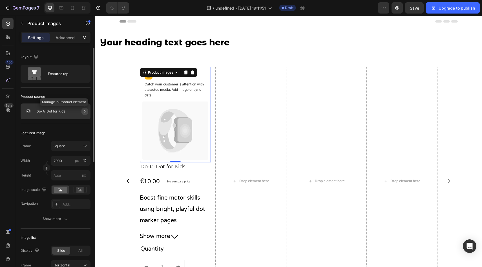
click at [86, 113] on icon "button" at bounding box center [85, 111] width 5 height 5
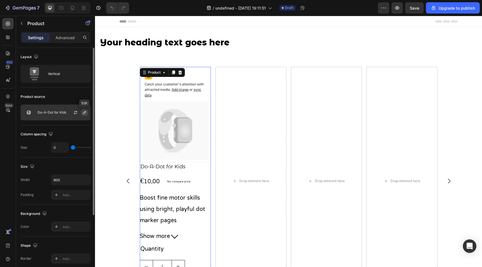
click at [83, 112] on icon "button" at bounding box center [84, 112] width 5 height 5
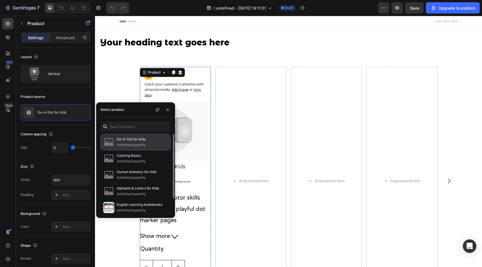
click at [124, 143] on p "Unlimited quantity" at bounding box center [142, 145] width 51 height 6
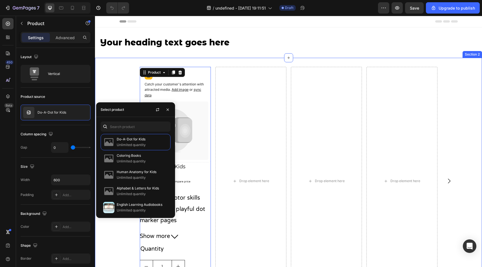
click at [104, 88] on div "Catch your customer's attention with attracted media. Add image or sync data Pr…" at bounding box center [288, 187] width 387 height 241
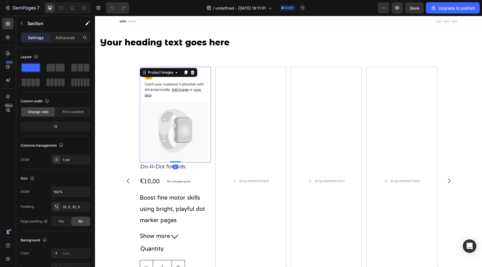
click at [154, 100] on div "Catch your customer's attention with attracted media. Add image or sync data" at bounding box center [175, 85] width 66 height 32
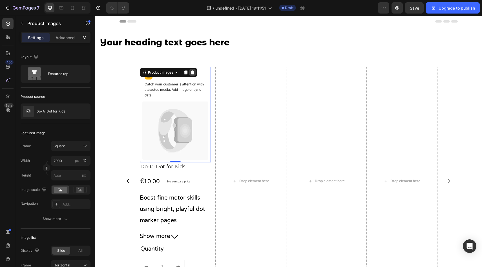
click at [194, 72] on icon at bounding box center [192, 72] width 4 height 4
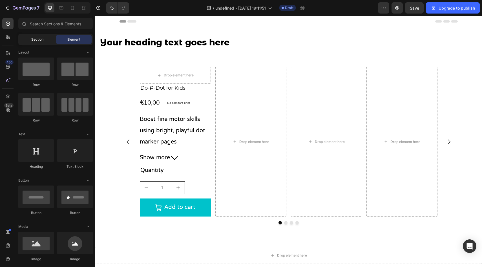
click at [36, 41] on span "Section" at bounding box center [37, 39] width 12 height 5
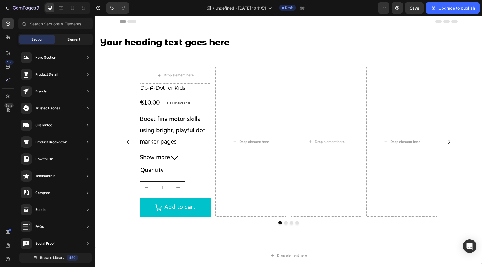
click at [66, 37] on div "Element" at bounding box center [73, 39] width 35 height 9
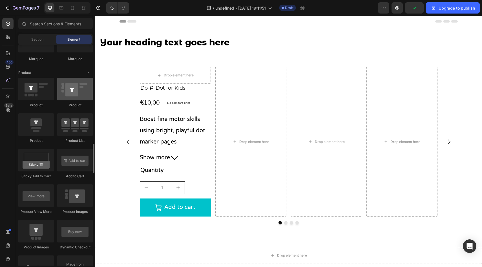
scroll to position [695, 0]
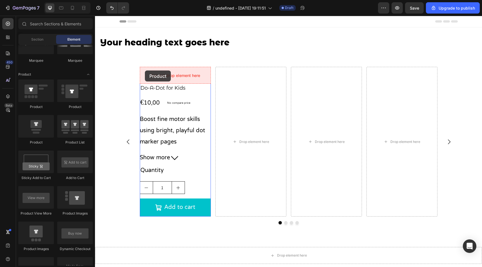
drag, startPoint x: 135, startPoint y: 142, endPoint x: 145, endPoint y: 70, distance: 72.4
click at [162, 74] on div "Drop element here" at bounding box center [175, 75] width 46 height 9
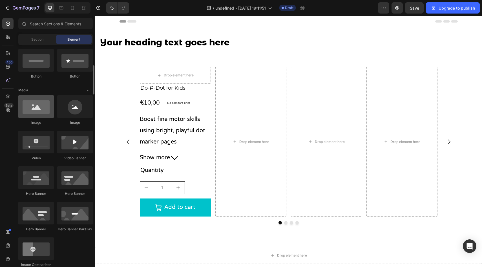
scroll to position [125, 0]
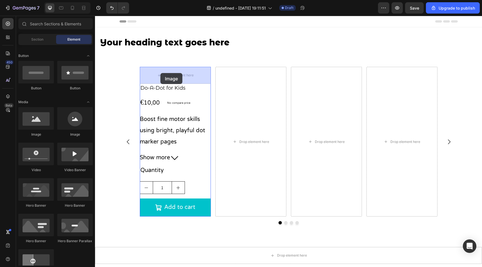
drag, startPoint x: 128, startPoint y: 133, endPoint x: 160, endPoint y: 73, distance: 68.1
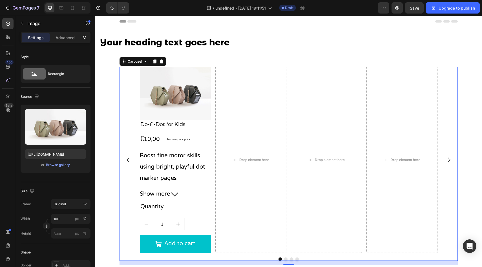
click at [119, 93] on div "Image Do-A-Dot for Kids Product Title €10,00 Product Price Product Price No com…" at bounding box center [288, 160] width 338 height 186
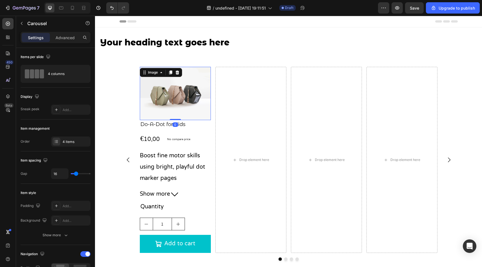
click at [157, 100] on img at bounding box center [175, 93] width 71 height 53
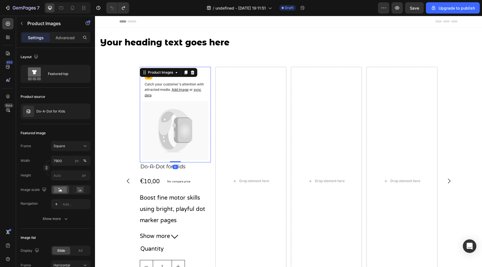
click at [151, 106] on icon at bounding box center [175, 130] width 66 height 58
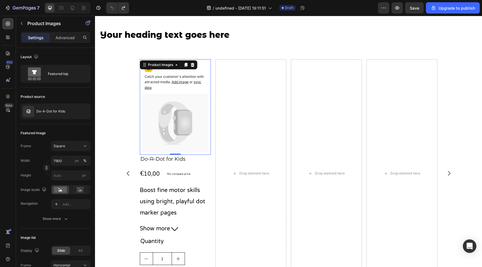
scroll to position [9, 0]
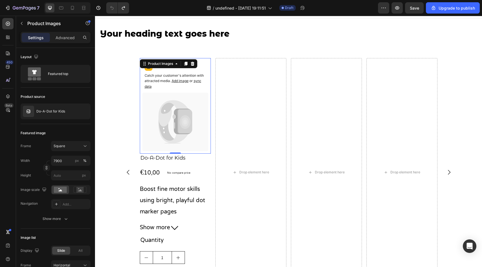
click at [177, 80] on span "Add image" at bounding box center [180, 81] width 17 height 4
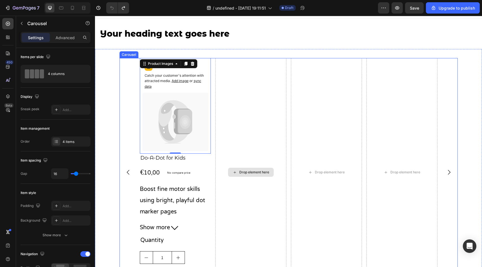
click at [241, 133] on div "Drop element here" at bounding box center [250, 172] width 71 height 228
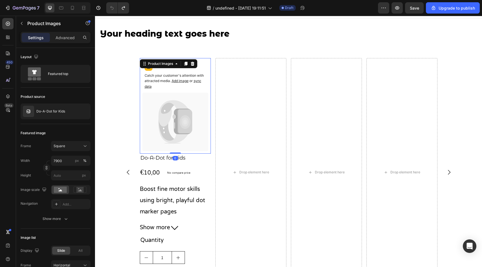
click at [203, 66] on div "Catch your customer's attention with attracted media. Add image or sync data" at bounding box center [175, 77] width 66 height 32
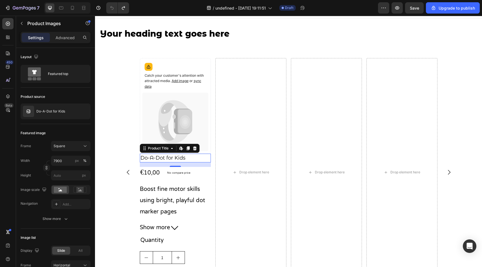
click at [152, 159] on h2 "Do-A-Dot for Kids" at bounding box center [175, 158] width 71 height 9
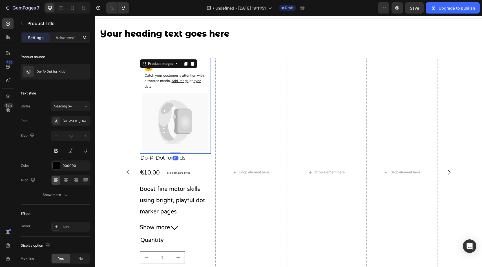
click at [152, 94] on icon at bounding box center [175, 122] width 66 height 58
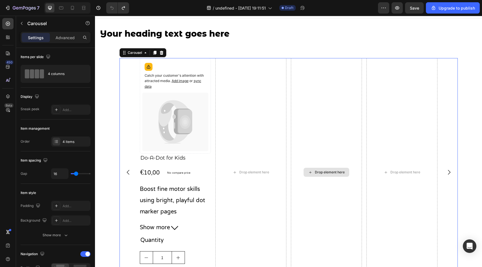
click at [325, 85] on div "Drop element here" at bounding box center [326, 172] width 71 height 228
click at [162, 53] on icon at bounding box center [161, 53] width 4 height 4
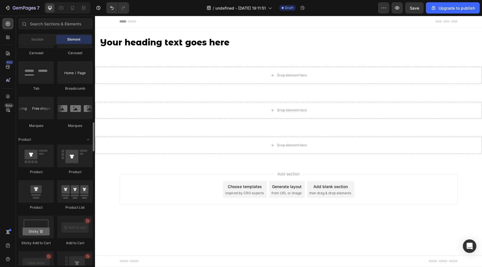
scroll to position [632, 0]
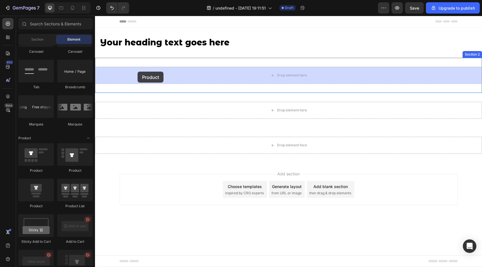
drag, startPoint x: 134, startPoint y: 203, endPoint x: 137, endPoint y: 71, distance: 132.2
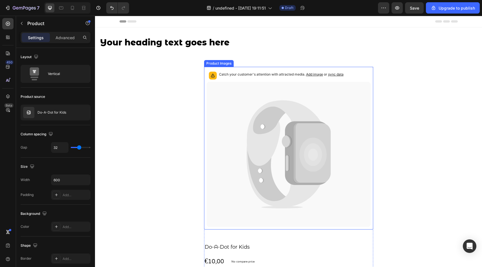
click at [247, 106] on icon at bounding box center [288, 154] width 164 height 145
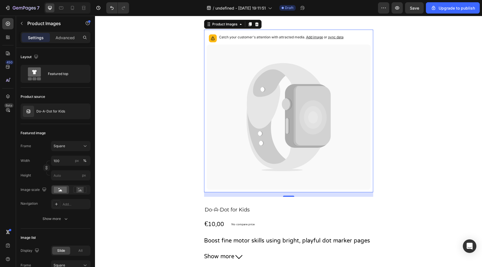
scroll to position [0, 0]
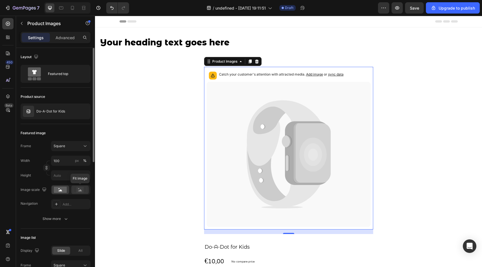
click at [79, 191] on rect at bounding box center [79, 190] width 7 height 6
click at [64, 190] on rect at bounding box center [60, 189] width 13 height 6
click at [234, 113] on icon at bounding box center [288, 154] width 164 height 145
click at [315, 75] on span "Add image" at bounding box center [314, 74] width 17 height 4
click at [81, 111] on div at bounding box center [83, 111] width 16 height 16
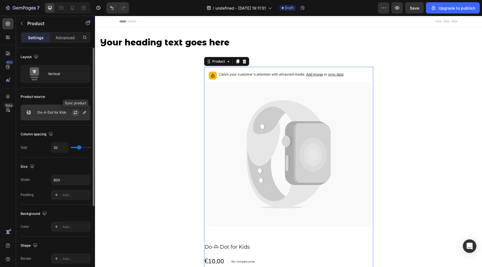
click at [77, 111] on icon "button" at bounding box center [75, 112] width 3 height 2
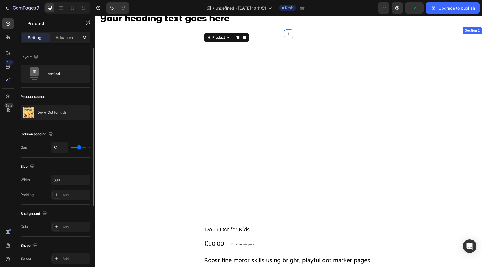
scroll to position [24, 0]
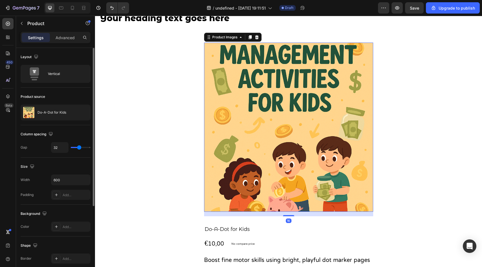
click at [237, 125] on img at bounding box center [288, 127] width 169 height 169
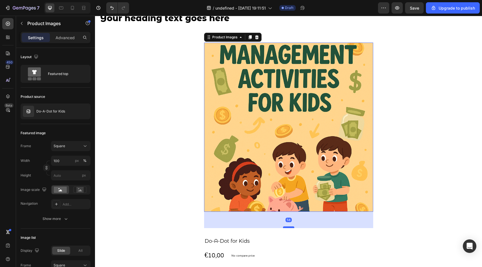
drag, startPoint x: 287, startPoint y: 215, endPoint x: 287, endPoint y: 231, distance: 15.8
click at [287, 228] on div at bounding box center [288, 227] width 11 height 2
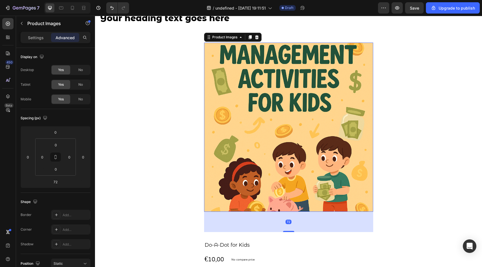
click at [265, 208] on img at bounding box center [288, 127] width 169 height 169
click at [56, 168] on input "0" at bounding box center [55, 169] width 11 height 8
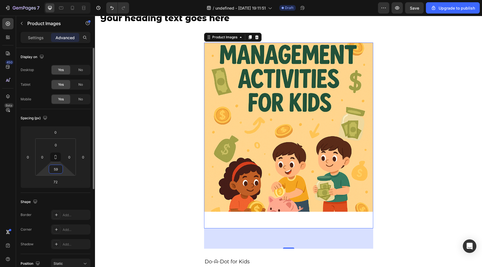
type input "59"
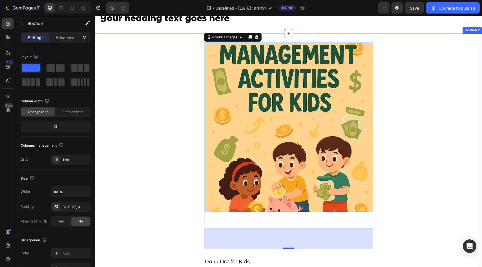
click at [155, 191] on div "Product Images 72 Do-A-Dot for Kids Product Title €10,00 Product Price Product …" at bounding box center [288, 231] width 387 height 377
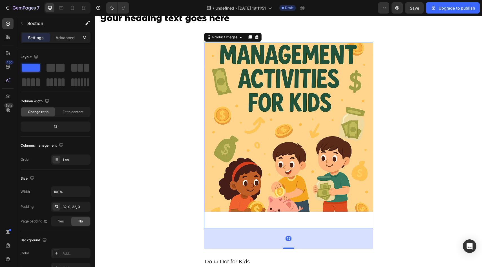
click at [256, 205] on img at bounding box center [288, 127] width 169 height 169
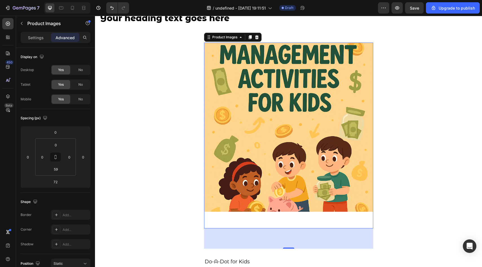
click at [288, 118] on img at bounding box center [288, 127] width 169 height 169
click at [38, 41] on div "Settings" at bounding box center [36, 37] width 28 height 9
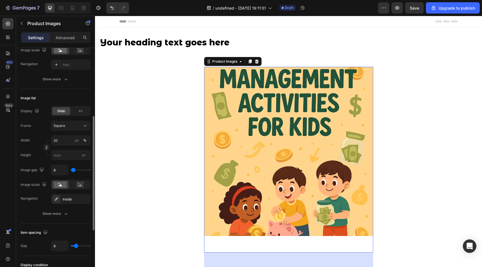
scroll to position [140, 0]
click at [65, 214] on icon "button" at bounding box center [66, 213] width 6 height 6
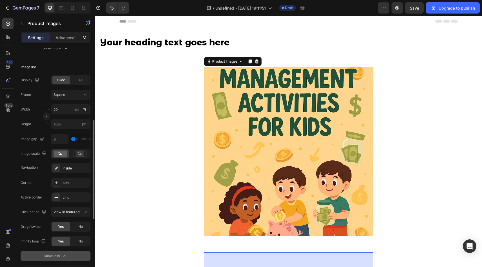
scroll to position [171, 0]
click at [54, 184] on icon at bounding box center [56, 182] width 5 height 5
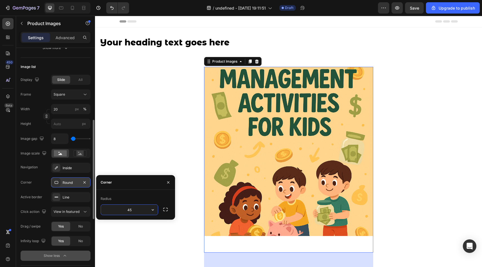
type input "45"
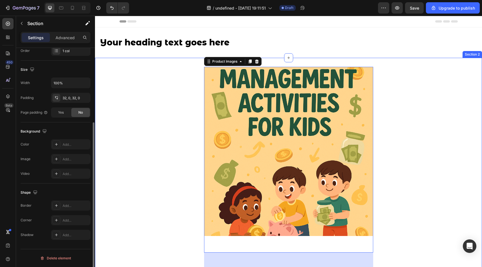
click at [148, 228] on div "Product Images 72 Do-A-Dot for Kids Product Title €10,00 Product Price Product …" at bounding box center [288, 255] width 387 height 377
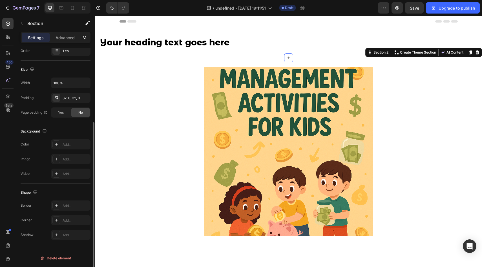
scroll to position [0, 0]
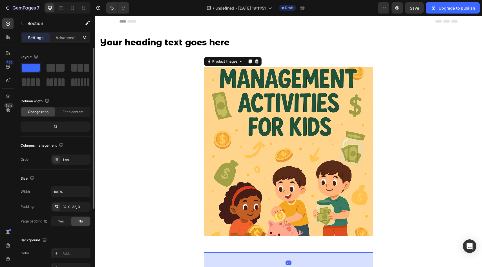
click at [231, 131] on img at bounding box center [288, 151] width 169 height 169
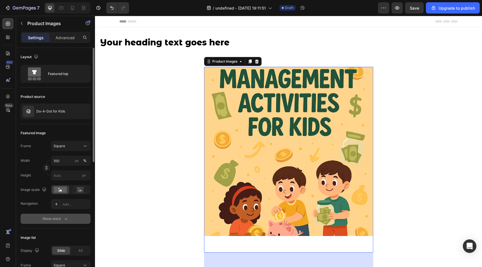
click at [57, 215] on button "Show more" at bounding box center [56, 219] width 70 height 10
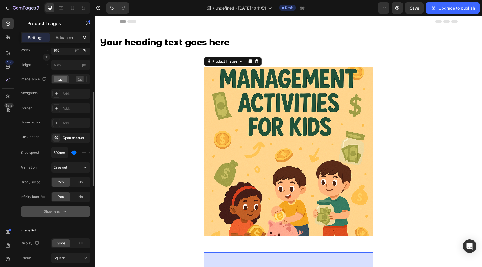
scroll to position [112, 0]
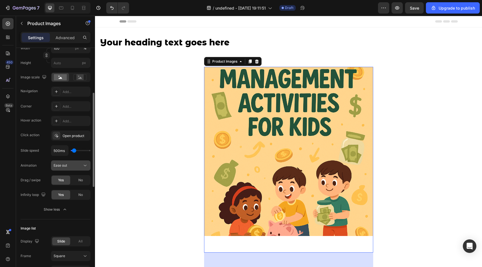
click at [68, 166] on div "Ease out" at bounding box center [68, 165] width 29 height 5
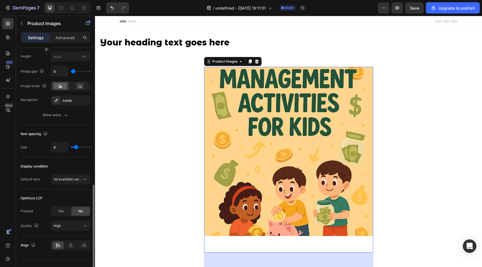
scroll to position [338, 0]
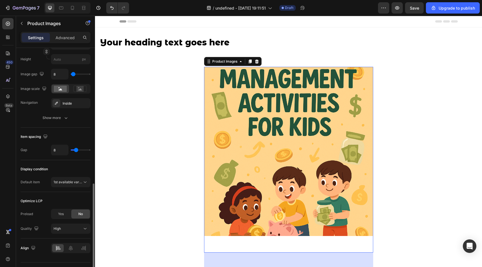
type input "4"
type input "5"
type input "6"
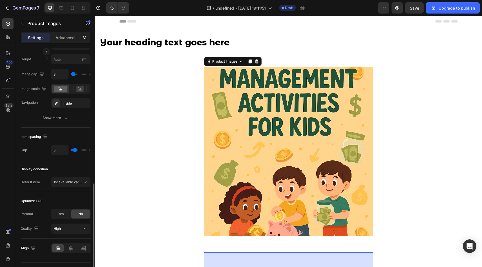
type input "6"
type input "8"
type input "9"
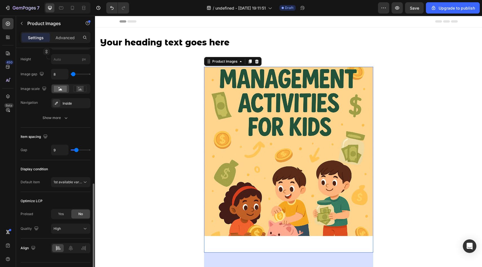
type input "10"
type input "11"
type input "12"
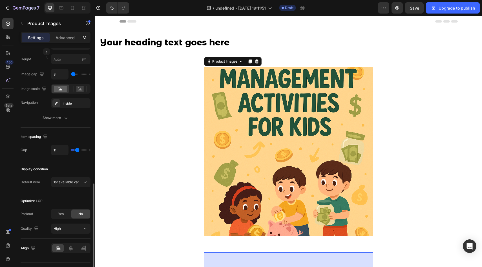
type input "12"
type input "13"
type input "14"
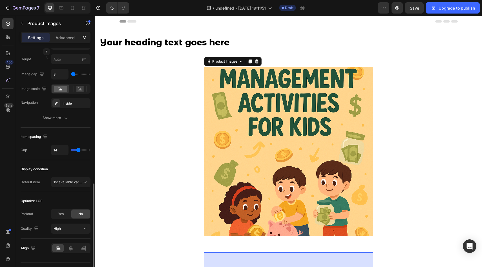
type input "16"
type input "17"
drag, startPoint x: 74, startPoint y: 150, endPoint x: 79, endPoint y: 149, distance: 5.1
type input "17"
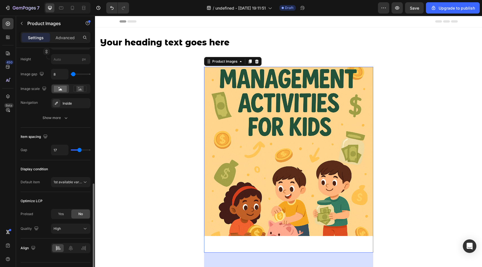
click at [79, 149] on input "range" at bounding box center [81, 149] width 20 height 1
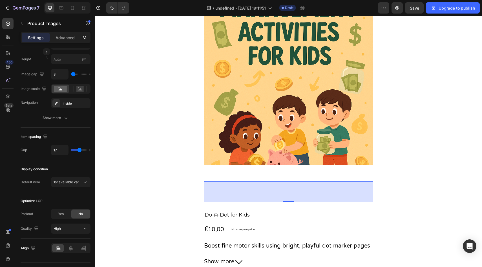
scroll to position [69, 0]
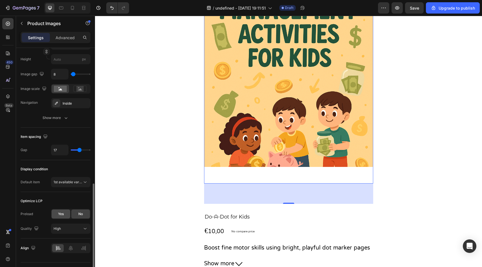
click at [66, 212] on div "Yes" at bounding box center [61, 213] width 19 height 9
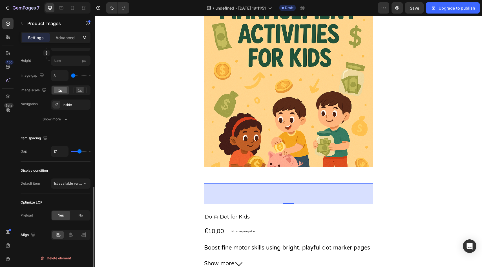
scroll to position [337, 0]
click at [74, 214] on div "No" at bounding box center [80, 215] width 19 height 9
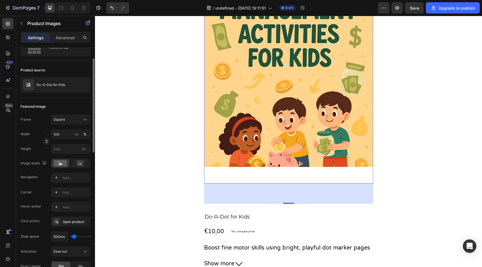
scroll to position [0, 0]
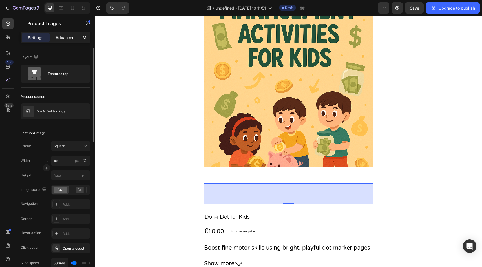
click at [65, 40] on p "Advanced" at bounding box center [64, 38] width 19 height 6
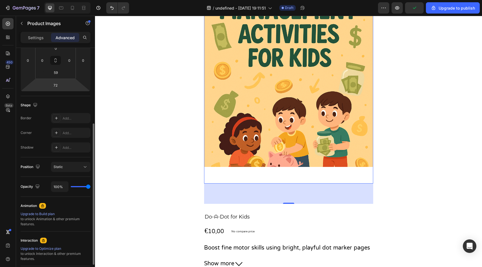
scroll to position [113, 0]
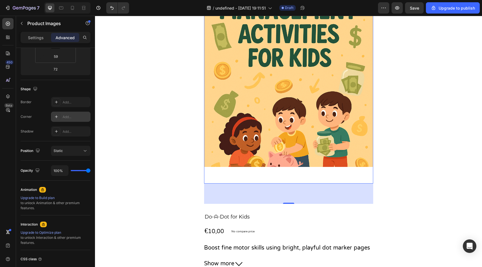
click at [60, 116] on div at bounding box center [56, 117] width 8 height 8
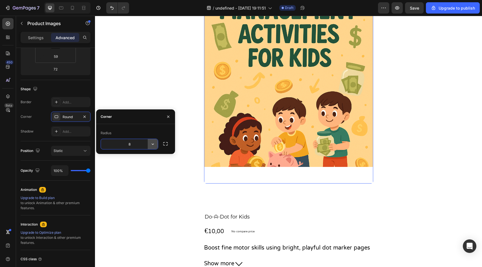
click at [151, 146] on icon "button" at bounding box center [153, 144] width 6 height 6
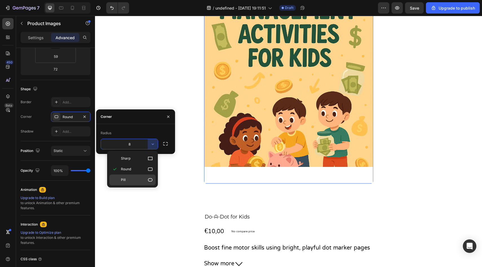
click at [138, 177] on div "Pill" at bounding box center [132, 179] width 46 height 11
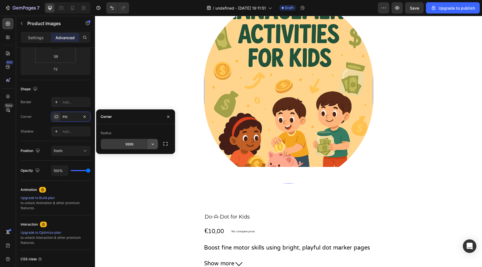
click at [152, 142] on icon "button" at bounding box center [153, 144] width 6 height 6
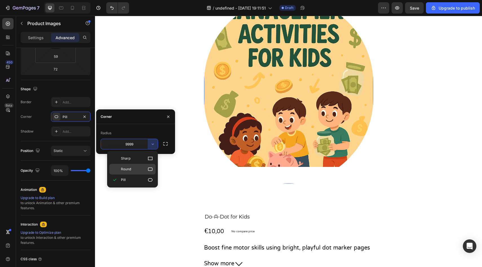
click at [139, 168] on p "Round" at bounding box center [137, 169] width 32 height 6
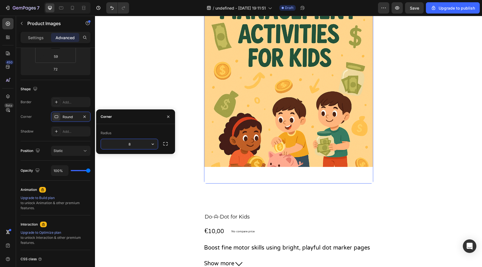
drag, startPoint x: 133, startPoint y: 145, endPoint x: 124, endPoint y: 145, distance: 9.6
click at [124, 145] on input "8" at bounding box center [129, 144] width 57 height 10
drag, startPoint x: 131, startPoint y: 146, endPoint x: 117, endPoint y: 144, distance: 13.7
click at [119, 145] on input "8" at bounding box center [129, 144] width 57 height 10
type input "5"
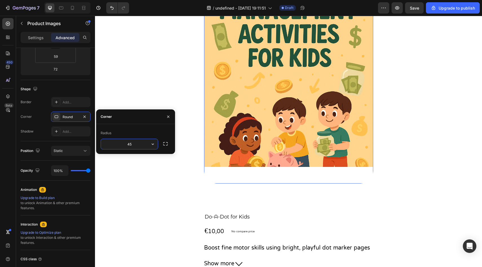
type input "4"
type input "70"
click at [218, 188] on div "Product Images" at bounding box center [288, 101] width 169 height 206
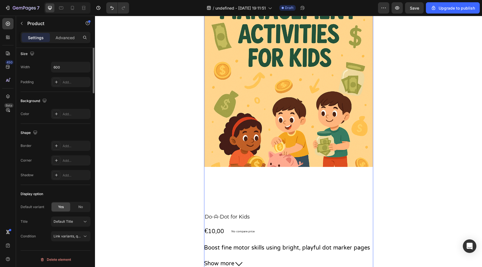
scroll to position [0, 0]
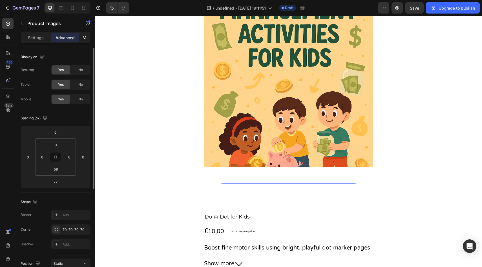
click at [214, 158] on img at bounding box center [288, 82] width 169 height 169
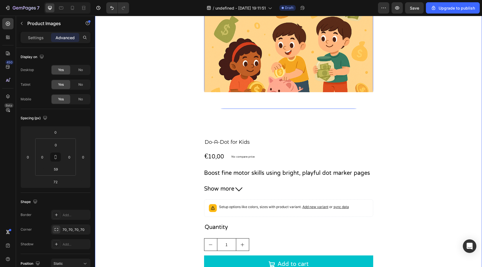
scroll to position [135, 0]
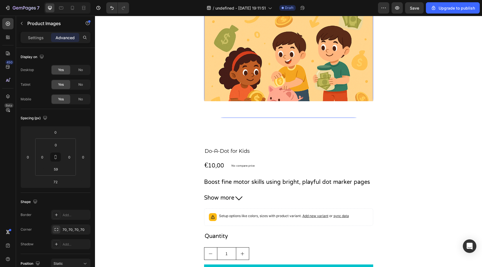
click at [218, 114] on div "Product Images 72" at bounding box center [288, 25] width 169 height 186
click at [216, 90] on img at bounding box center [288, 16] width 169 height 169
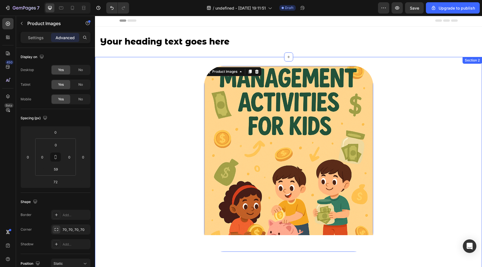
scroll to position [0, 0]
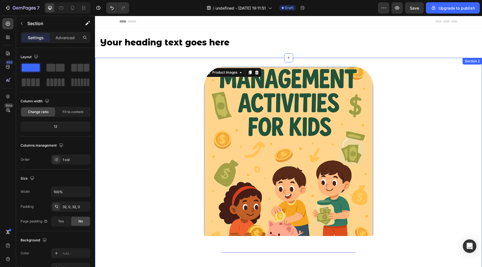
click at [184, 95] on div "Product Images 72 Do-A-Dot for Kids Product Title €10,00 Product Price Product …" at bounding box center [288, 255] width 387 height 377
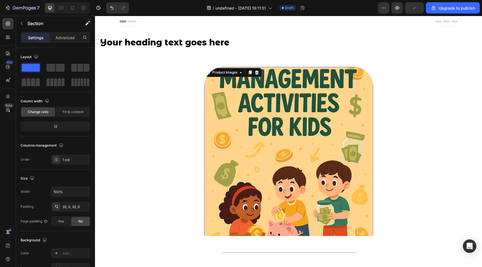
click at [212, 88] on img at bounding box center [288, 151] width 169 height 169
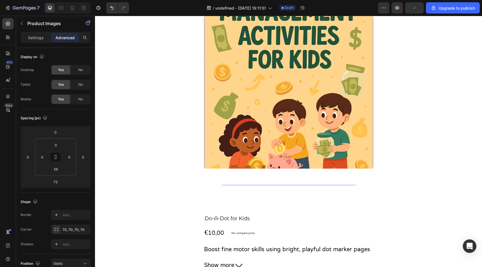
scroll to position [71, 0]
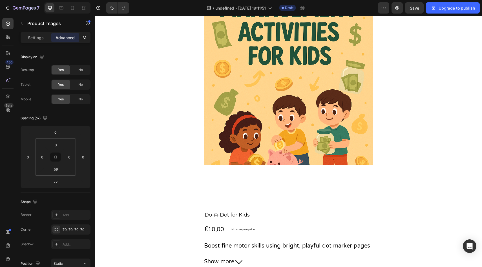
click at [203, 176] on div "Product Images Do-A-Dot for Kids Product Title €10,00 Product Price Product Pri…" at bounding box center [288, 184] width 387 height 377
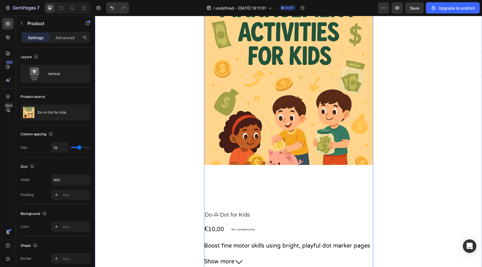
click at [209, 178] on div "Product Images" at bounding box center [288, 99] width 169 height 206
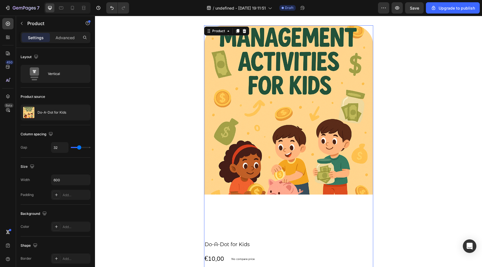
scroll to position [0, 0]
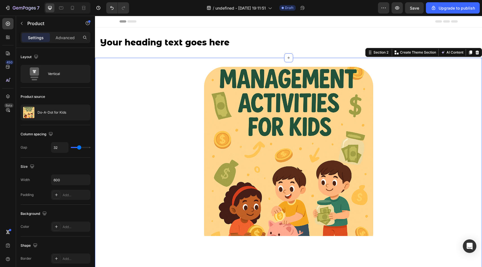
click at [166, 168] on div "Product Images Do-A-Dot for Kids Product Title €10,00 Product Price Product Pri…" at bounding box center [288, 255] width 387 height 377
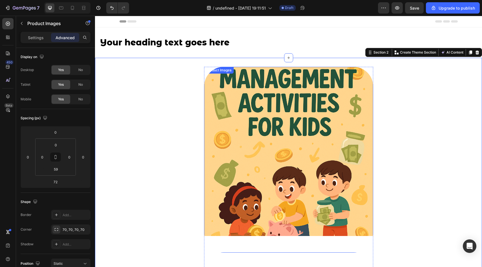
click at [250, 174] on img at bounding box center [288, 151] width 169 height 169
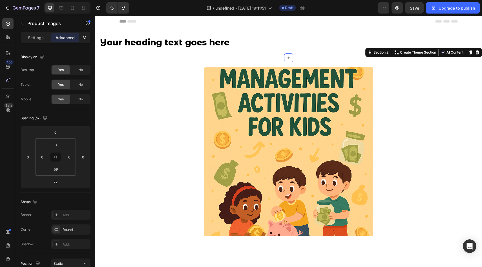
click at [173, 116] on div "Product Images Do-A-Dot for Kids Product Title €10,00 Product Price Product Pri…" at bounding box center [288, 255] width 387 height 377
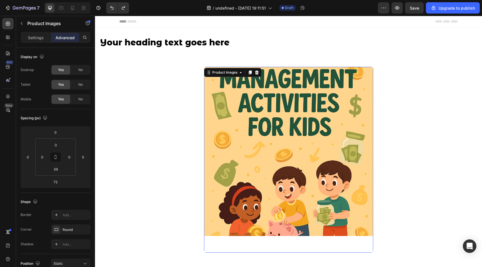
click at [210, 83] on img at bounding box center [288, 151] width 169 height 169
click at [38, 38] on p "Settings" at bounding box center [36, 38] width 16 height 6
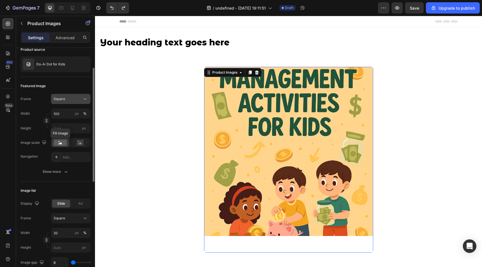
scroll to position [50, 0]
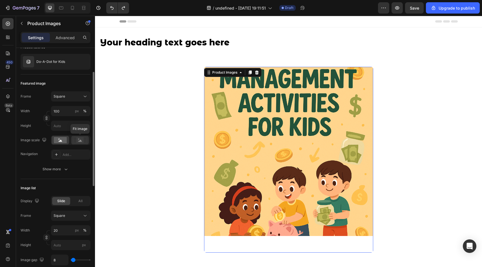
click at [80, 140] on icon at bounding box center [80, 140] width 4 height 2
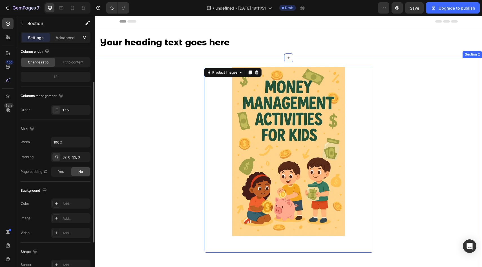
click at [136, 159] on div "Product Images 72 Do-A-Dot for Kids Product Title €10,00 Product Price Product …" at bounding box center [288, 255] width 387 height 377
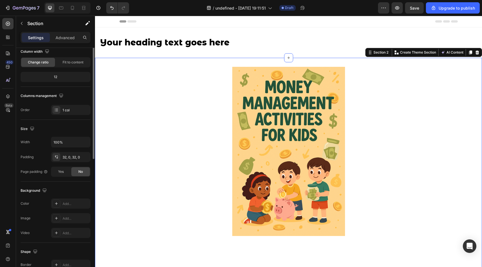
scroll to position [0, 0]
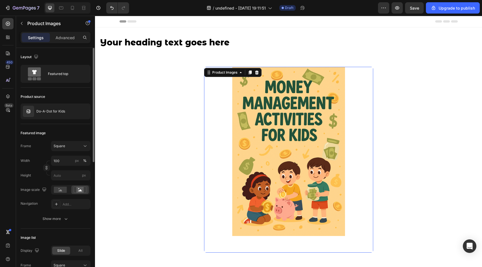
click at [237, 143] on img at bounding box center [288, 151] width 169 height 169
click at [59, 37] on p "Advanced" at bounding box center [64, 38] width 19 height 6
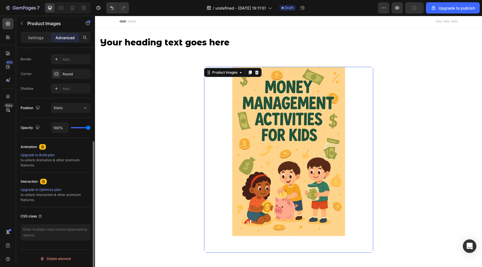
scroll to position [156, 0]
click at [62, 74] on div "Round" at bounding box center [70, 73] width 39 height 10
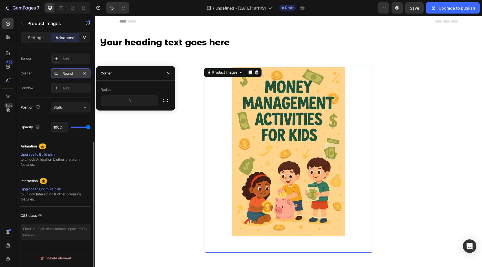
click at [58, 72] on icon at bounding box center [57, 73] width 4 height 3
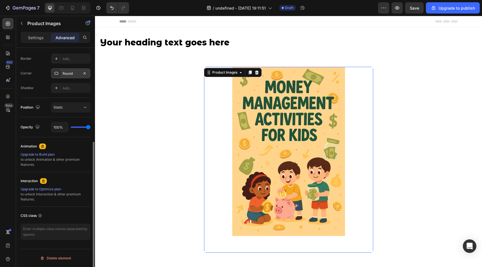
click at [58, 72] on icon at bounding box center [57, 73] width 4 height 3
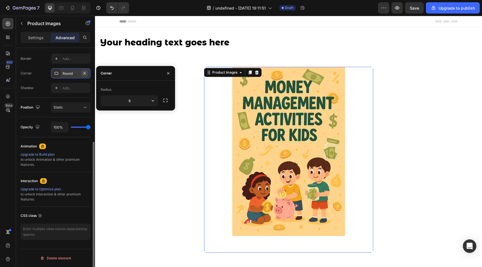
click at [83, 73] on icon "button" at bounding box center [84, 73] width 5 height 5
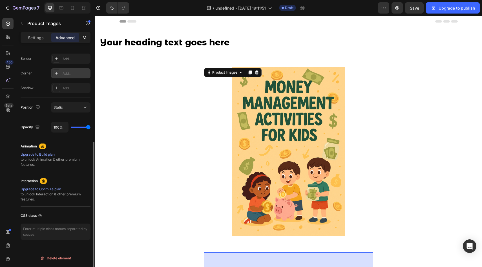
click at [63, 74] on div "Add..." at bounding box center [76, 73] width 26 height 5
type input "8"
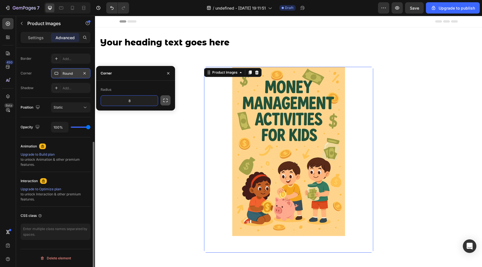
click at [164, 103] on icon "button" at bounding box center [166, 100] width 6 height 6
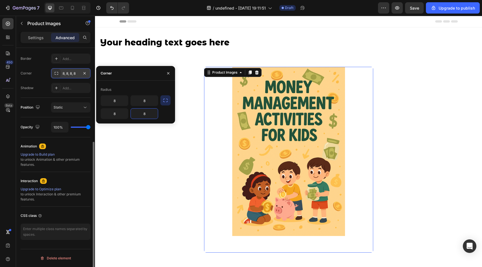
click at [146, 112] on input "8" at bounding box center [144, 113] width 27 height 10
type input "45"
click at [124, 111] on input "8" at bounding box center [114, 113] width 27 height 10
type input "3"
type input "45"
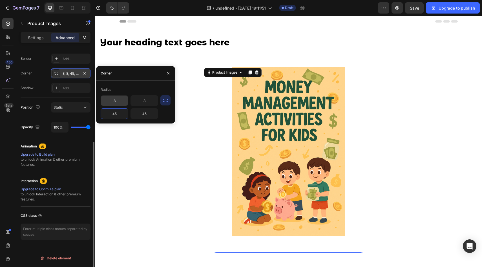
click at [121, 101] on input "8" at bounding box center [114, 100] width 27 height 10
type input "45"
click at [144, 103] on input "8" at bounding box center [144, 100] width 27 height 10
type input "45"
click at [219, 130] on img at bounding box center [288, 151] width 169 height 169
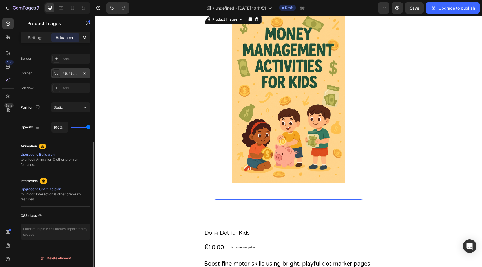
scroll to position [54, 0]
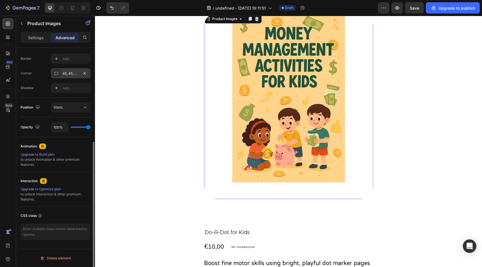
click at [212, 192] on div "Product Images 72" at bounding box center [288, 106] width 169 height 186
click at [227, 163] on img at bounding box center [288, 97] width 169 height 169
click at [240, 161] on img at bounding box center [288, 97] width 169 height 169
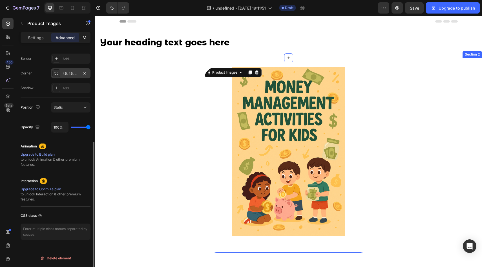
scroll to position [0, 0]
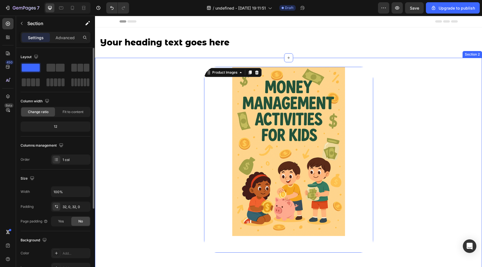
click at [203, 95] on div "Product Images 72 Do-A-Dot for Kids Product Title €10,00 Product Price Product …" at bounding box center [288, 255] width 387 height 377
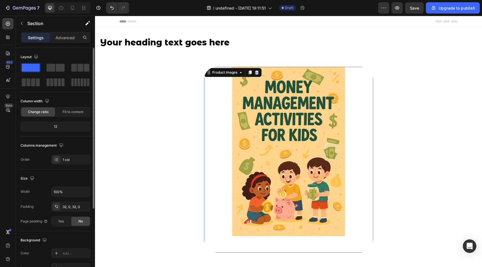
click at [236, 156] on img at bounding box center [288, 151] width 169 height 169
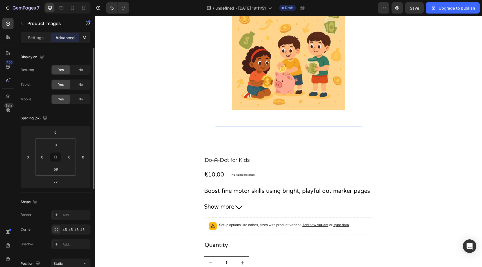
scroll to position [127, 0]
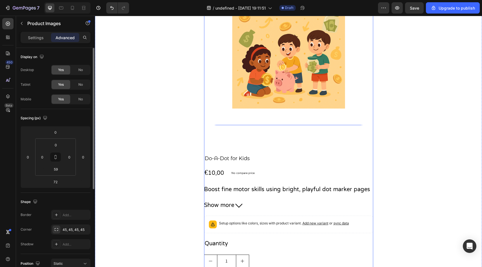
click at [250, 128] on div "Product Images 72" at bounding box center [288, 42] width 169 height 206
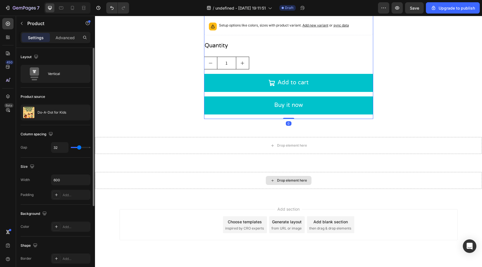
scroll to position [318, 0]
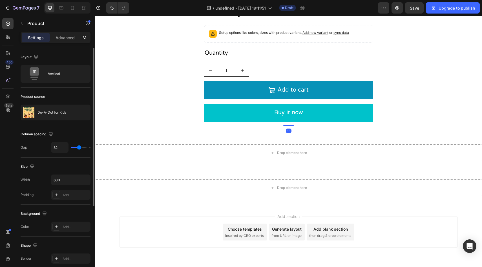
drag, startPoint x: 288, startPoint y: 126, endPoint x: 288, endPoint y: 83, distance: 43.1
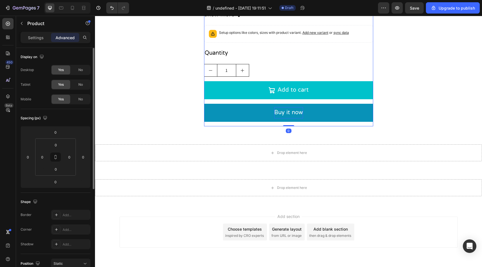
drag, startPoint x: 289, startPoint y: 125, endPoint x: 289, endPoint y: 109, distance: 16.1
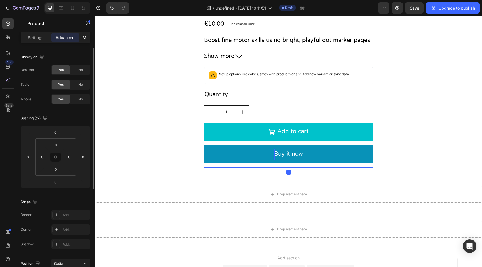
scroll to position [268, 0]
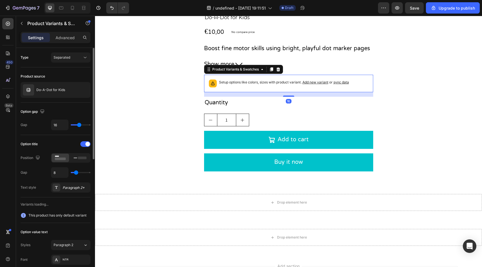
click at [276, 87] on div "Setup options like colors, sizes with product variant. Add new variant or sync …" at bounding box center [288, 83] width 164 height 12
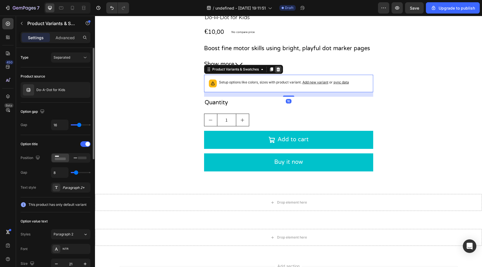
click at [277, 69] on icon at bounding box center [278, 69] width 4 height 4
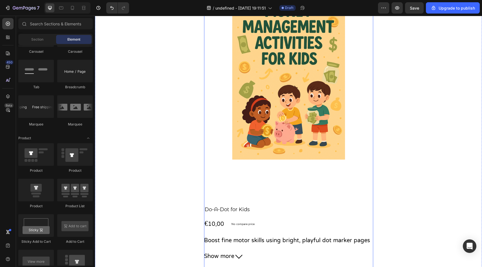
scroll to position [72, 0]
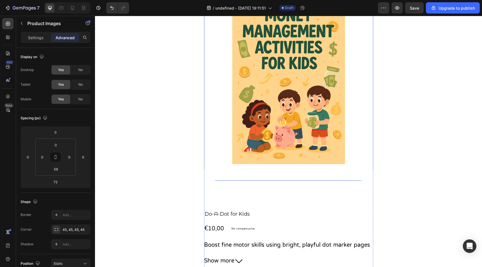
click at [249, 169] on div "Product Images" at bounding box center [288, 88] width 169 height 186
click at [59, 169] on input "59" at bounding box center [55, 169] width 11 height 8
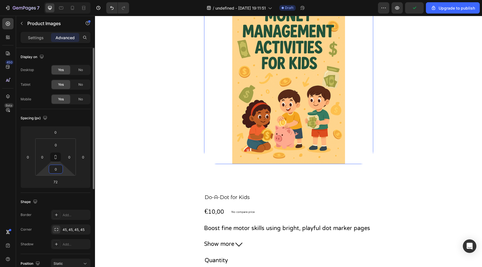
type input "0"
click at [57, 181] on input "72" at bounding box center [55, 181] width 11 height 8
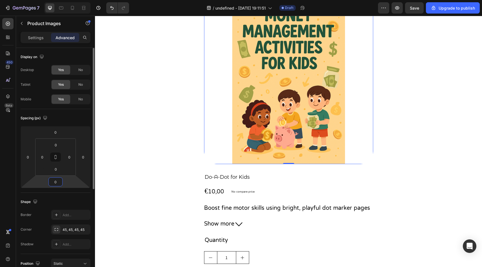
type input "0"
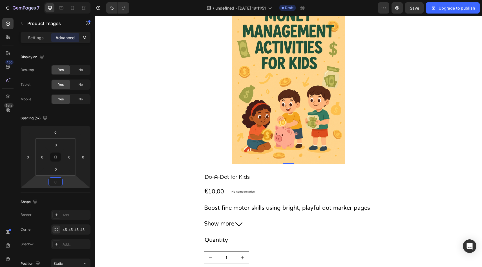
click at [157, 162] on div "Product Images 0 Do-A-Dot for Kids Product Title €10,00 Product Price Product P…" at bounding box center [288, 154] width 387 height 318
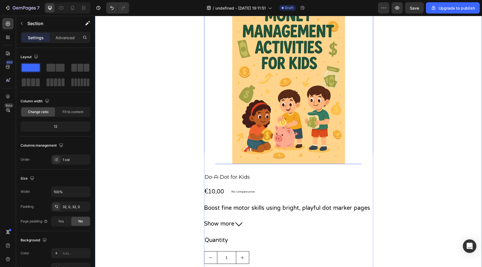
click at [214, 162] on img at bounding box center [288, 79] width 169 height 169
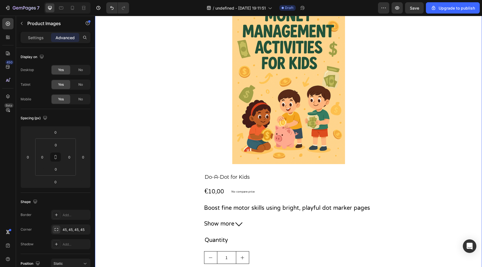
click at [185, 154] on div "Product Images Do-A-Dot for Kids Product Title €10,00 Product Price Product Pri…" at bounding box center [288, 154] width 387 height 318
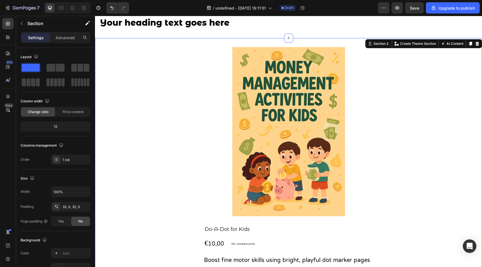
scroll to position [23, 0]
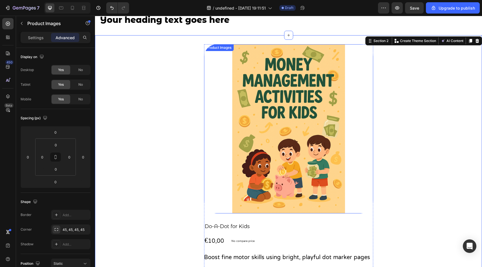
click at [216, 98] on img at bounding box center [288, 128] width 169 height 169
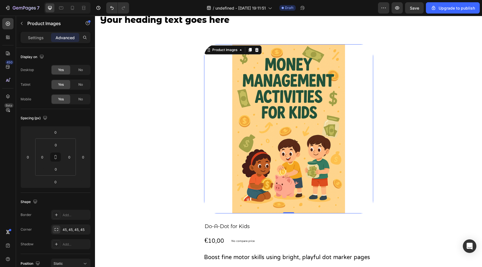
click at [246, 79] on img at bounding box center [288, 128] width 169 height 169
click at [38, 36] on p "Settings" at bounding box center [36, 38] width 16 height 6
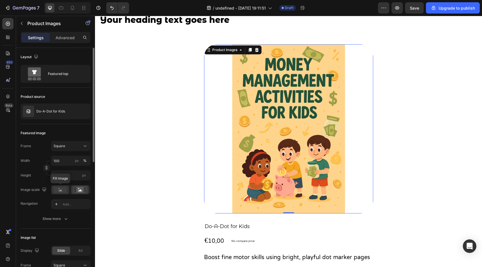
click at [65, 190] on rect at bounding box center [60, 189] width 13 height 6
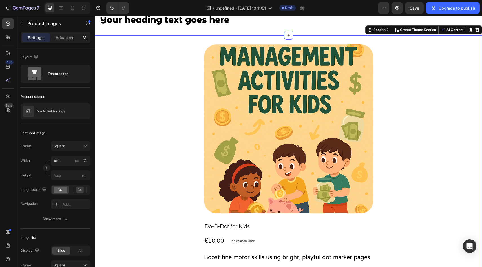
click at [150, 165] on div "Product Images Do-A-Dot for Kids Product Title €10,00 Product Price Product Pri…" at bounding box center [288, 203] width 387 height 318
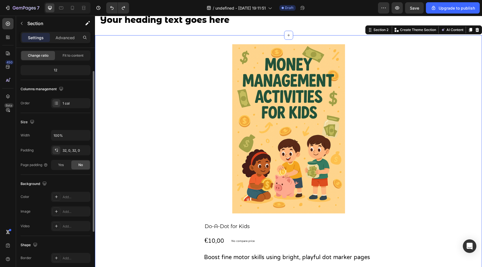
scroll to position [0, 0]
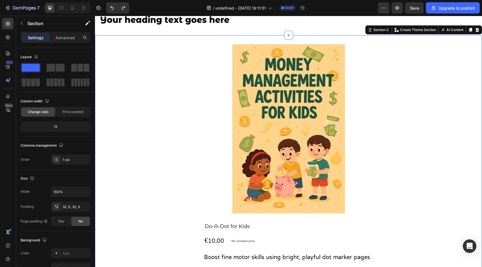
click at [61, 42] on div "Settings Advanced" at bounding box center [56, 37] width 70 height 11
click at [61, 38] on p "Advanced" at bounding box center [64, 38] width 19 height 6
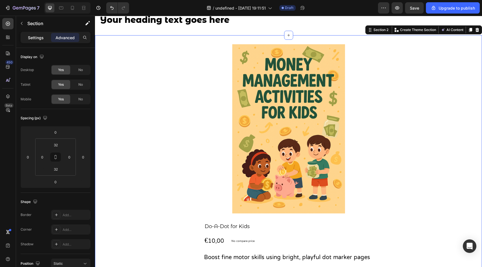
click at [44, 35] on div "Settings" at bounding box center [36, 37] width 28 height 9
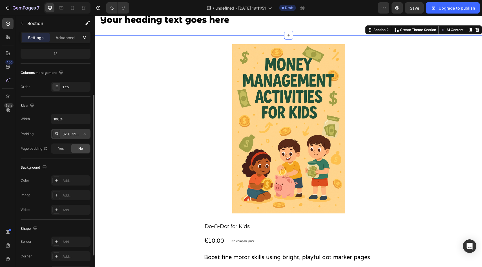
scroll to position [74, 0]
click at [68, 131] on div "32, 0, 32, 0" at bounding box center [71, 132] width 16 height 5
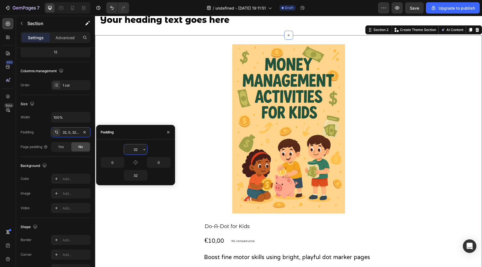
click at [138, 151] on input "32" at bounding box center [135, 149] width 23 height 10
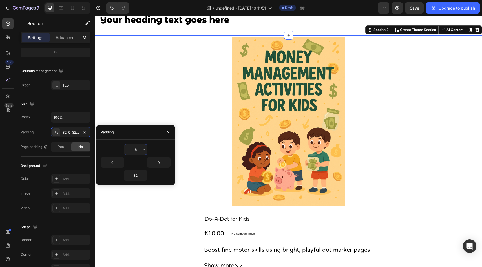
type input "6"
click at [168, 130] on icon "button" at bounding box center [168, 132] width 5 height 5
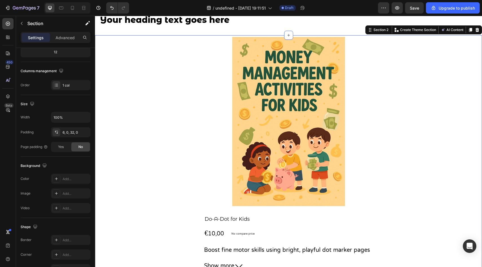
scroll to position [0, 0]
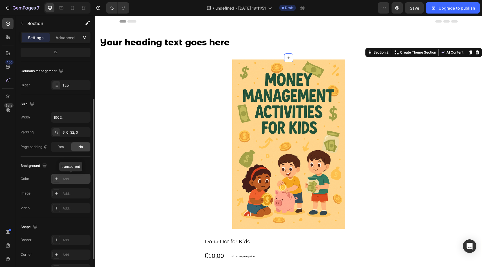
click at [57, 179] on icon at bounding box center [56, 178] width 5 height 5
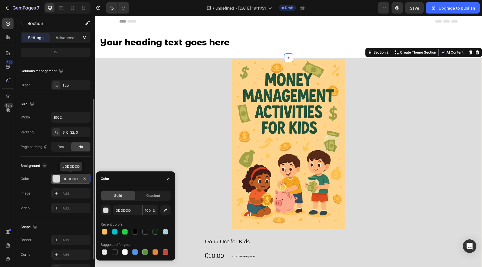
click at [57, 179] on div at bounding box center [56, 178] width 7 height 7
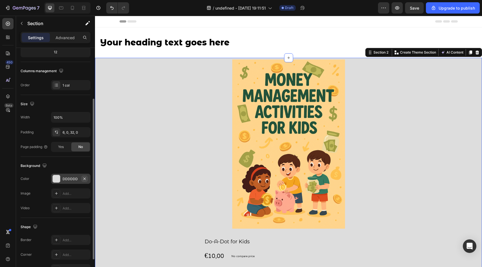
click at [84, 179] on icon "button" at bounding box center [84, 178] width 5 height 5
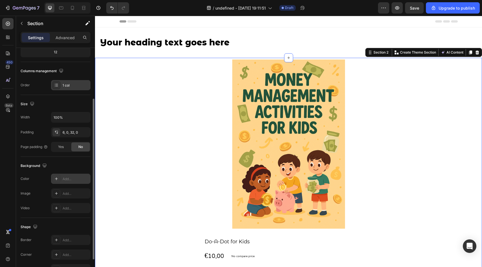
click at [62, 83] on div "1 col" at bounding box center [70, 85] width 39 height 10
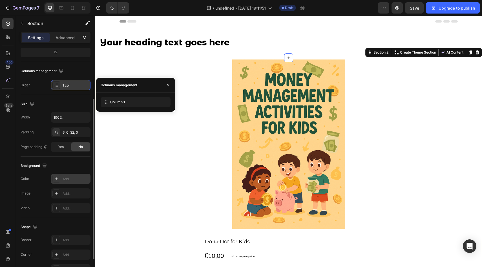
click at [62, 83] on div "1 col" at bounding box center [70, 85] width 39 height 10
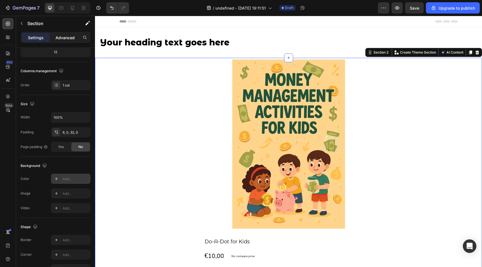
click at [63, 39] on p "Advanced" at bounding box center [64, 38] width 19 height 6
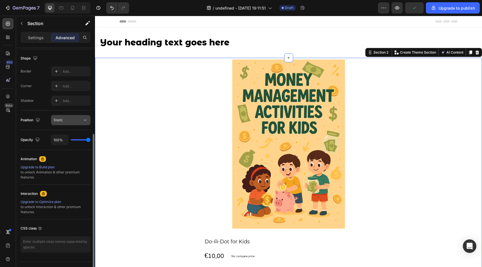
scroll to position [156, 0]
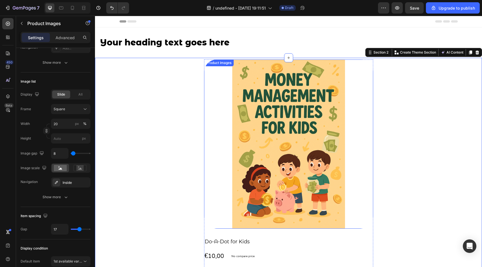
click at [230, 177] on img at bounding box center [288, 143] width 169 height 169
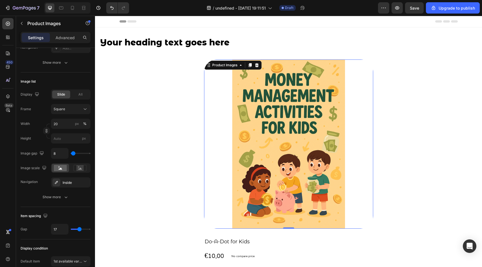
scroll to position [0, 0]
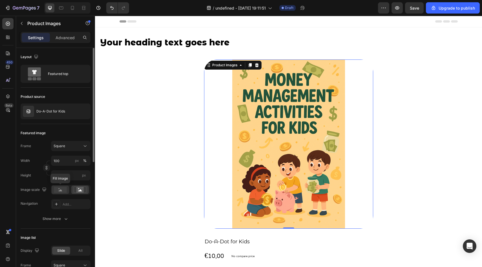
click at [63, 192] on rect at bounding box center [60, 189] width 13 height 6
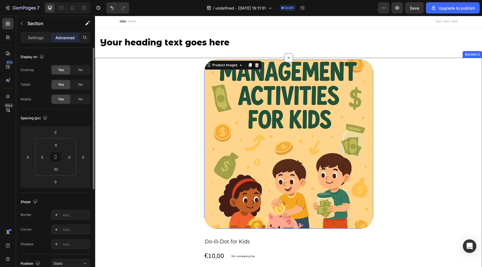
click at [130, 186] on div "Product Images 0 Do-A-Dot for Kids Product Title €10,00 Product Price Product P…" at bounding box center [288, 218] width 387 height 318
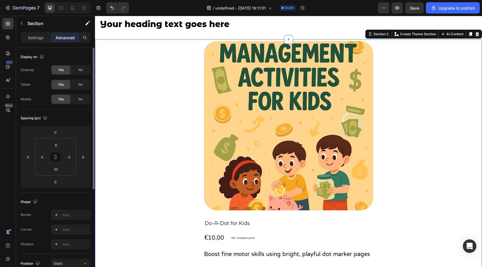
scroll to position [16, 0]
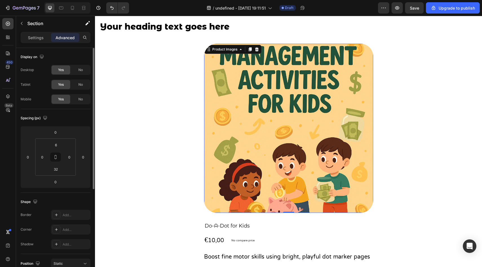
click at [230, 123] on img at bounding box center [288, 128] width 169 height 169
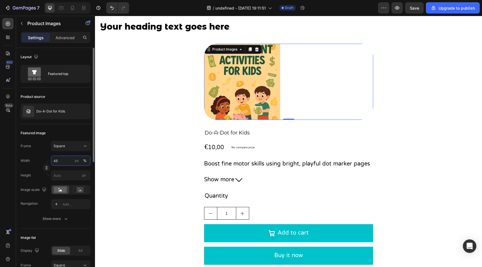
type input "4"
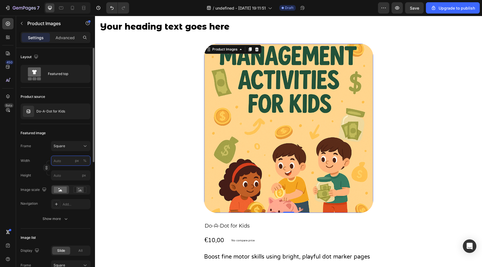
type input "6"
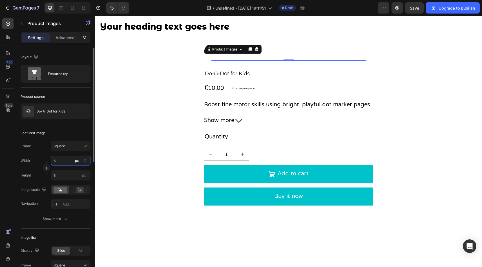
type input "67"
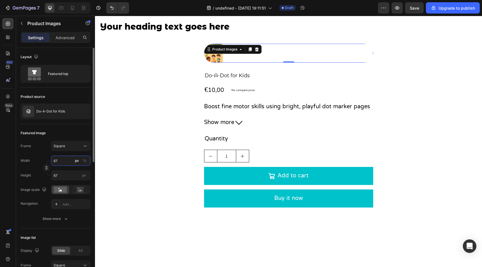
type input "6"
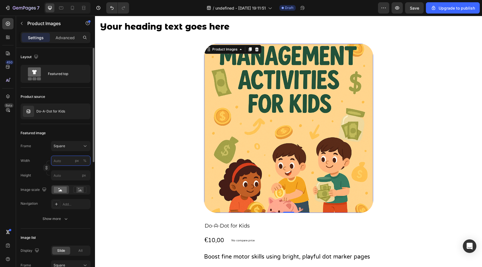
type input "8"
type input "80"
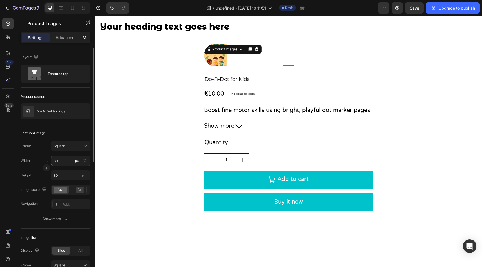
type input "8"
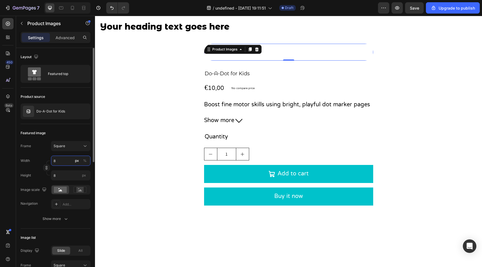
type input "80"
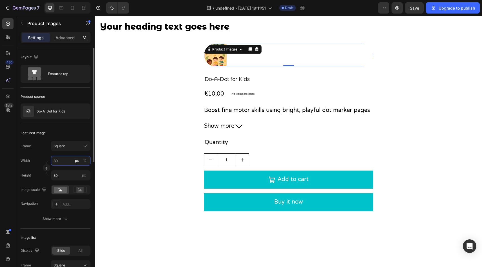
type input "800"
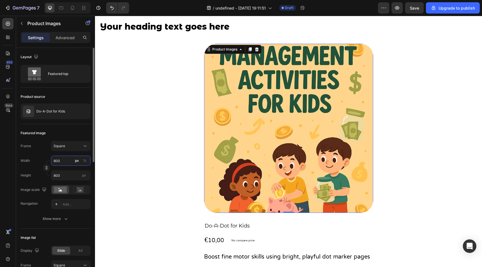
type input "80"
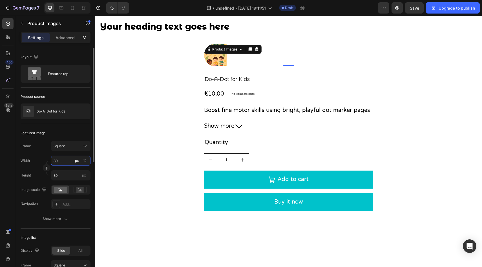
type input "8"
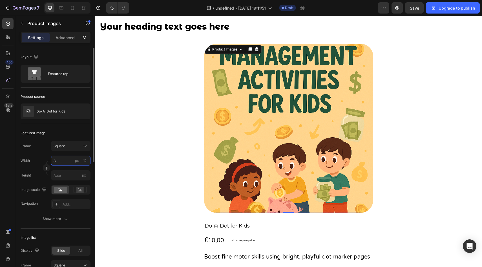
type input "86"
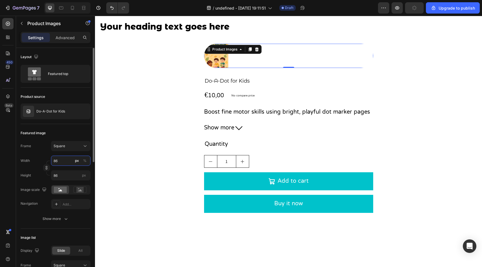
type input "860"
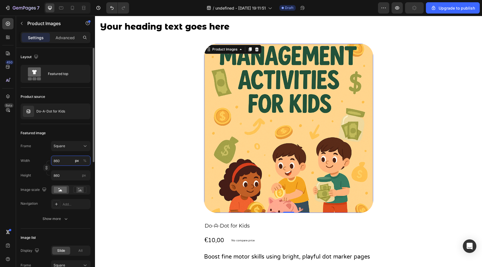
type input "8600"
type input "860"
type input "86"
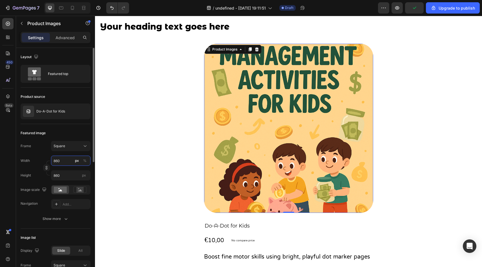
type input "86"
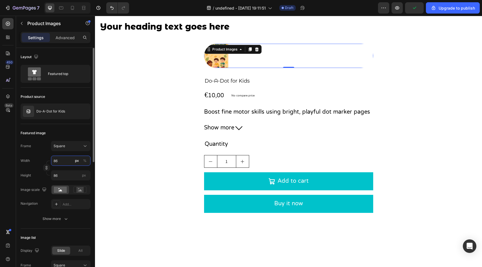
type input "8"
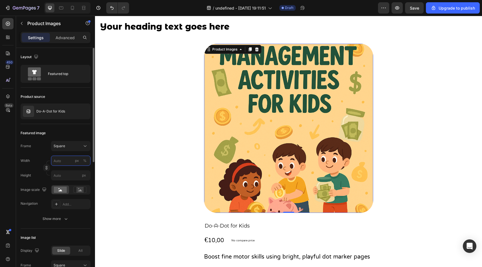
type input "8"
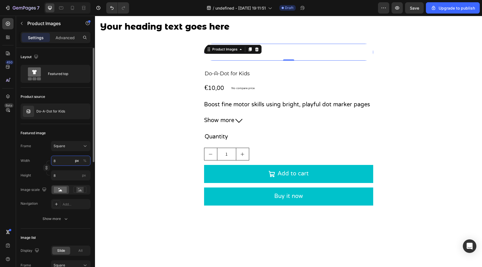
type input "87"
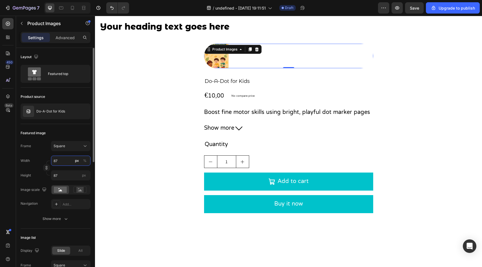
type input "8"
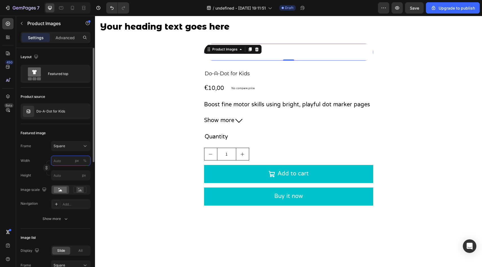
type input "7"
type input "70"
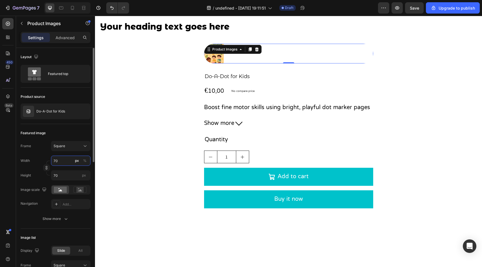
type input "700"
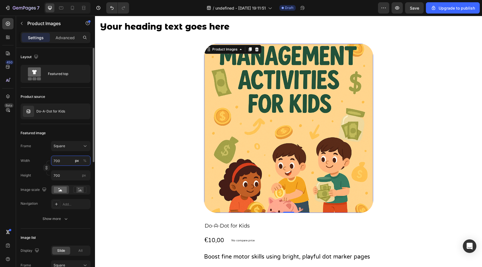
type input "70"
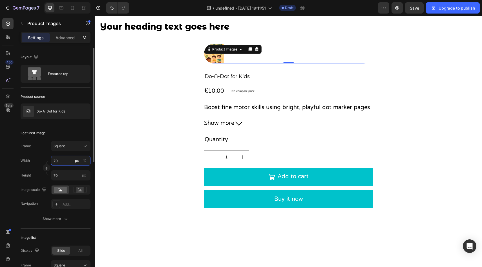
type input "700"
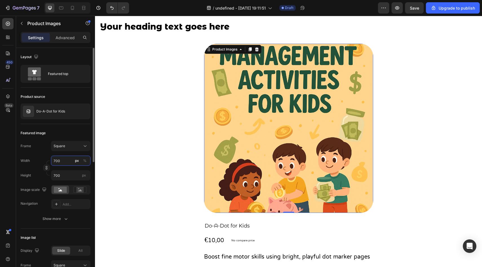
type input "7000"
type input "700"
type input "70"
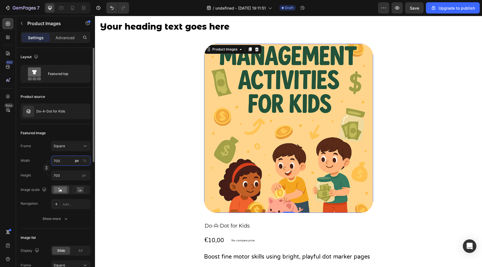
type input "70"
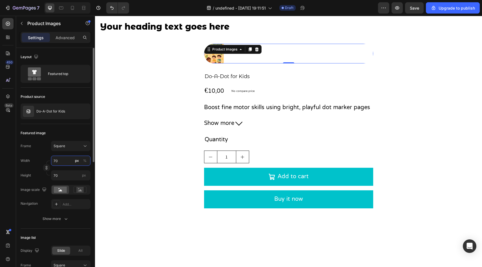
type input "7"
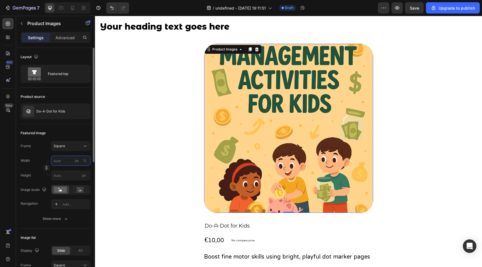
type input "7"
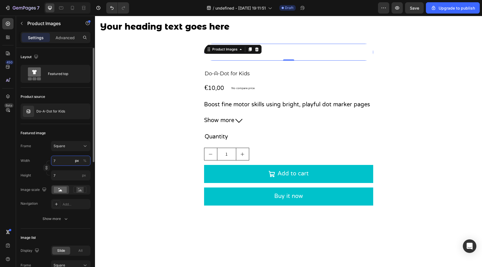
type input "75"
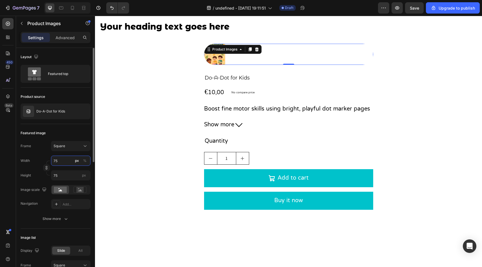
type input "756"
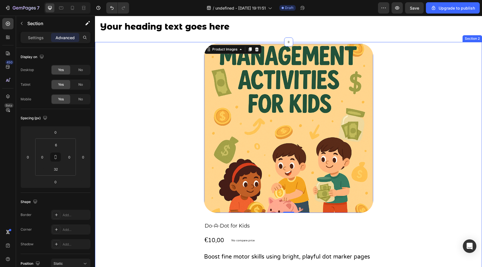
click at [145, 166] on div "Product Images 0 Do-A-Dot for Kids Product Title €10,00 Product Price Product P…" at bounding box center [288, 203] width 387 height 318
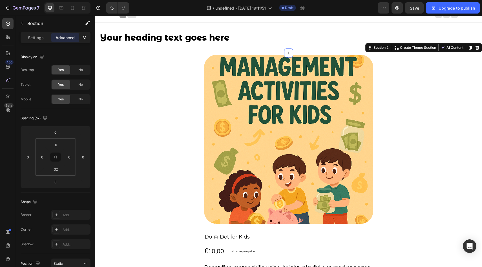
scroll to position [0, 0]
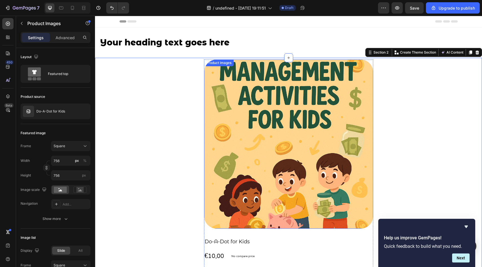
click at [284, 129] on img at bounding box center [288, 143] width 169 height 169
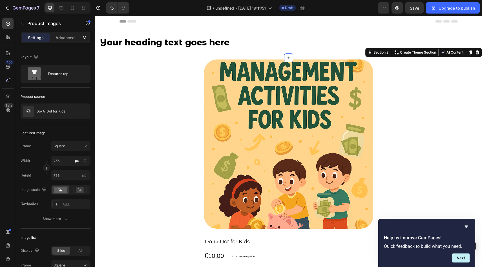
click at [164, 110] on div "Product Images Do-A-Dot for Kids Product Title €10,00 Product Price Product Pri…" at bounding box center [288, 218] width 387 height 318
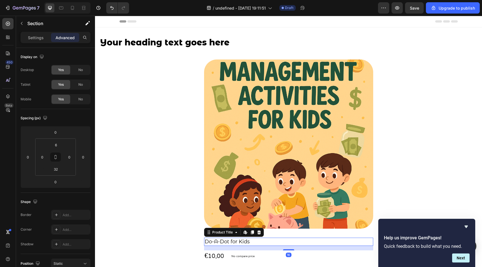
click at [221, 242] on h2 "Do-A-Dot for Kids" at bounding box center [288, 241] width 169 height 8
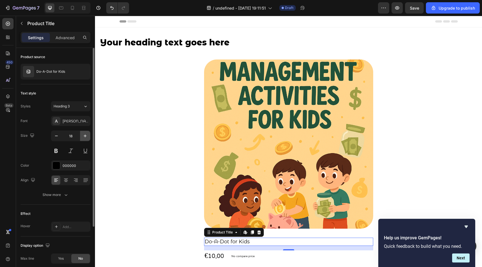
click at [85, 137] on icon "button" at bounding box center [85, 135] width 3 height 3
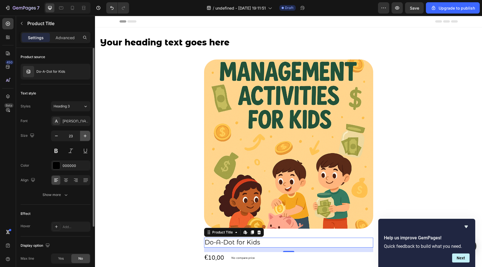
click at [85, 137] on icon "button" at bounding box center [85, 135] width 3 height 3
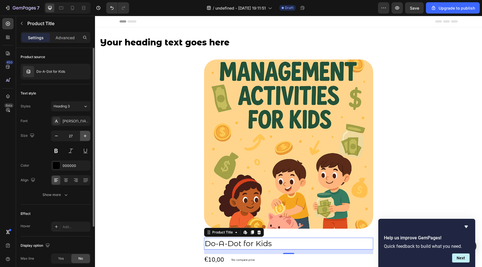
type input "28"
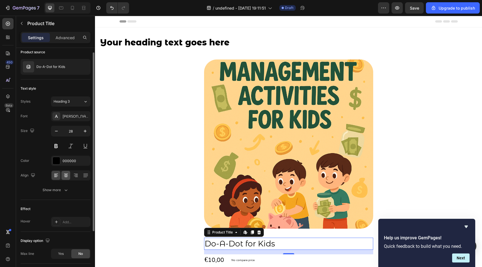
scroll to position [6, 0]
click at [66, 175] on icon at bounding box center [66, 174] width 6 height 6
click at [59, 172] on icon at bounding box center [56, 174] width 6 height 6
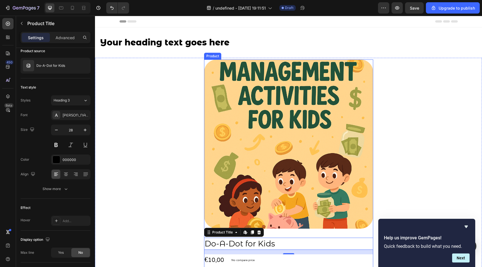
click at [288, 237] on div "Product Images Do-A-Dot for Kids Product Title Edit content in Shopify 16 €10,0…" at bounding box center [288, 220] width 169 height 322
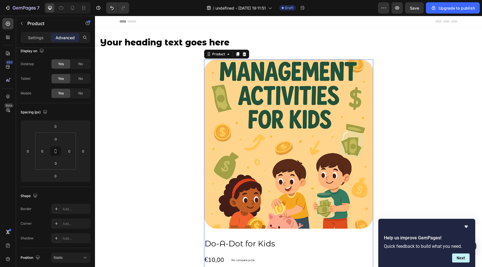
scroll to position [0, 0]
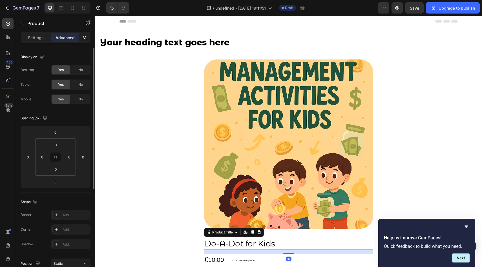
click at [263, 244] on h2 "Do-A-Dot for Kids" at bounding box center [288, 243] width 169 height 12
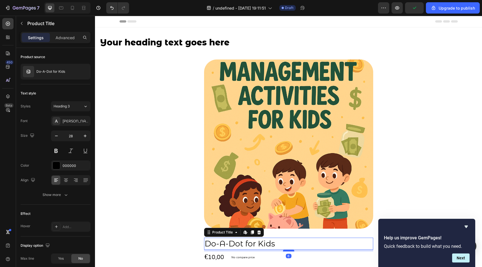
click at [287, 250] on div at bounding box center [288, 251] width 11 height 2
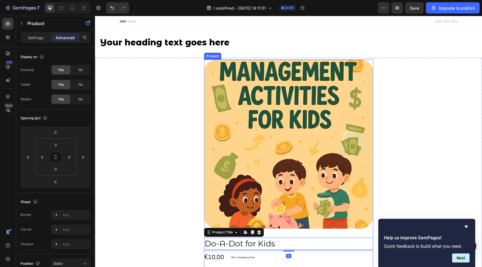
click at [279, 228] on div "Product Images Do-A-Dot for Kids Product Title Edit content in Shopify 6 €10,00…" at bounding box center [288, 218] width 169 height 319
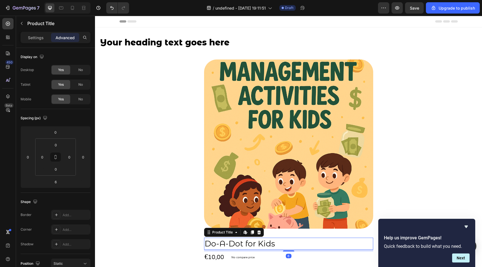
click at [268, 239] on h2 "Do-A-Dot for Kids" at bounding box center [288, 243] width 169 height 12
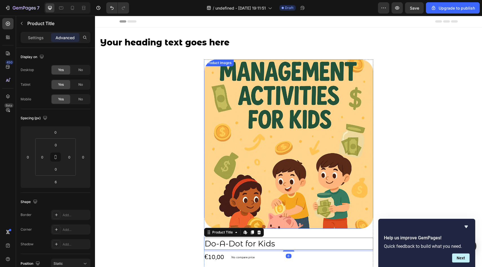
click at [269, 226] on img at bounding box center [288, 143] width 169 height 169
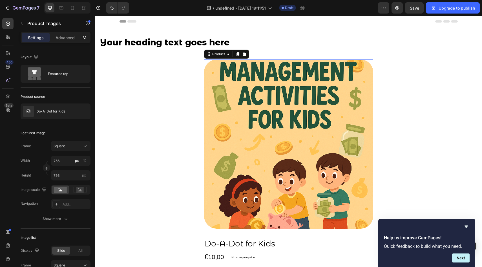
click at [265, 235] on div "Product Images Do-A-Dot for Kids Product Title €10,00 Product Price Product Pri…" at bounding box center [288, 218] width 169 height 319
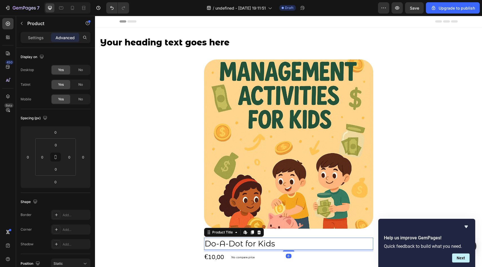
click at [263, 240] on h2 "Do-A-Dot for Kids" at bounding box center [288, 243] width 169 height 12
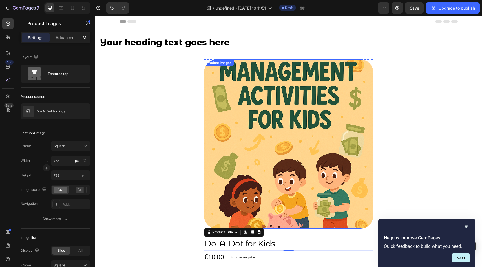
click at [223, 215] on img at bounding box center [288, 143] width 169 height 169
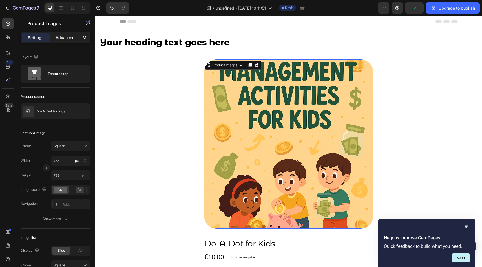
click at [64, 40] on p "Advanced" at bounding box center [64, 38] width 19 height 6
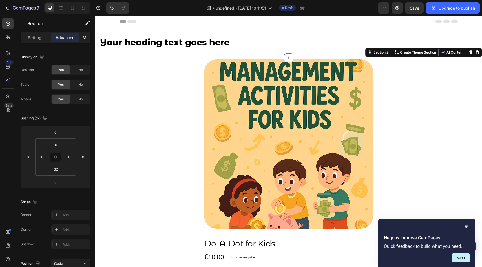
click at [168, 211] on div "Product Images Do-A-Dot for Kids Product Title €10,00 Product Price Product Pri…" at bounding box center [288, 218] width 387 height 319
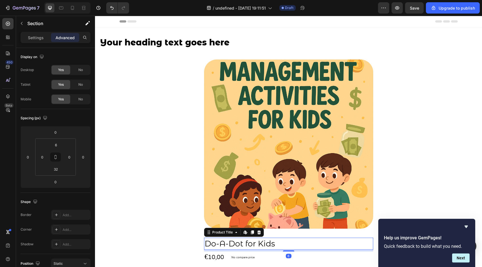
click at [218, 245] on h2 "Do-A-Dot for Kids" at bounding box center [288, 243] width 169 height 12
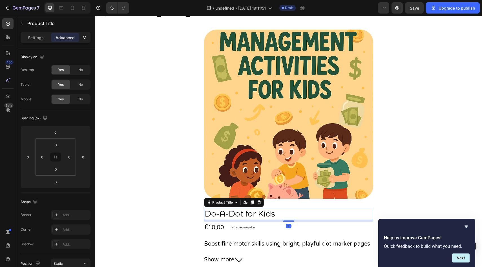
scroll to position [30, 0]
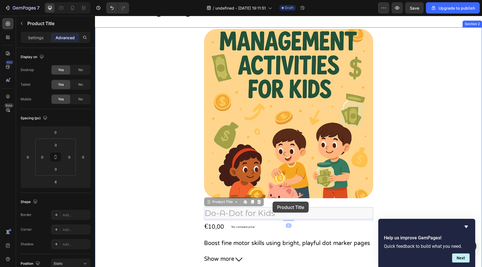
drag, startPoint x: 272, startPoint y: 214, endPoint x: 272, endPoint y: 202, distance: 12.4
click at [272, 201] on div "Header Your heading text goes here Heading Row Section 1 Product Images Do-A-Do…" at bounding box center [288, 246] width 387 height 523
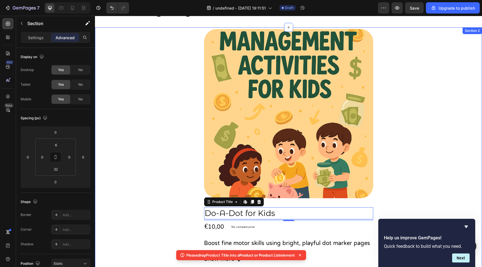
click at [165, 184] on div "Product Images Do-A-Dot for Kids Product Title Edit content in Shopify 6 €10,00…" at bounding box center [288, 188] width 387 height 319
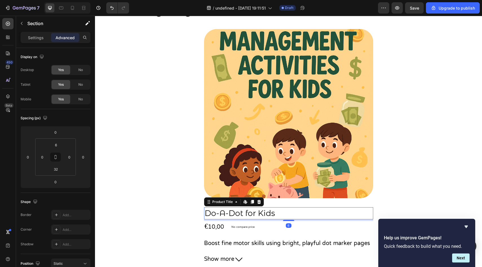
click at [237, 211] on h2 "Do-A-Dot for Kids" at bounding box center [288, 213] width 169 height 12
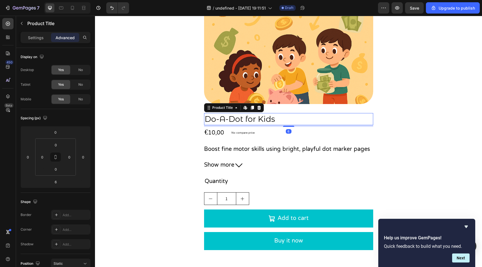
scroll to position [135, 0]
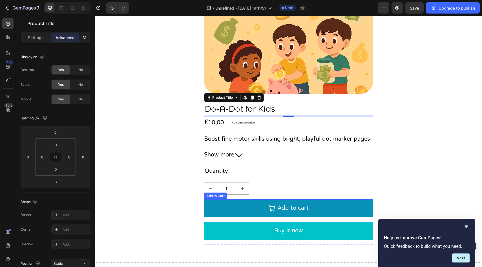
click at [260, 202] on button "Add to cart" at bounding box center [288, 208] width 169 height 18
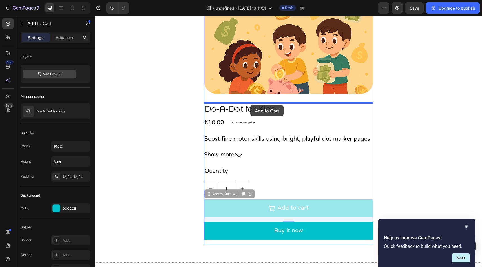
drag, startPoint x: 230, startPoint y: 195, endPoint x: 250, endPoint y: 105, distance: 91.9
click at [250, 105] on div "Header Product Images Do-A-Dot for Kids Product Title €10,00 Product Price Prod…" at bounding box center [288, 142] width 387 height 523
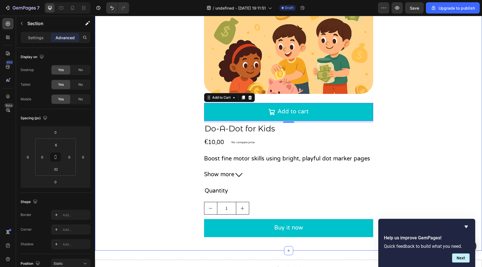
click at [384, 107] on div "Product Images Add to cart Add to Cart 16 Do-A-Dot for Kids Product Title €10,0…" at bounding box center [288, 83] width 387 height 317
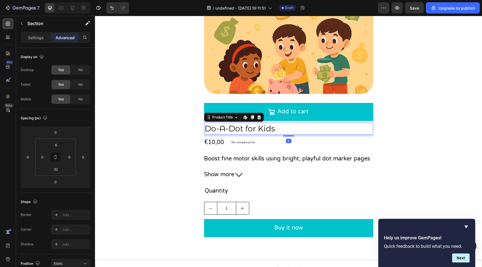
click at [249, 132] on h2 "Do-A-Dot for Kids" at bounding box center [288, 129] width 169 height 12
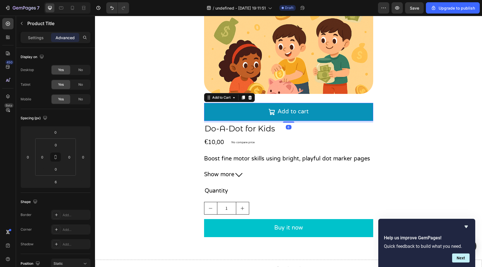
click at [281, 118] on button "Add to cart" at bounding box center [288, 112] width 169 height 18
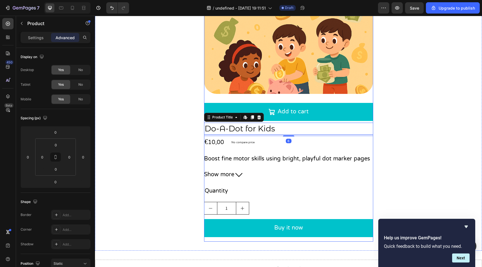
click at [286, 121] on div "Add to cart Add to Cart" at bounding box center [288, 113] width 169 height 20
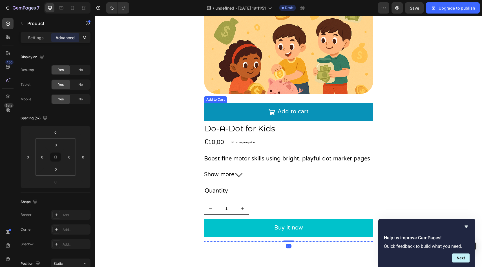
click at [284, 120] on button "Add to cart" at bounding box center [288, 112] width 169 height 18
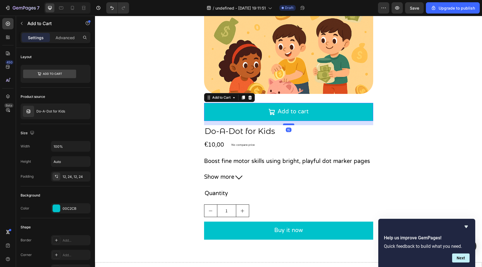
click at [287, 125] on div at bounding box center [288, 124] width 11 height 2
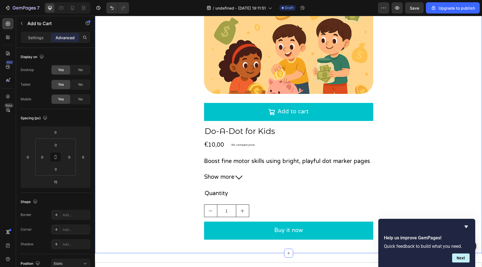
click at [173, 136] on div "Product Images Add to cart Add to Cart Do-A-Dot for Kids Product Title €10,00 P…" at bounding box center [288, 84] width 387 height 319
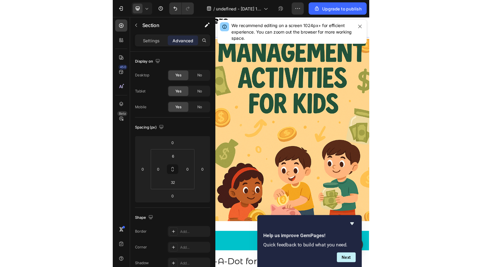
scroll to position [0, 0]
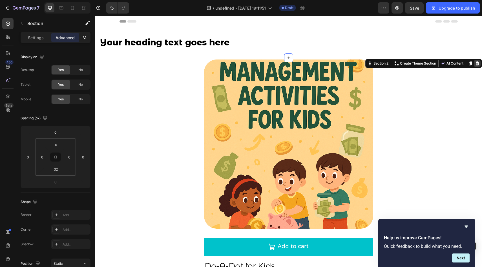
click at [477, 63] on icon at bounding box center [477, 63] width 5 height 5
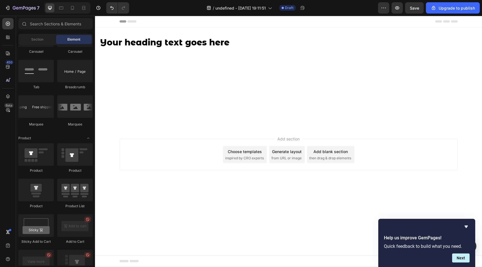
click at [281, 138] on span "Add section" at bounding box center [288, 139] width 27 height 6
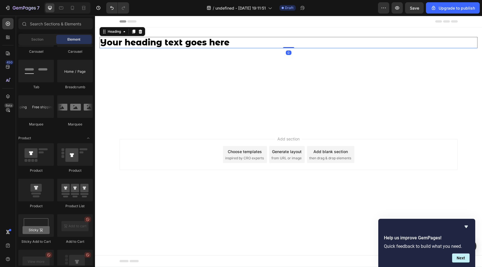
click at [229, 44] on h2 "Your heading text goes here" at bounding box center [288, 42] width 378 height 11
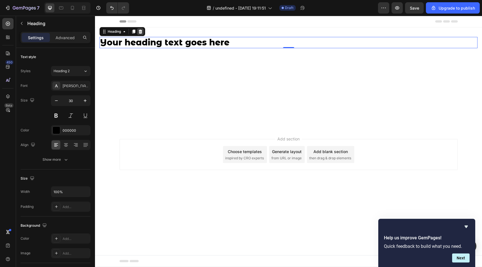
click at [141, 30] on icon at bounding box center [141, 32] width 4 height 4
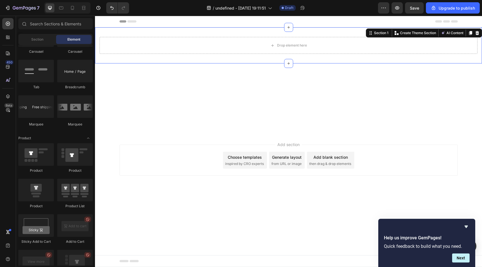
click at [156, 30] on div "Drop element here Row Section 1 You can create reusable sections Create Theme S…" at bounding box center [288, 45] width 387 height 36
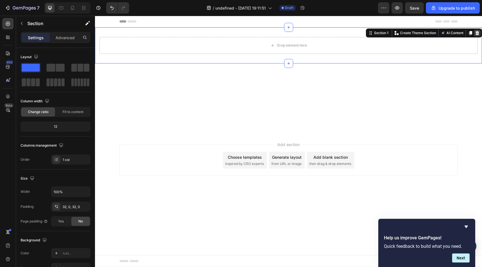
click at [476, 32] on icon at bounding box center [477, 33] width 4 height 4
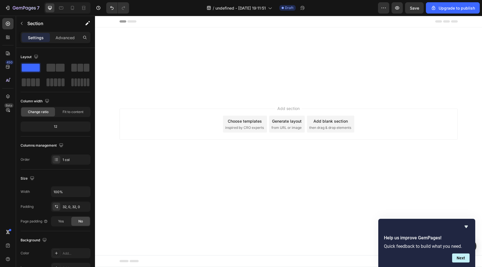
click at [232, 45] on div at bounding box center [288, 44] width 387 height 35
